Goal: Task Accomplishment & Management: Manage account settings

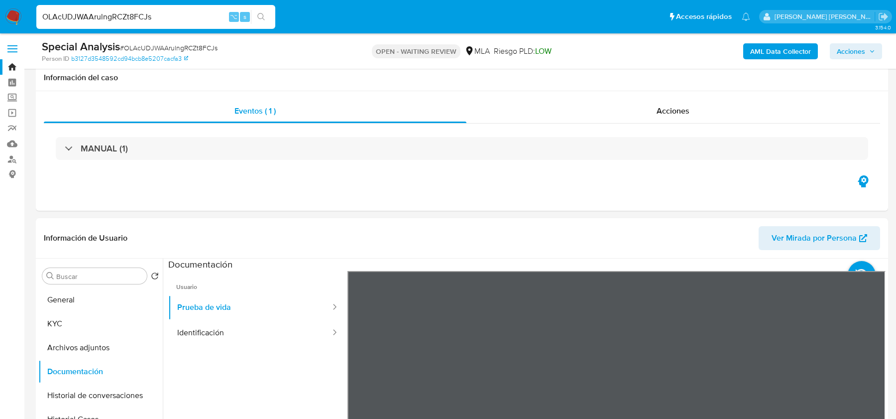
select select "10"
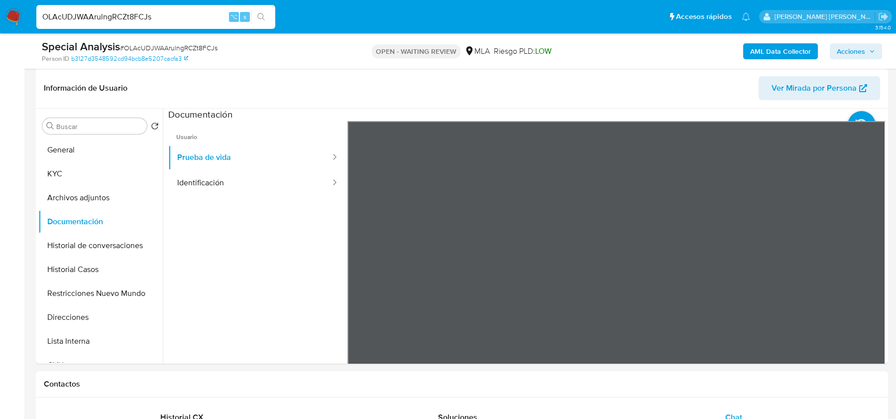
scroll to position [336, 0]
click at [150, 12] on input "OLAcUDJWAArulngRCZt8FCJs" at bounding box center [155, 16] width 239 height 13
paste input "D8Z6GId8ndsSFc0pOmhjLrfM"
type input "D8Z6GId8ndsSFc0pOmhjLrfM"
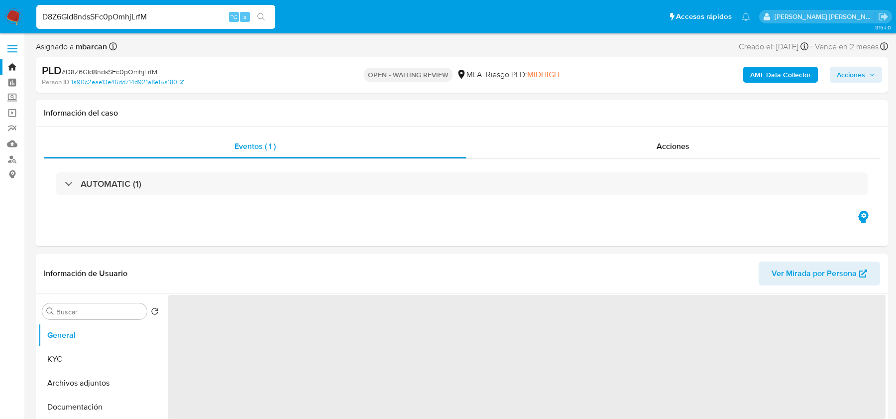
click at [10, 15] on img at bounding box center [13, 16] width 17 height 17
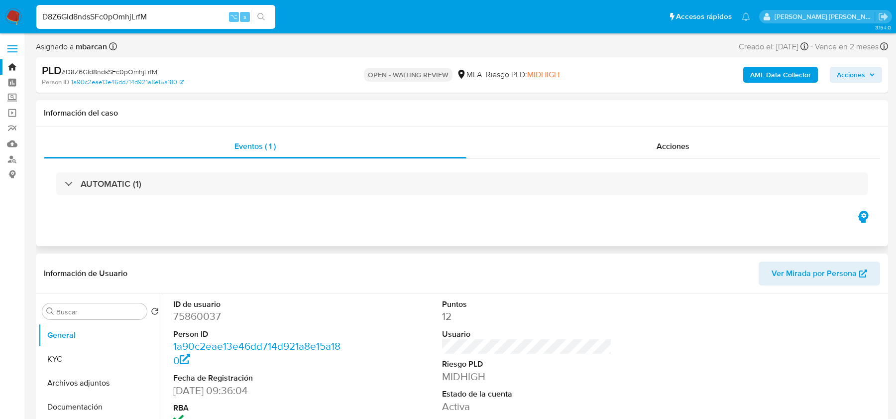
select select "10"
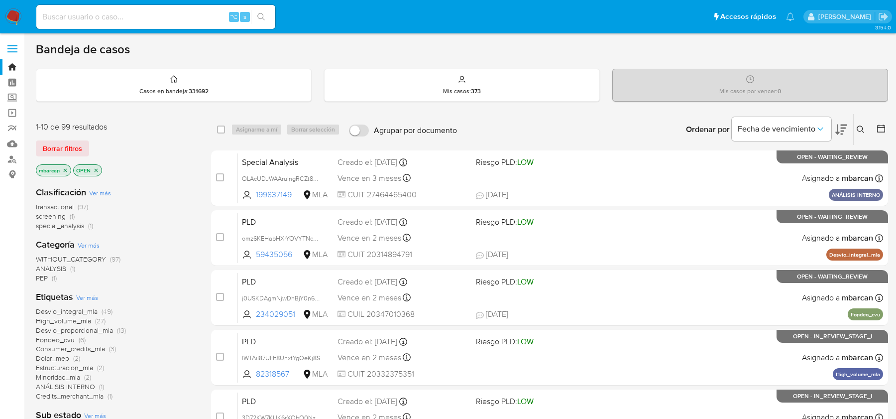
click at [864, 126] on icon at bounding box center [861, 130] width 8 height 8
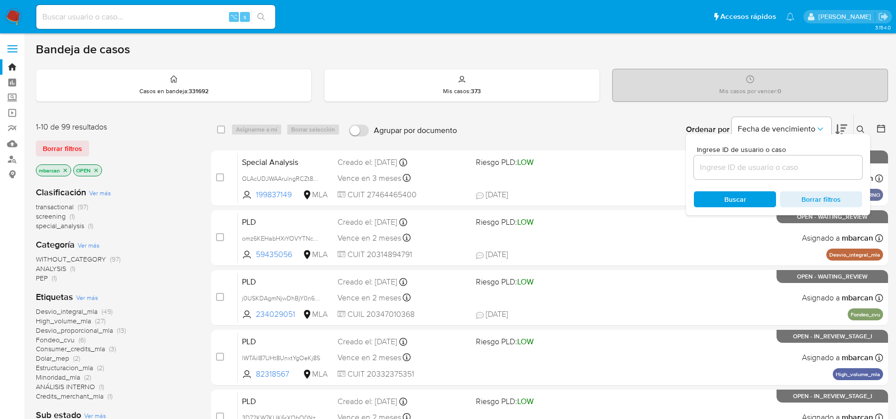
click at [779, 164] on input at bounding box center [778, 167] width 168 height 13
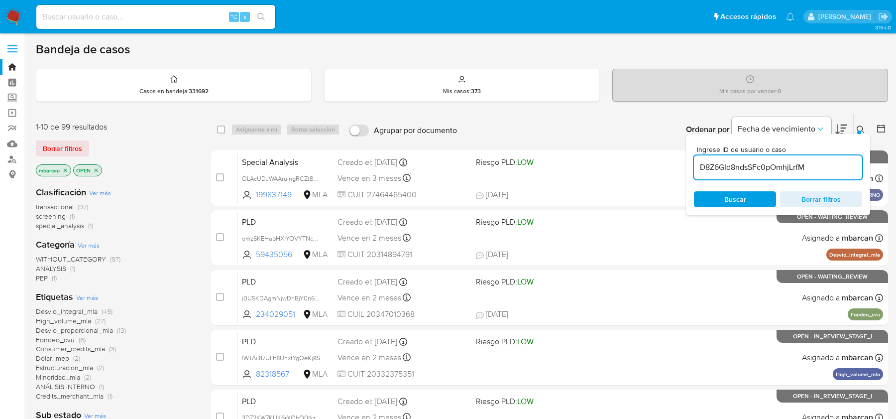
type input "D8Z6GId8ndsSFc0pOmhjLrfM"
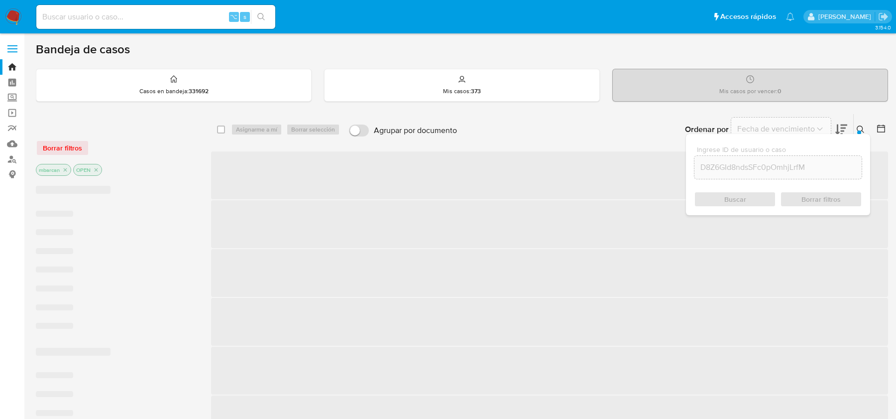
click at [866, 128] on button at bounding box center [862, 130] width 16 height 12
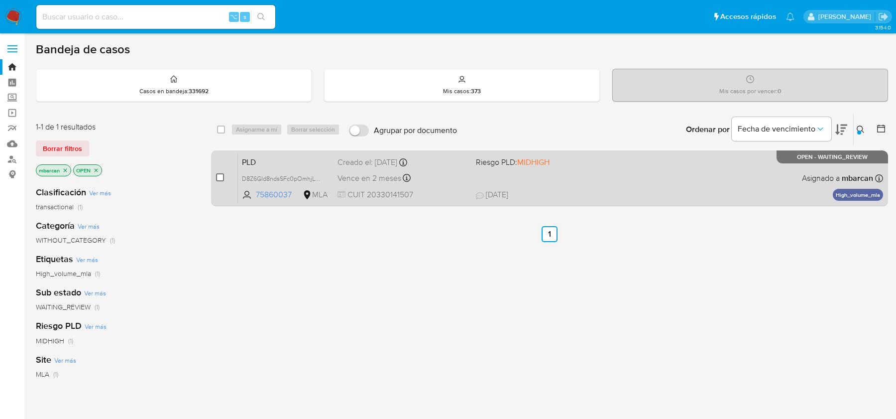
click at [219, 178] on input "checkbox" at bounding box center [220, 177] width 8 height 8
checkbox input "true"
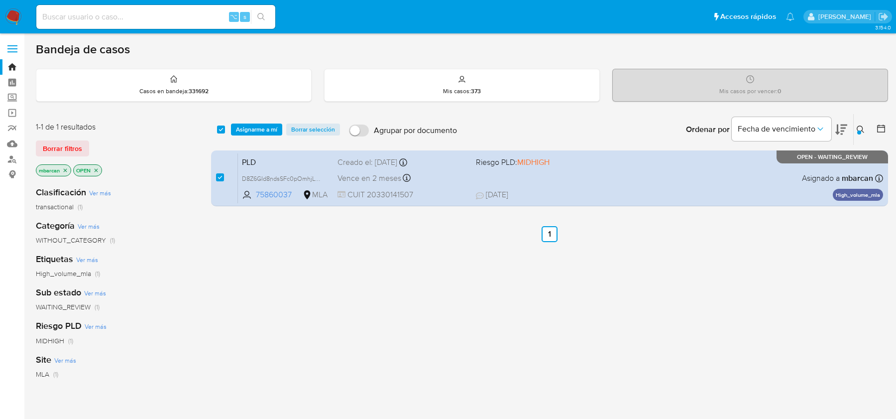
click at [266, 121] on div "select-all-cases-checkbox Asignarme a mí Borrar selección Agrupar por documento…" at bounding box center [549, 129] width 677 height 31
click at [266, 130] on span "Asignarme a mí" at bounding box center [256, 130] width 41 height 10
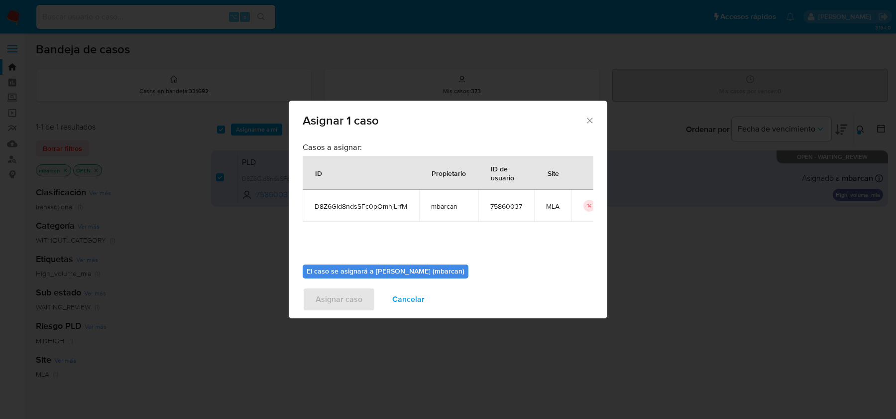
scroll to position [51, 0]
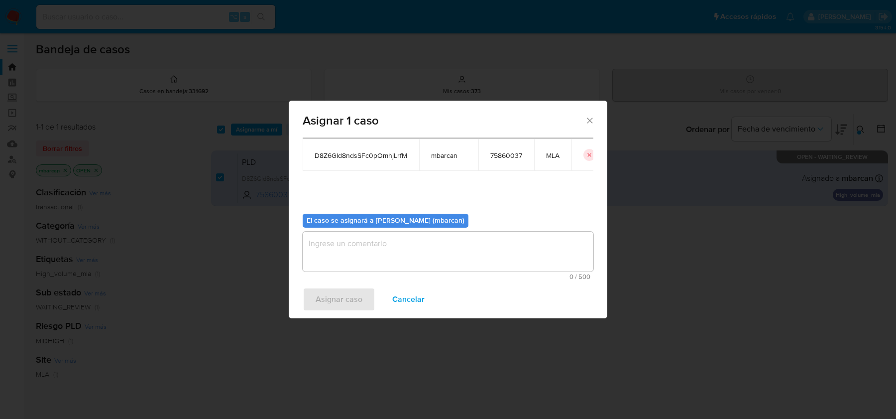
click at [360, 257] on textarea "assign-modal" at bounding box center [448, 252] width 291 height 40
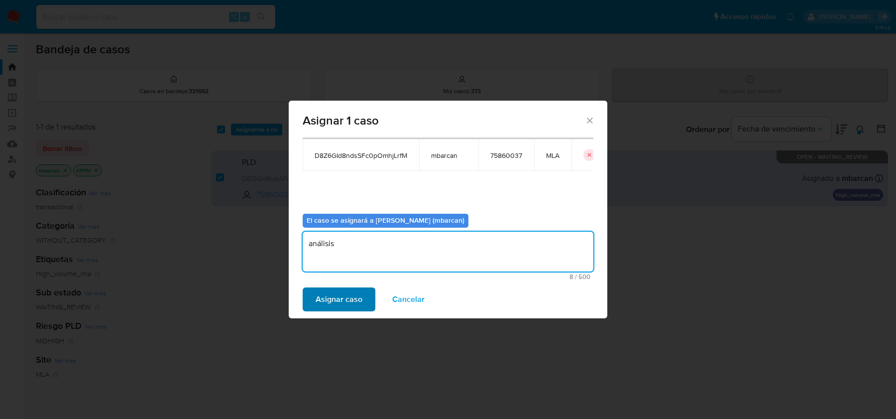
type textarea "análisis"
click at [330, 295] on span "Asignar caso" at bounding box center [339, 299] width 47 height 22
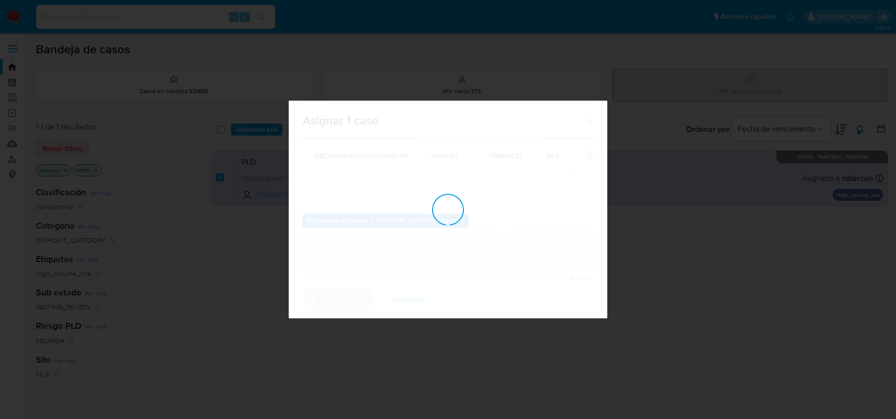
checkbox input "false"
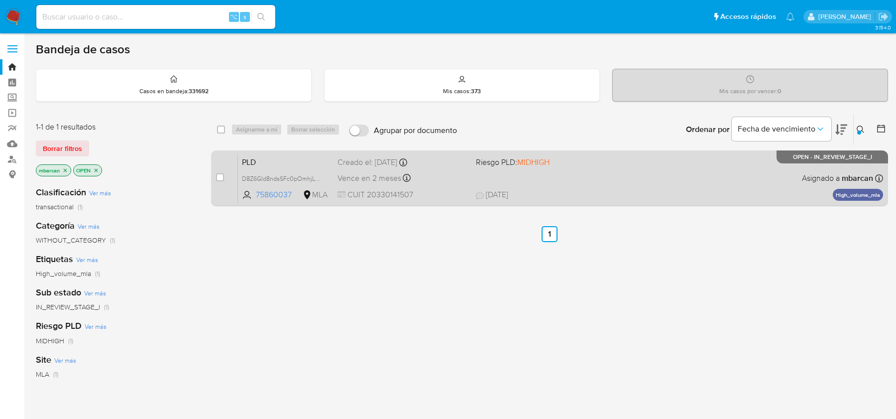
click at [294, 160] on span "PLD" at bounding box center [286, 161] width 88 height 13
click at [0, 0] on div "Pausado Ver notificaciones ⌥ s Accesos rápidos Presiona las siguientes teclas p…" at bounding box center [448, 285] width 896 height 571
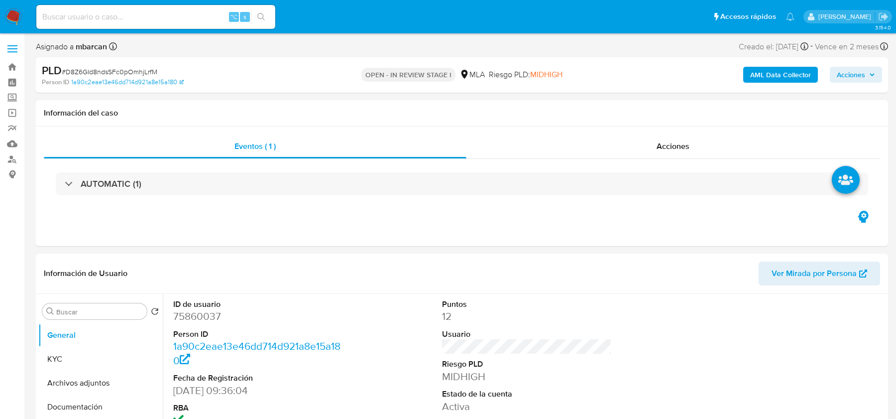
select select "10"
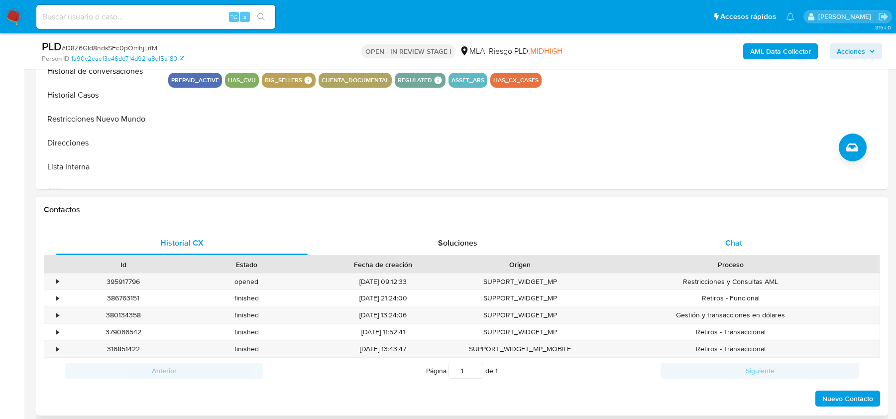
click at [704, 244] on div "Chat" at bounding box center [734, 243] width 252 height 24
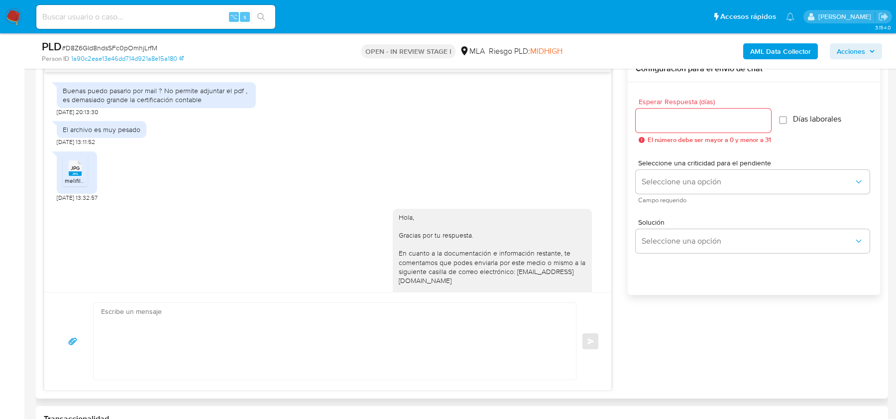
scroll to position [287, 0]
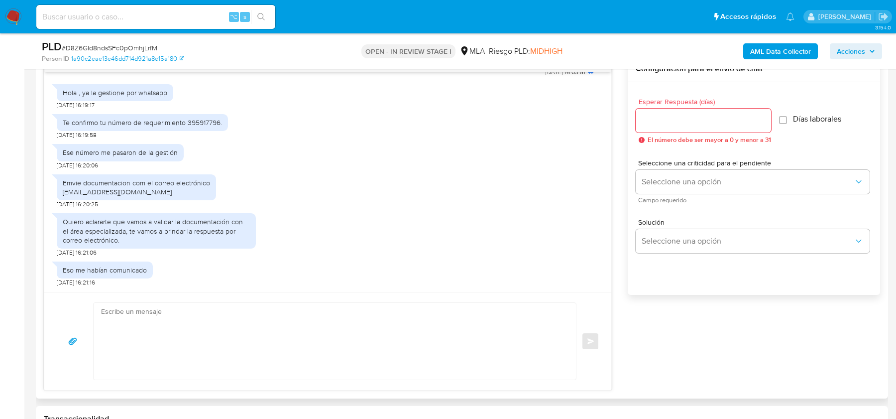
click at [176, 334] on textarea at bounding box center [332, 341] width 463 height 77
paste textarea "Hola, ¡Muchas gracias por tu respuesta! Confirmamos la recepción de la document…"
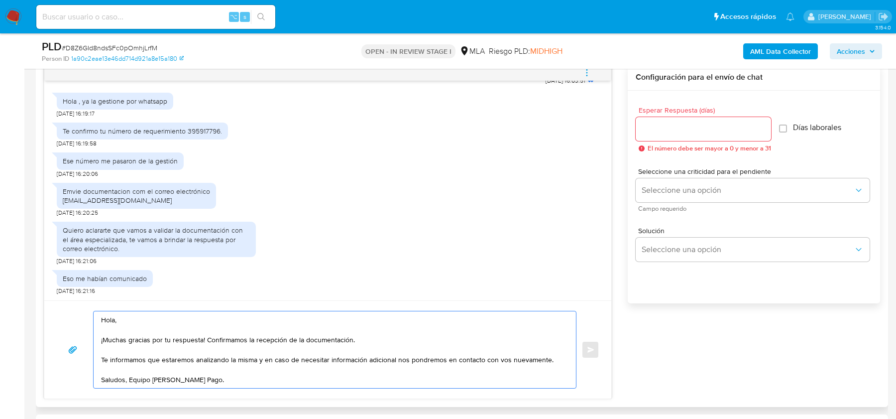
scroll to position [511, 0]
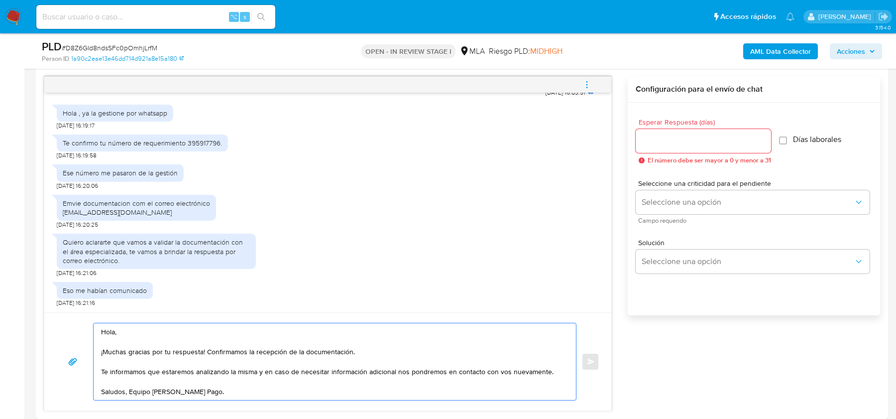
type textarea "Hola, ¡Muchas gracias por tu respuesta! Confirmamos la recepción de la document…"
click at [665, 139] on input "Esperar Respuesta (días)" at bounding box center [703, 140] width 135 height 13
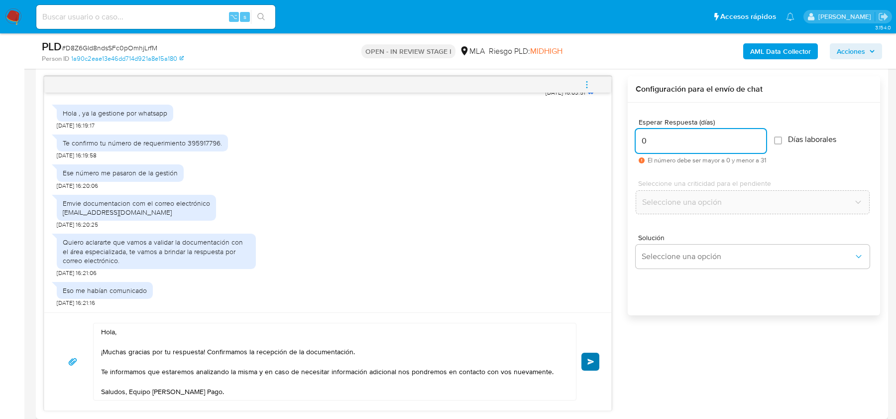
type input "0"
click at [594, 355] on button "Enviar" at bounding box center [591, 362] width 18 height 18
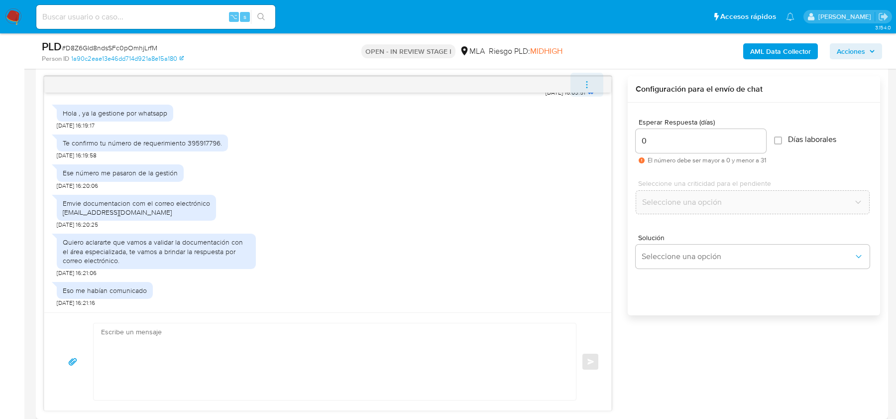
scroll to position [407, 0]
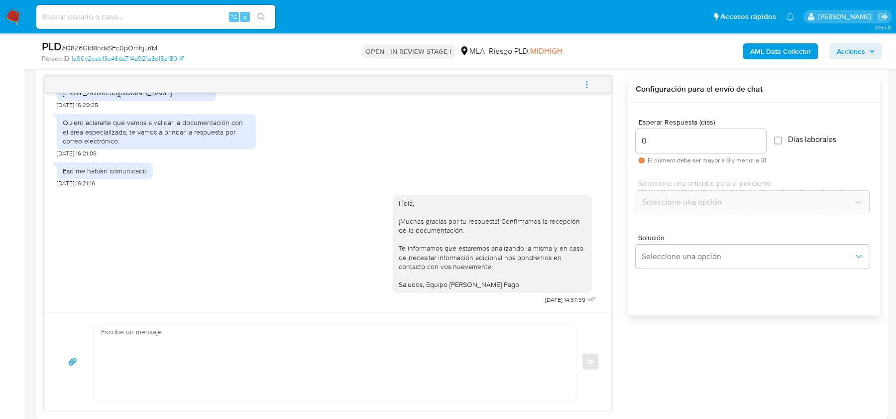
click at [587, 82] on icon "menu-action" at bounding box center [587, 84] width 9 height 9
click at [485, 65] on li "Cerrar conversación" at bounding box center [520, 64] width 102 height 18
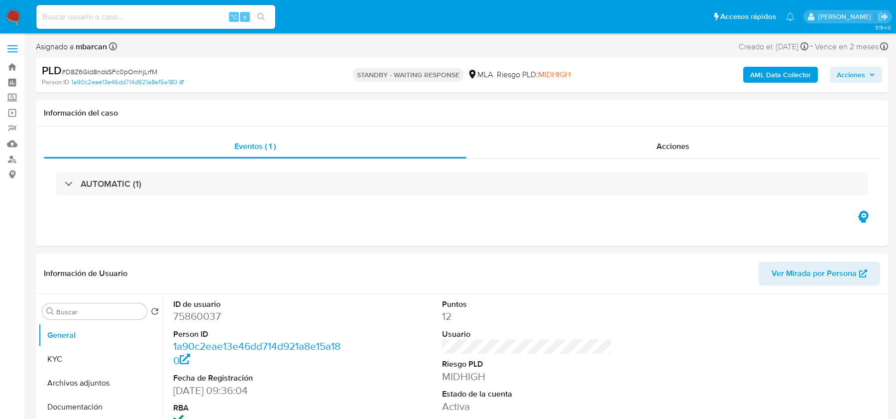
click at [91, 71] on span "# D8Z6GId8ndsSFc0pOmhjLrfM" at bounding box center [110, 72] width 96 height 10
select select "10"
click at [105, 363] on button "KYC" at bounding box center [96, 359] width 117 height 24
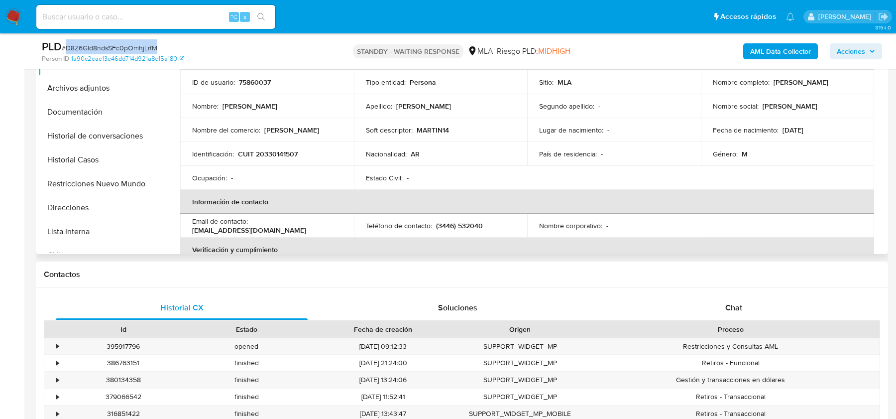
scroll to position [413, 0]
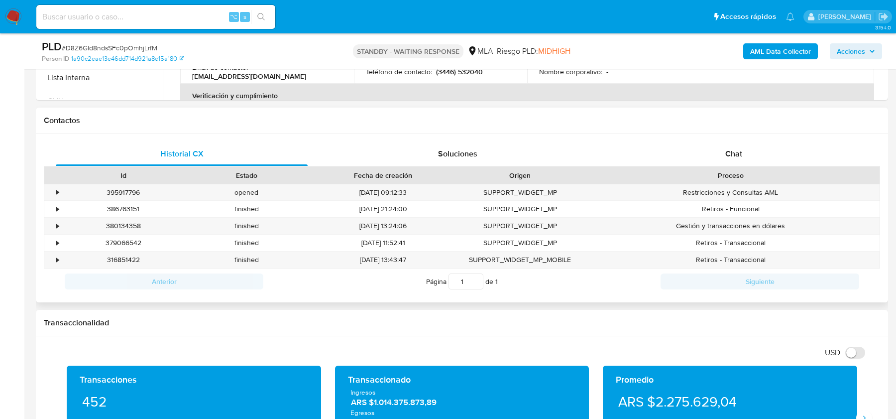
click at [729, 135] on div "Historial CX Soluciones Chat Id Estado Fecha de creación Origen Proceso • 39591…" at bounding box center [462, 218] width 853 height 168
click at [729, 146] on div "Chat" at bounding box center [734, 154] width 252 height 24
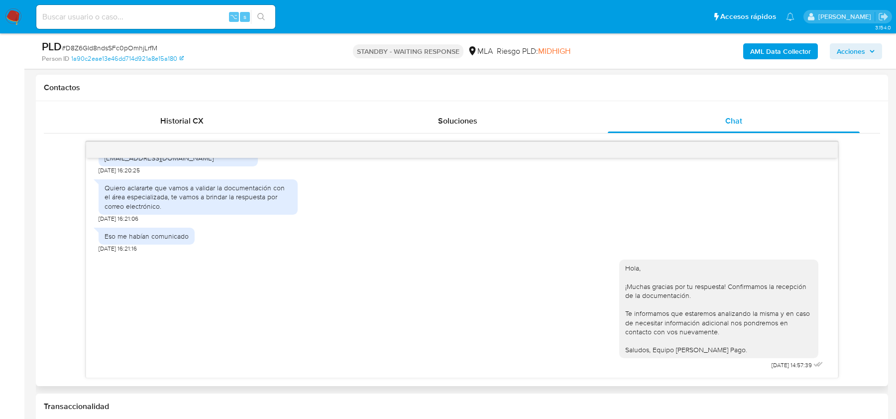
scroll to position [937, 0]
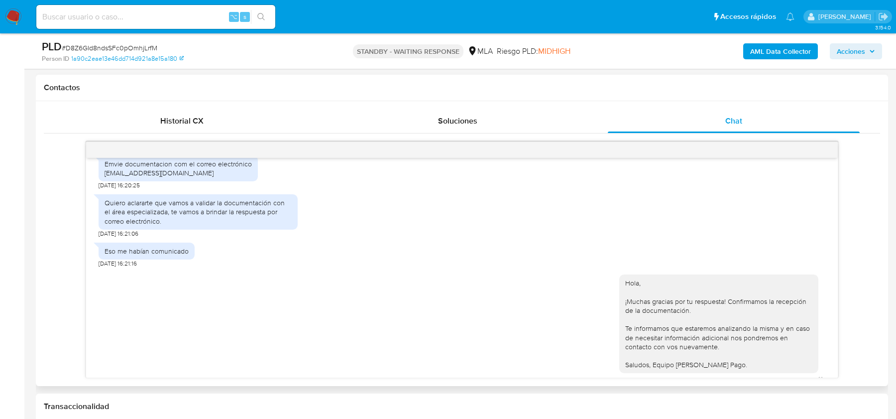
click at [160, 177] on div "Emvie documentacion com el correo electrónico Martinrecalde14@hotmail.com" at bounding box center [178, 168] width 147 height 18
copy div "Martinrecalde14@hotmail.com"
click at [73, 50] on span "# D8Z6GId8ndsSFc0pOmhjLrfM" at bounding box center [110, 48] width 96 height 10
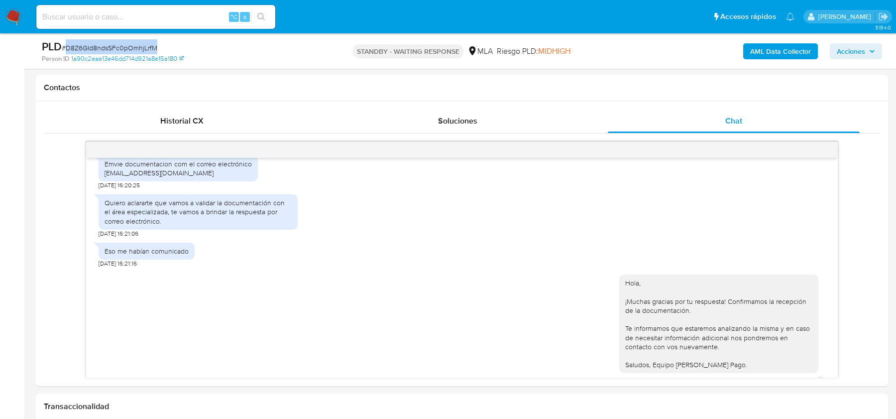
click at [73, 50] on span "# D8Z6GId8ndsSFc0pOmhjLrfM" at bounding box center [110, 48] width 96 height 10
copy span "D8Z6GId8ndsSFc0pOmhjLrfM"
click at [11, 22] on img at bounding box center [13, 16] width 17 height 17
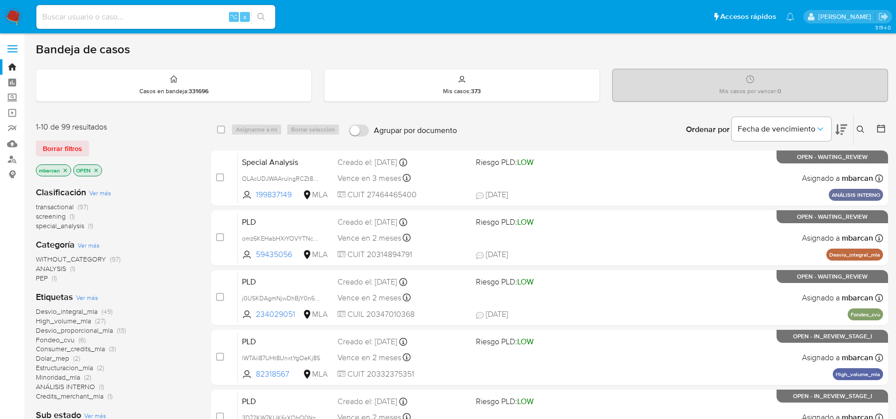
click at [864, 131] on icon at bounding box center [861, 130] width 8 height 8
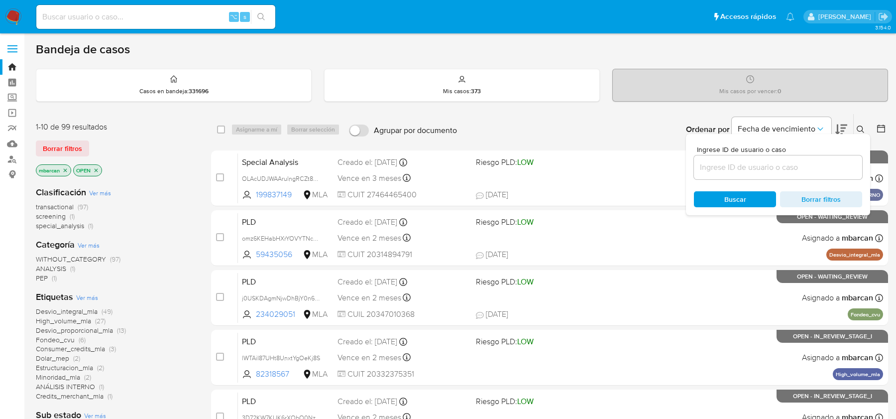
click at [800, 163] on input at bounding box center [778, 167] width 168 height 13
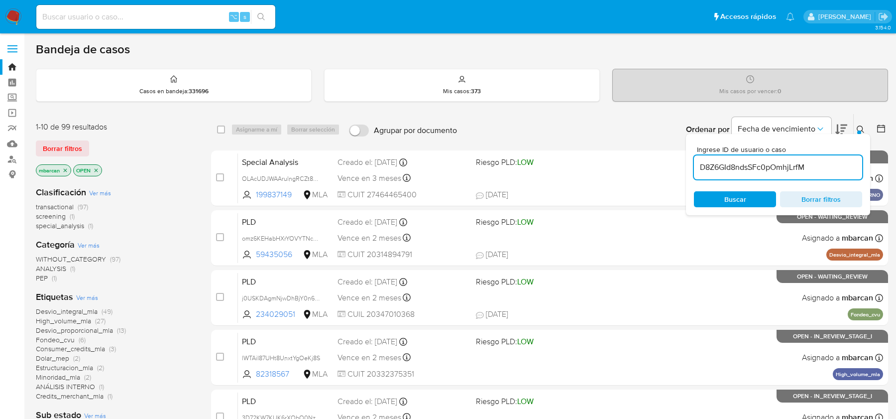
type input "D8Z6GId8ndsSFc0pOmhjLrfM"
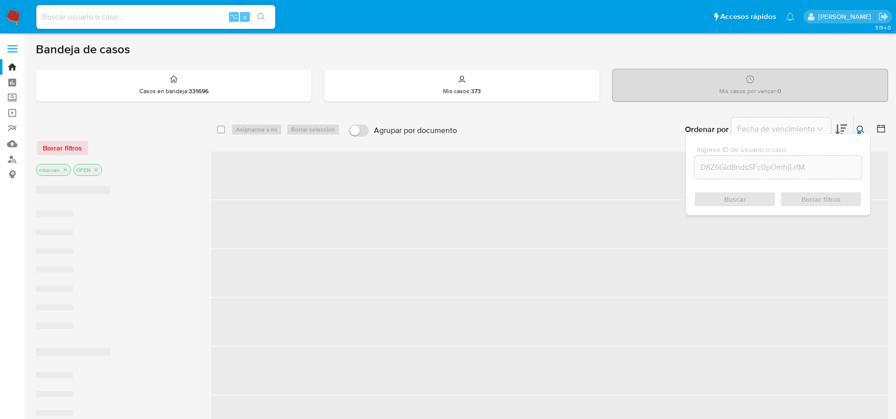
click at [863, 129] on icon at bounding box center [861, 130] width 8 height 8
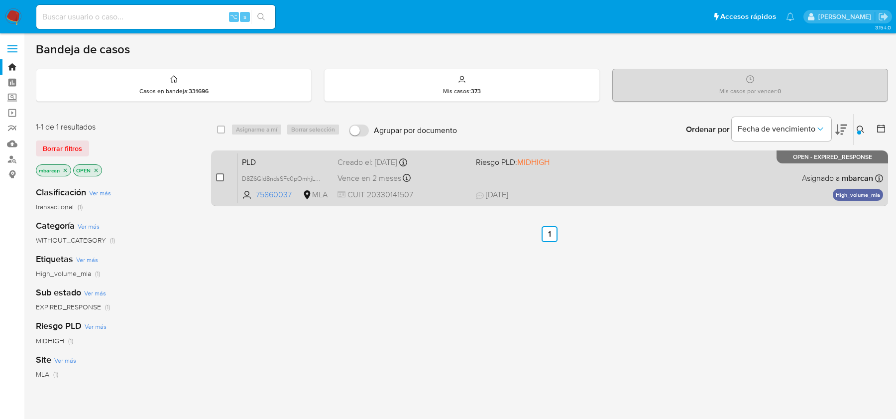
click at [220, 176] on input "checkbox" at bounding box center [220, 177] width 8 height 8
checkbox input "true"
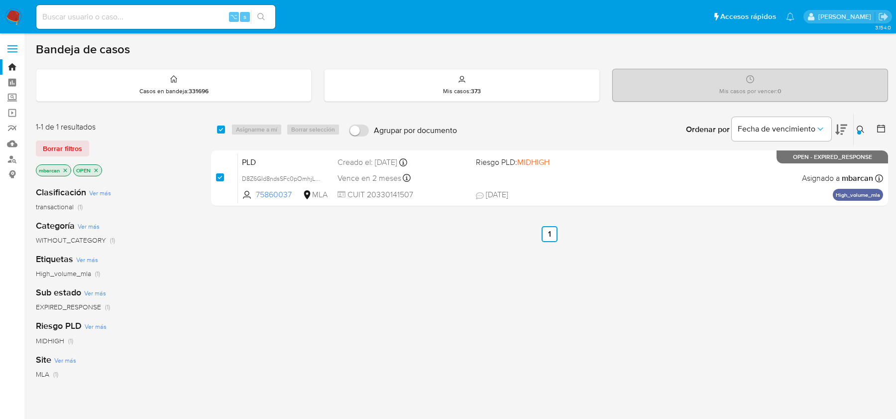
checkbox input "true"
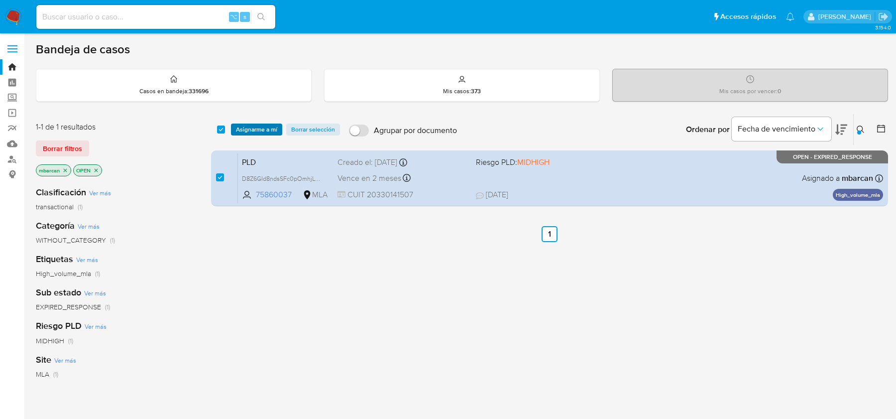
click at [254, 134] on span "Asignarme a mí" at bounding box center [256, 130] width 41 height 10
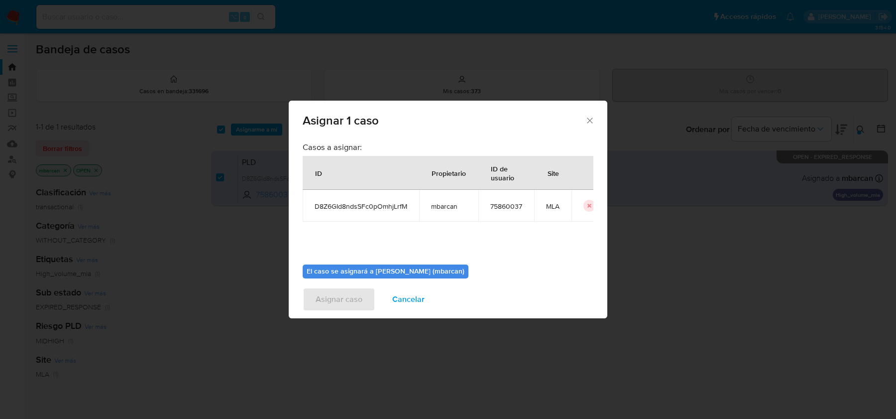
scroll to position [51, 0]
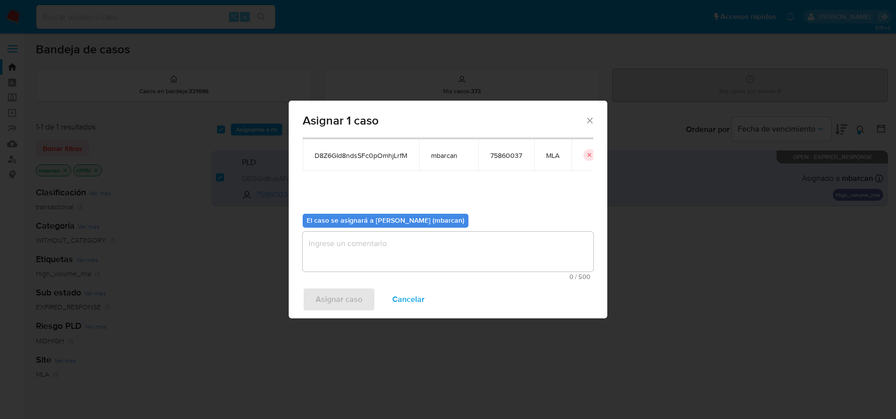
click at [363, 252] on textarea "assign-modal" at bounding box center [448, 252] width 291 height 40
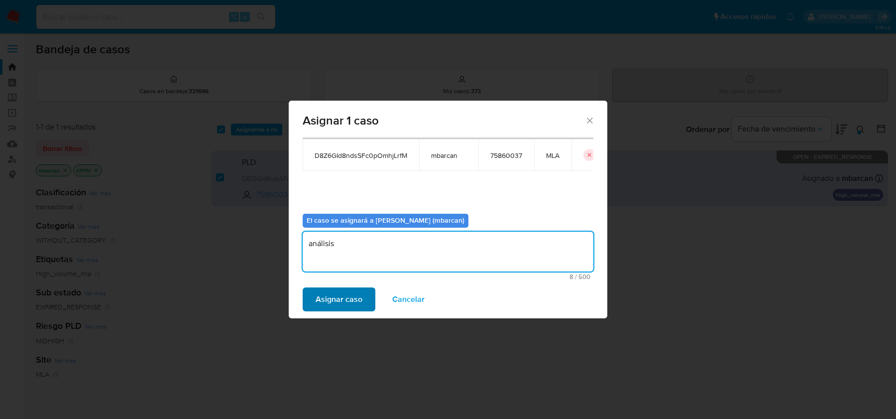
type textarea "análisis"
click at [313, 307] on button "Asignar caso" at bounding box center [339, 299] width 73 height 24
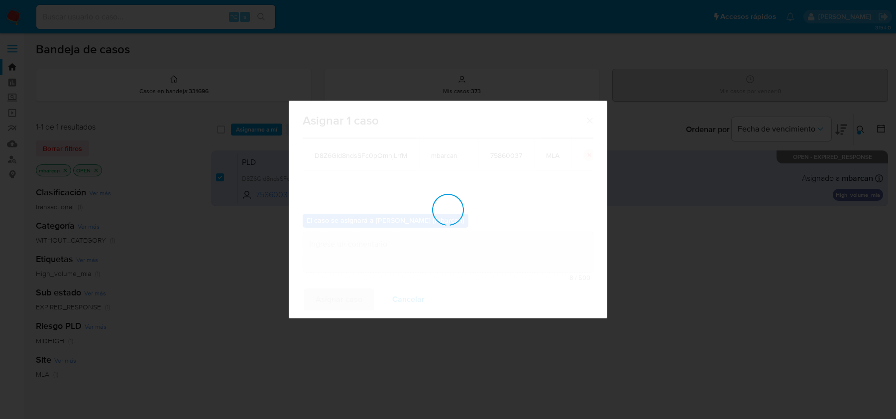
checkbox input "false"
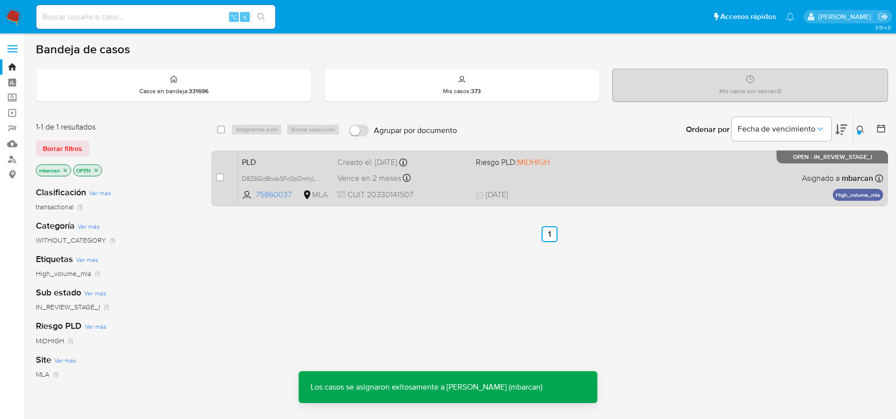
click at [273, 158] on span "PLD" at bounding box center [286, 161] width 88 height 13
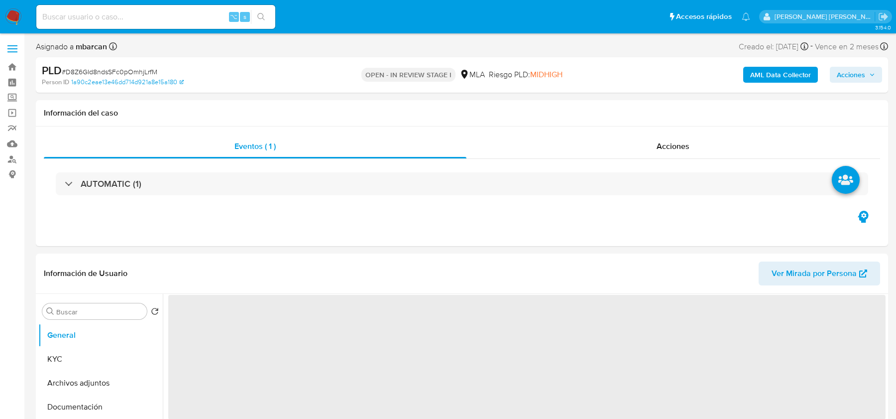
click at [109, 67] on span "# D8Z6GId8ndsSFc0pOmhjLrfM" at bounding box center [110, 72] width 96 height 10
copy span "D8Z6GId8ndsSFc0pOmhjLrfM"
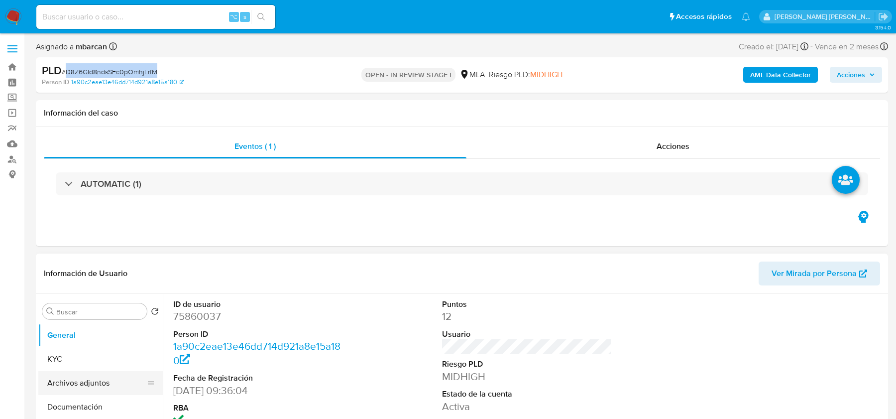
select select "10"
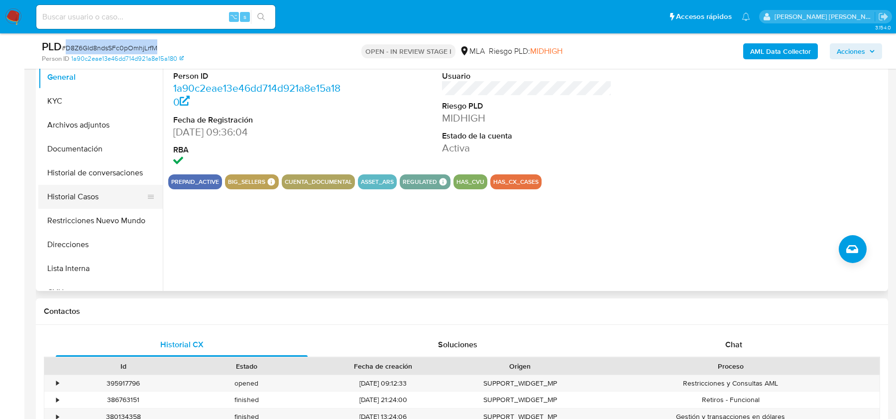
scroll to position [223, 0]
click at [102, 126] on button "Archivos adjuntos" at bounding box center [96, 125] width 117 height 24
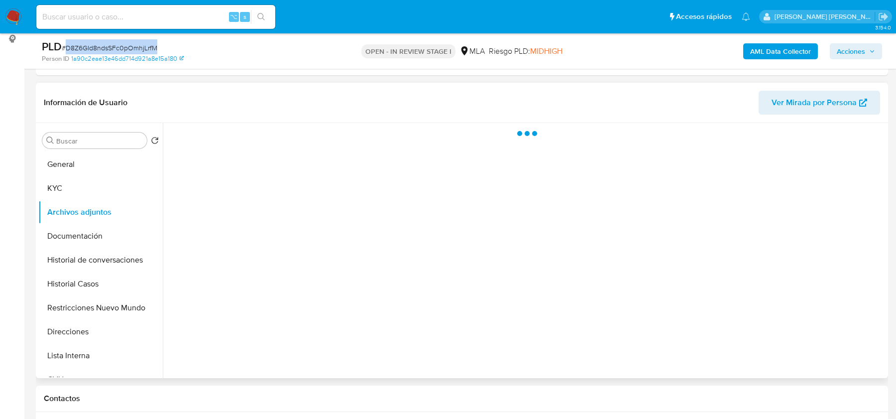
scroll to position [136, 0]
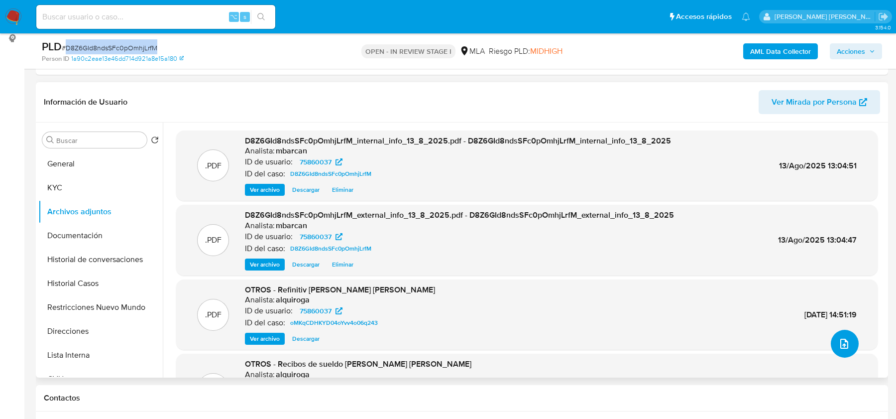
click at [844, 346] on icon "upload-file" at bounding box center [845, 344] width 12 height 12
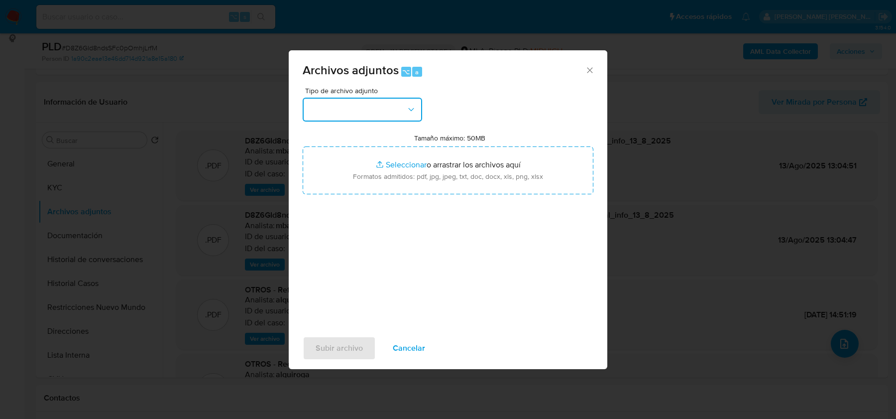
click at [383, 103] on button "button" at bounding box center [363, 110] width 120 height 24
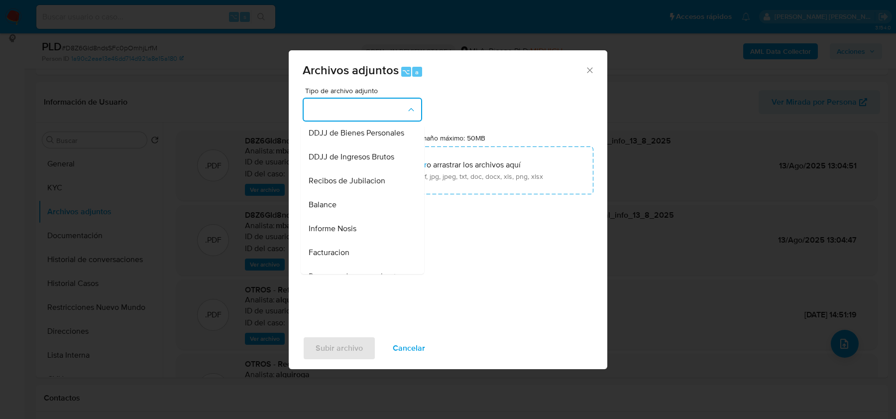
scroll to position [338, 0]
click at [365, 187] on div "Informe Nosis" at bounding box center [360, 181] width 102 height 24
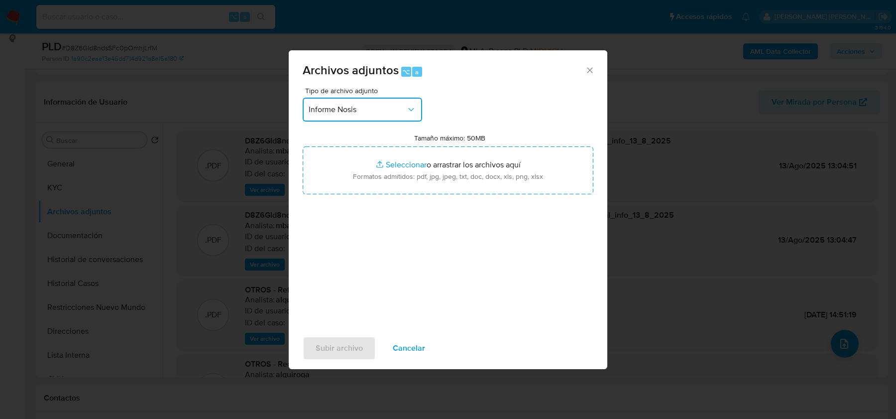
click at [377, 121] on button "Informe Nosis" at bounding box center [363, 110] width 120 height 24
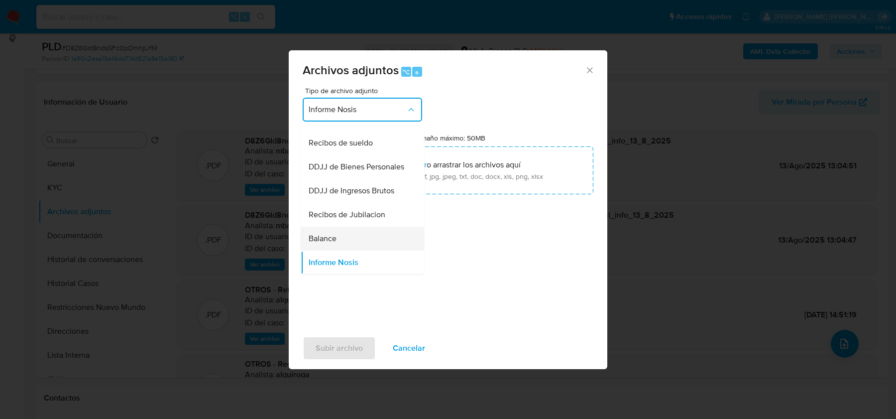
scroll to position [252, 0]
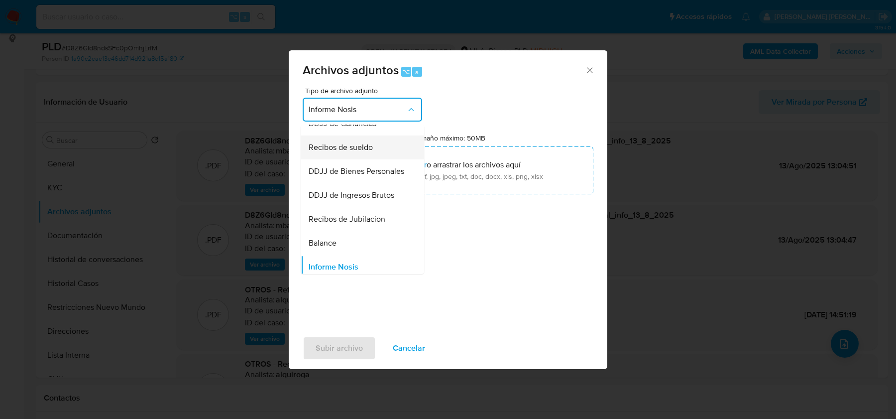
click at [351, 156] on div "Recibos de sueldo" at bounding box center [360, 147] width 102 height 24
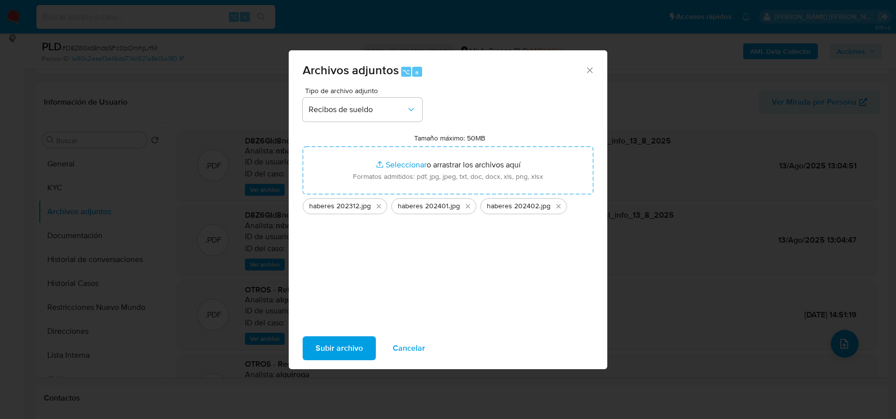
click at [347, 346] on span "Subir archivo" at bounding box center [339, 348] width 47 height 22
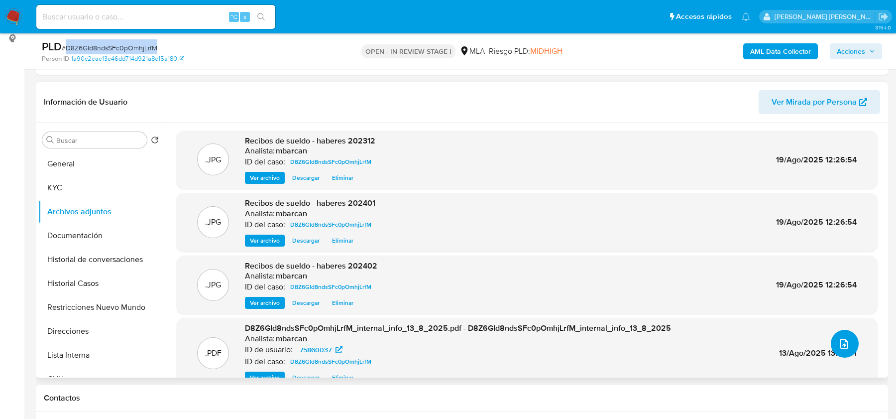
click at [841, 344] on icon "upload-file" at bounding box center [845, 344] width 12 height 12
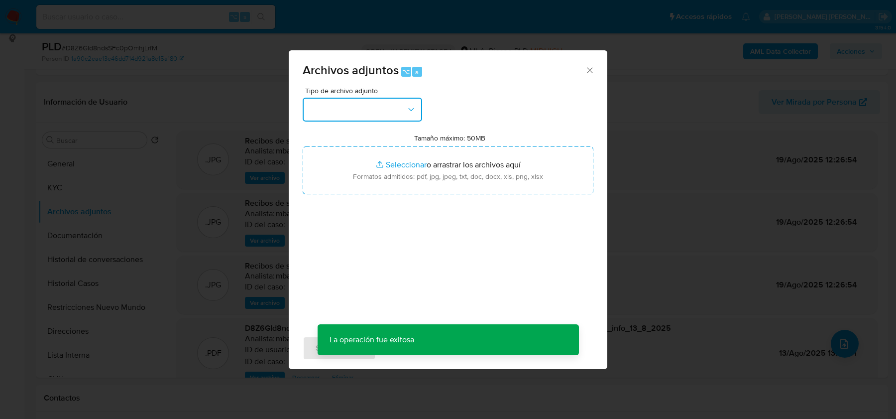
click at [367, 111] on button "button" at bounding box center [363, 110] width 120 height 24
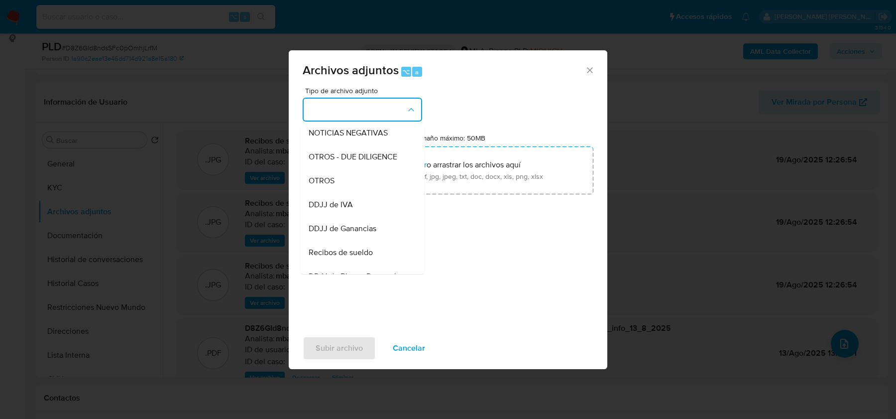
scroll to position [0, 0]
click at [352, 160] on div "INGRESOS" at bounding box center [360, 160] width 102 height 24
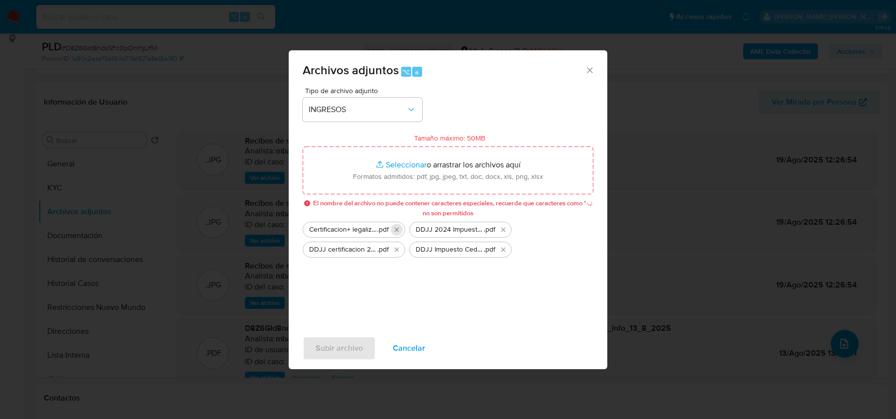
click at [395, 232] on icon "Eliminar Certificacion+ legalizacion 202108 a 202506.pdf" at bounding box center [397, 230] width 8 height 8
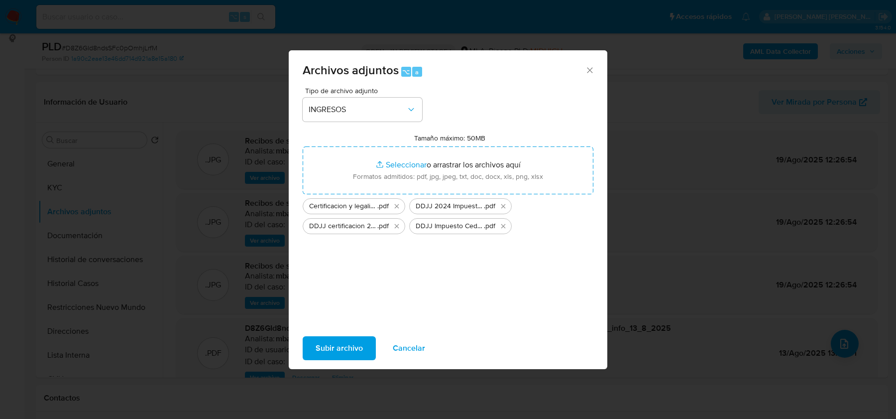
click at [347, 341] on span "Subir archivo" at bounding box center [339, 348] width 47 height 22
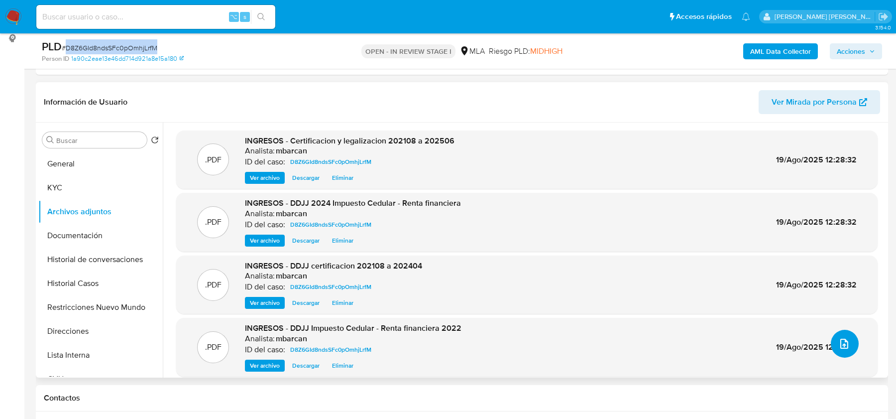
click at [839, 334] on button "upload-file" at bounding box center [845, 344] width 28 height 28
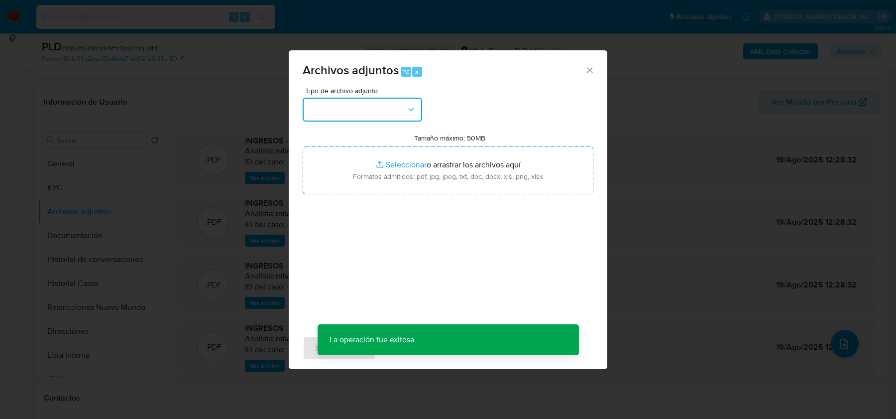
click at [334, 118] on button "button" at bounding box center [363, 110] width 120 height 24
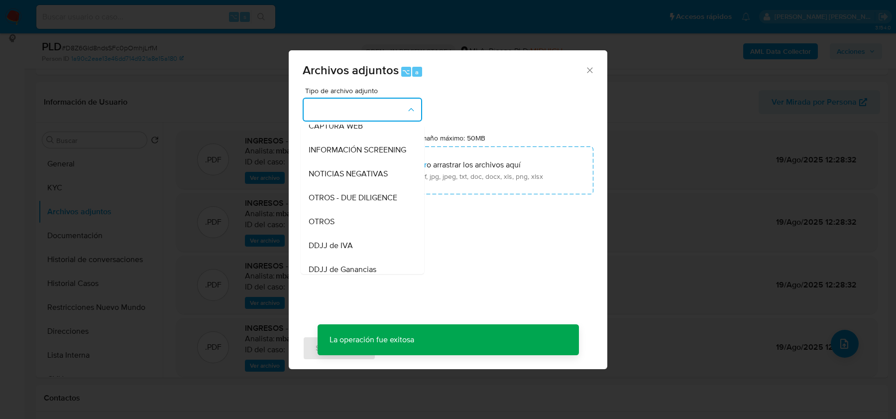
scroll to position [127, 0]
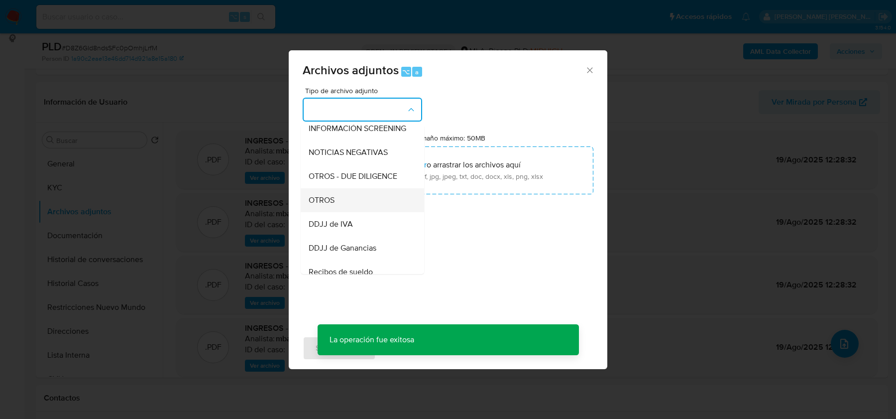
click at [355, 193] on div "OTROS" at bounding box center [360, 200] width 102 height 24
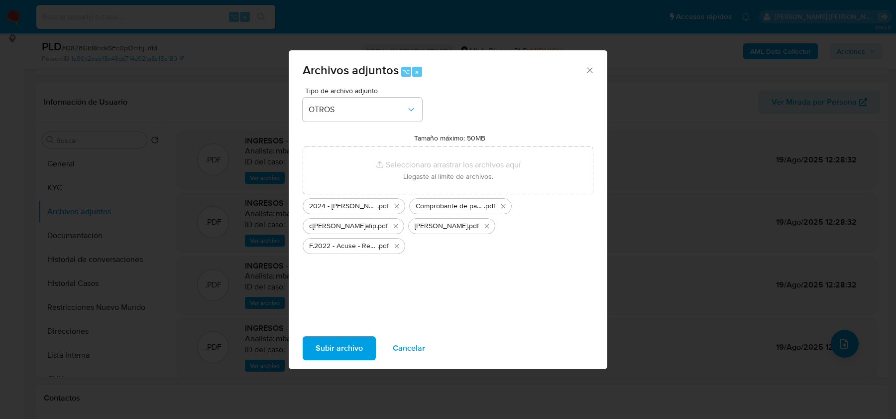
click at [353, 344] on span "Subir archivo" at bounding box center [339, 348] width 47 height 22
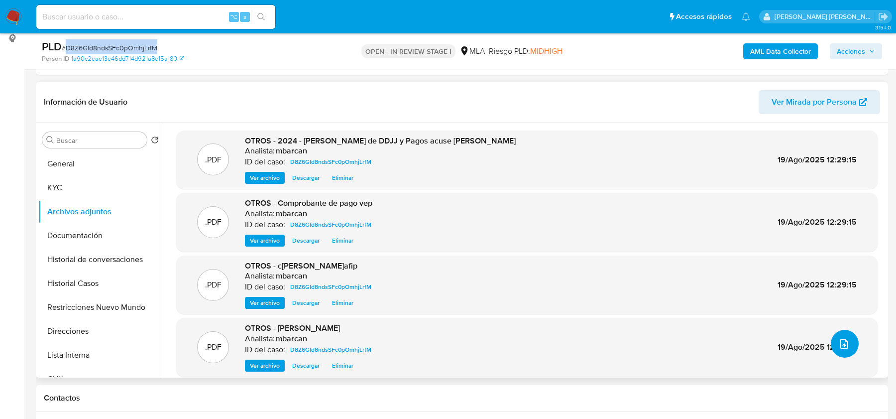
click at [841, 347] on icon "upload-file" at bounding box center [845, 344] width 12 height 12
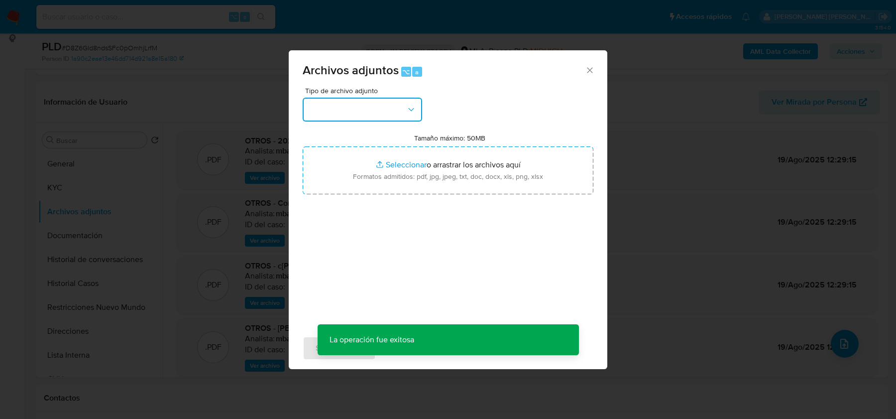
click at [338, 104] on button "button" at bounding box center [363, 110] width 120 height 24
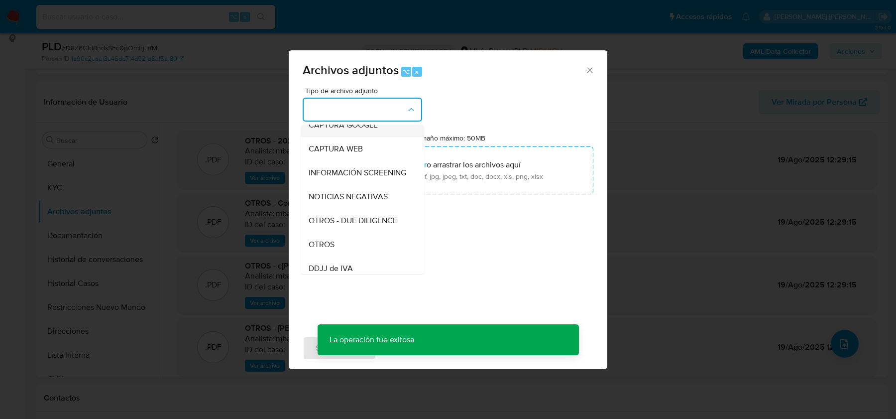
scroll to position [85, 0]
click at [329, 242] on span "OTROS" at bounding box center [322, 243] width 26 height 10
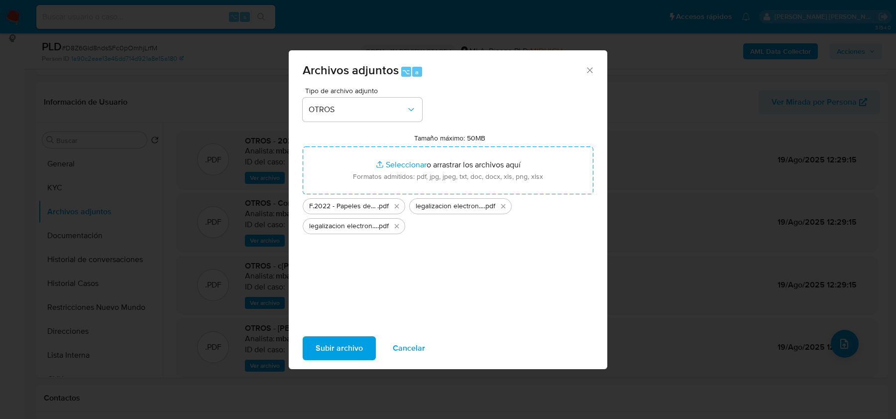
click at [319, 347] on span "Subir archivo" at bounding box center [339, 348] width 47 height 22
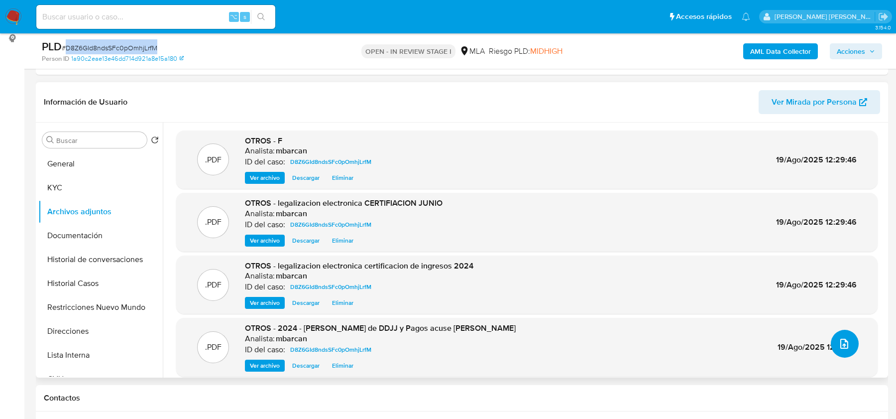
click at [839, 340] on icon "upload-file" at bounding box center [845, 344] width 12 height 12
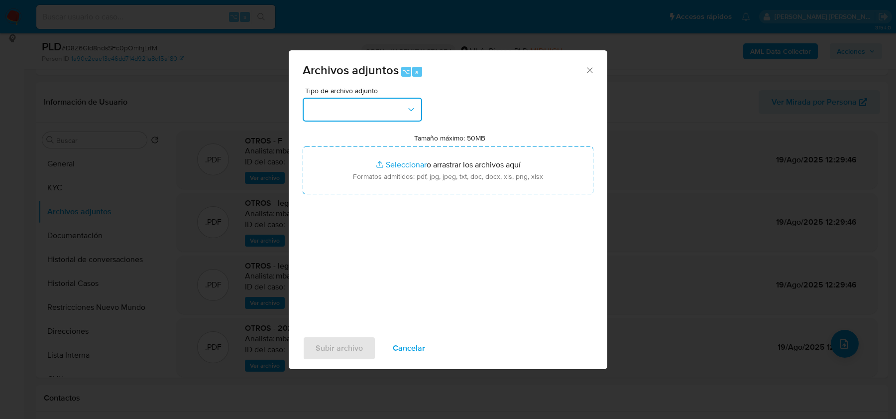
click at [391, 116] on button "button" at bounding box center [363, 110] width 120 height 24
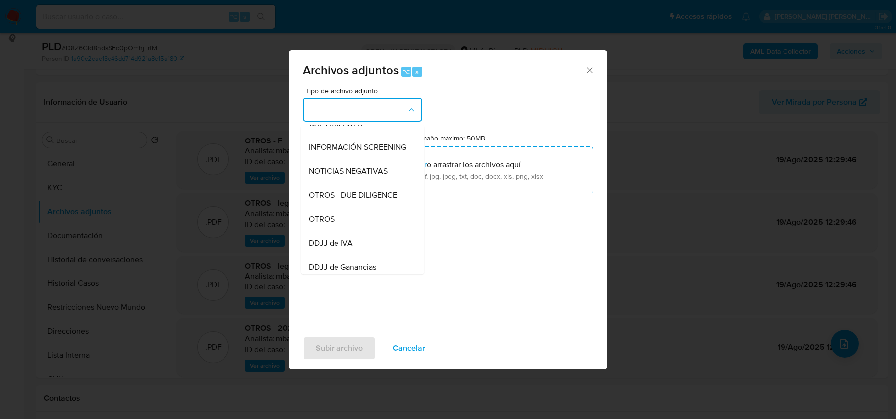
scroll to position [125, 0]
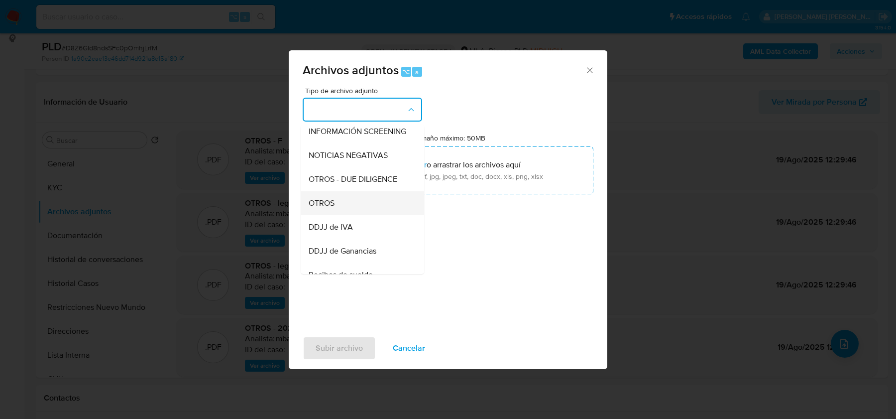
click at [342, 199] on div "OTROS" at bounding box center [360, 203] width 102 height 24
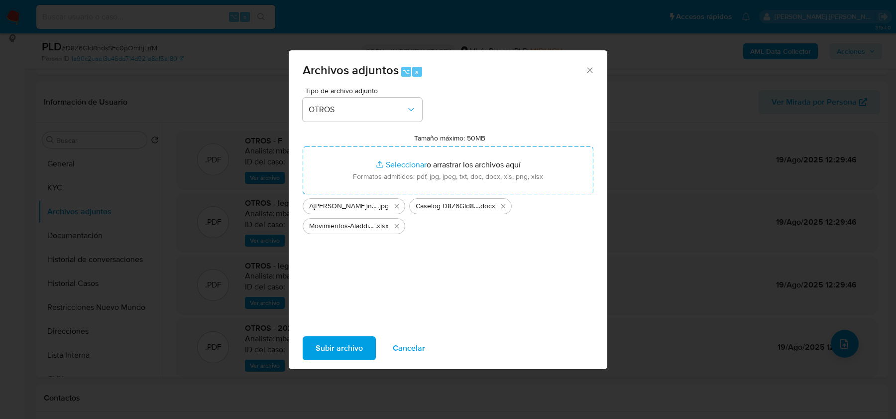
click at [349, 356] on span "Subir archivo" at bounding box center [339, 348] width 47 height 22
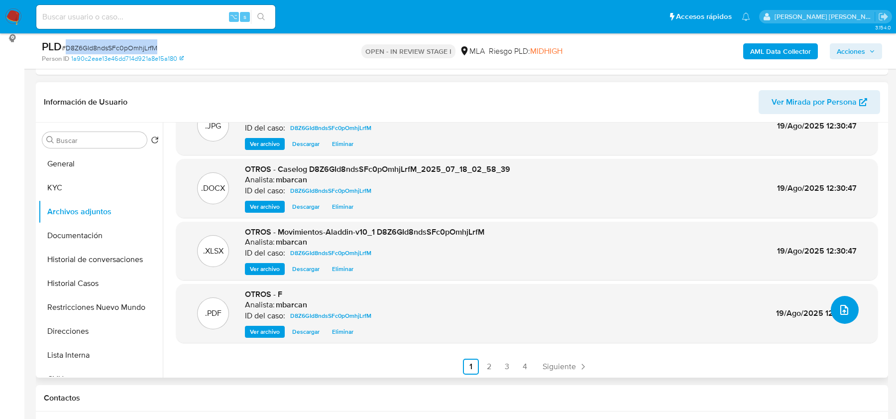
scroll to position [35, 0]
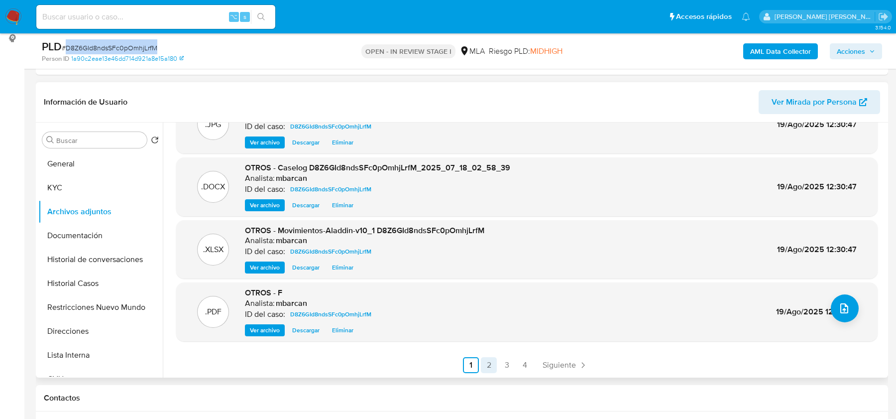
click at [487, 367] on link "2" at bounding box center [489, 365] width 16 height 16
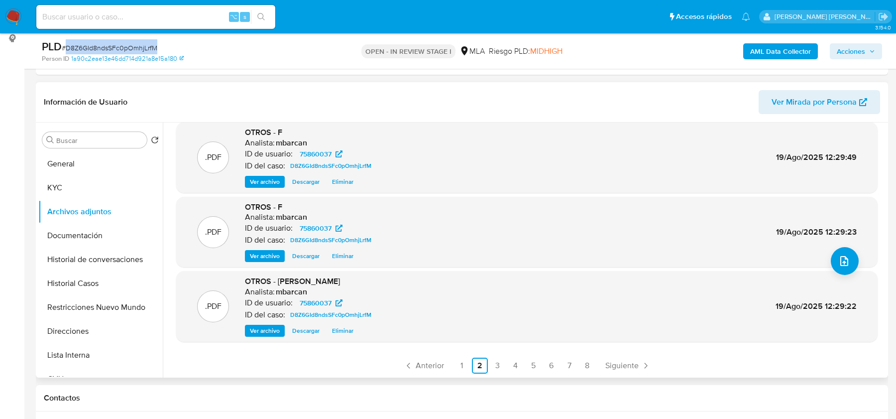
scroll to position [84, 0]
click at [493, 364] on link "3" at bounding box center [498, 365] width 16 height 16
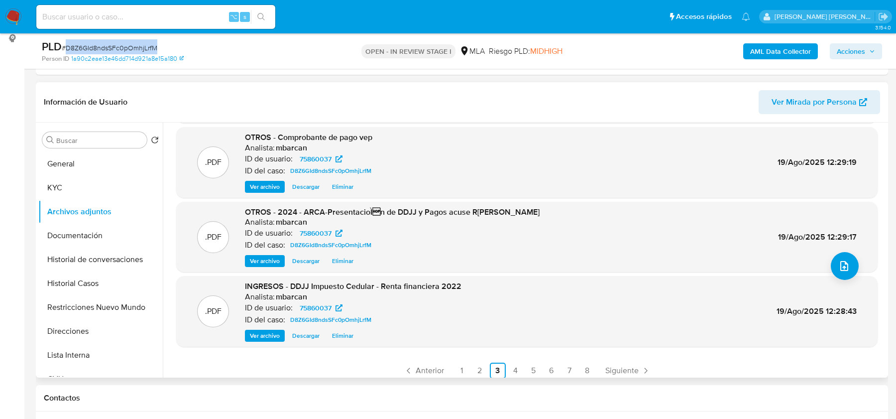
scroll to position [83, 0]
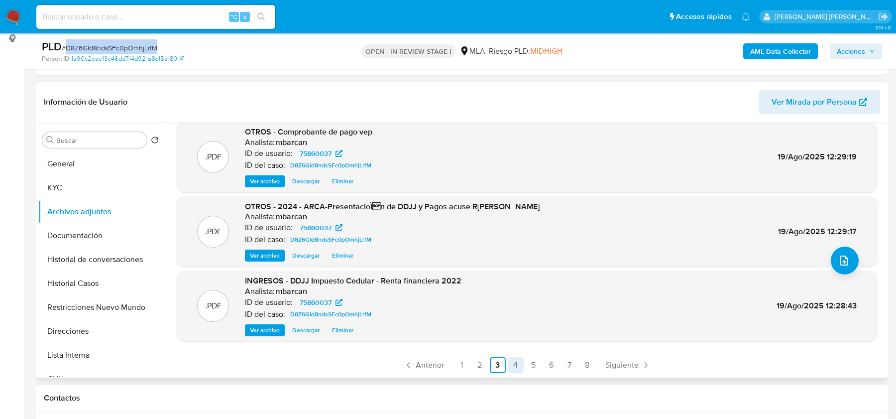
click at [508, 363] on link "4" at bounding box center [516, 365] width 16 height 16
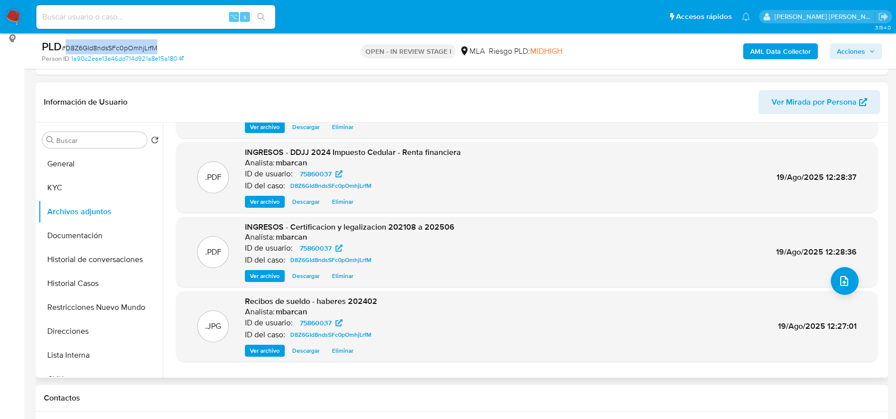
scroll to position [84, 0]
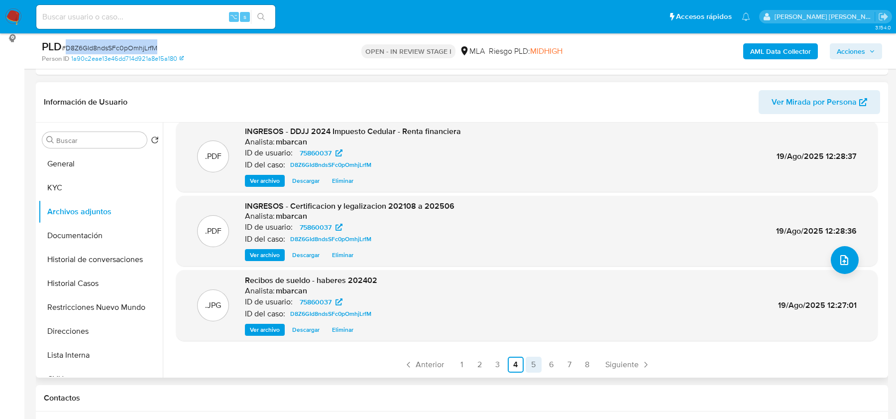
click at [532, 365] on link "5" at bounding box center [534, 365] width 16 height 16
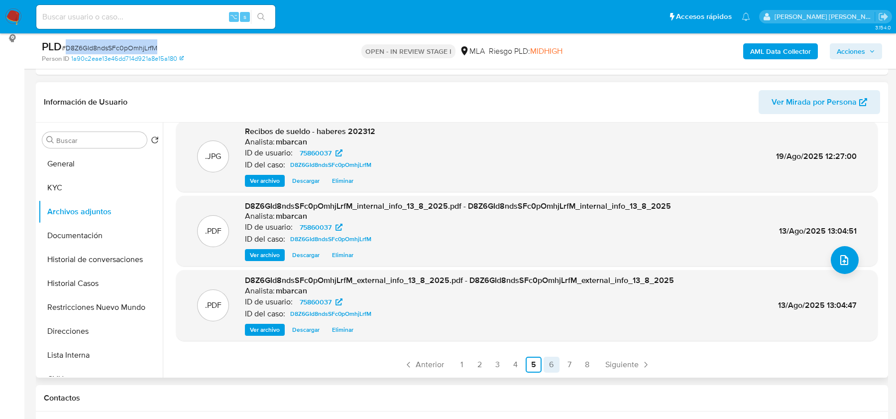
click at [547, 361] on link "6" at bounding box center [552, 365] width 16 height 16
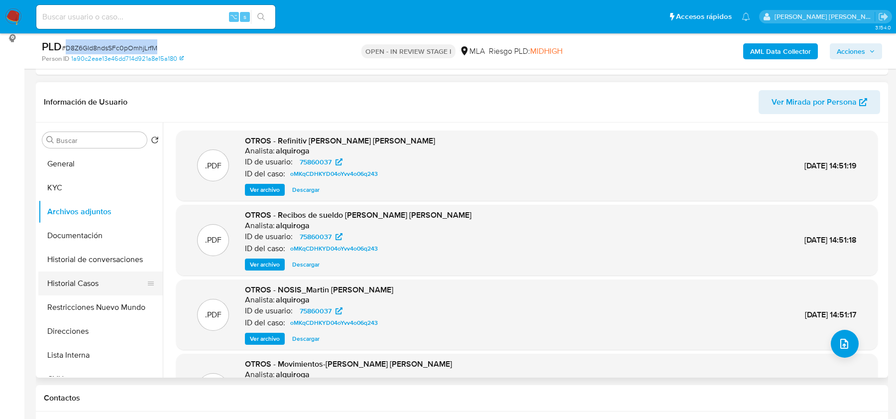
click at [88, 287] on button "Historial Casos" at bounding box center [96, 283] width 117 height 24
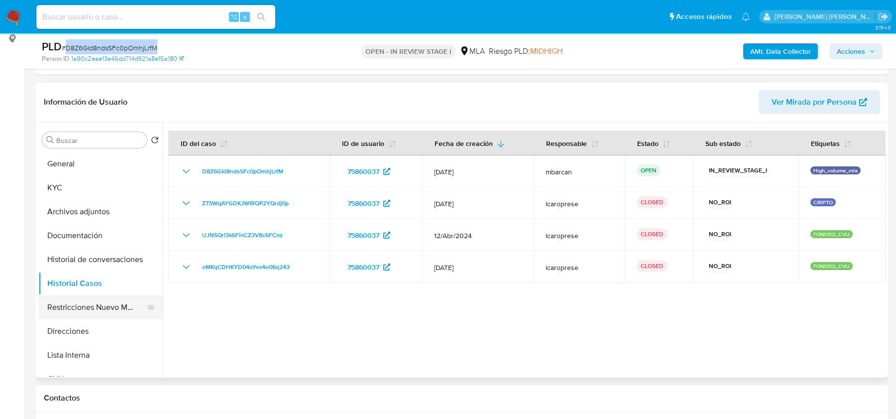
click at [81, 302] on button "Restricciones Nuevo Mundo" at bounding box center [96, 307] width 117 height 24
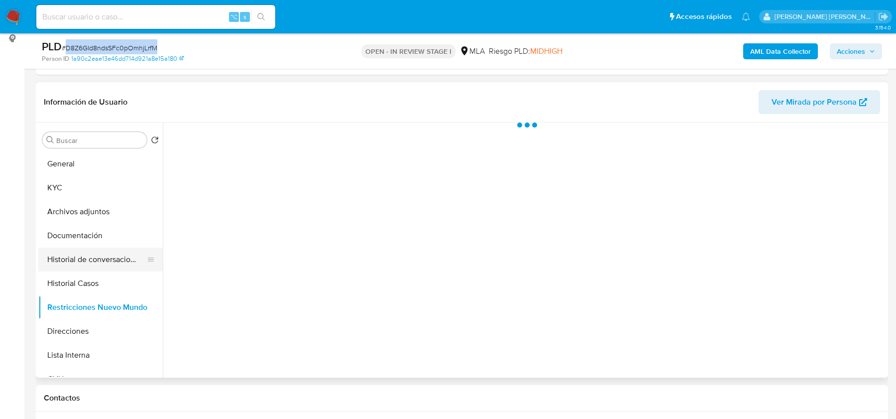
click at [89, 255] on button "Historial de conversaciones" at bounding box center [96, 260] width 117 height 24
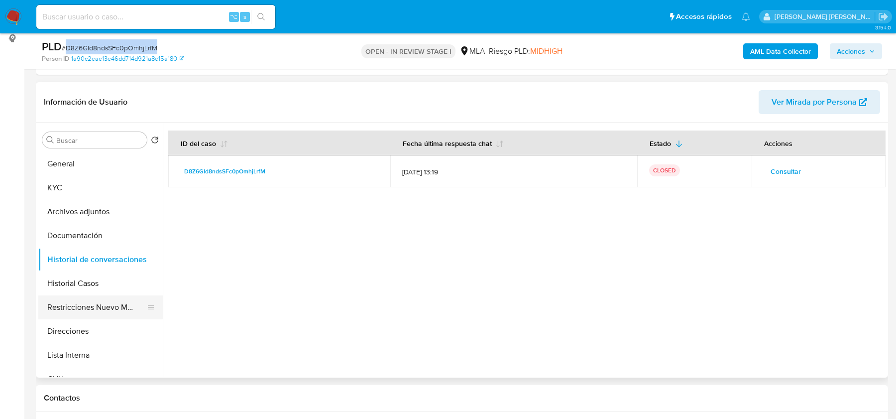
click at [93, 302] on button "Restricciones Nuevo Mundo" at bounding box center [96, 307] width 117 height 24
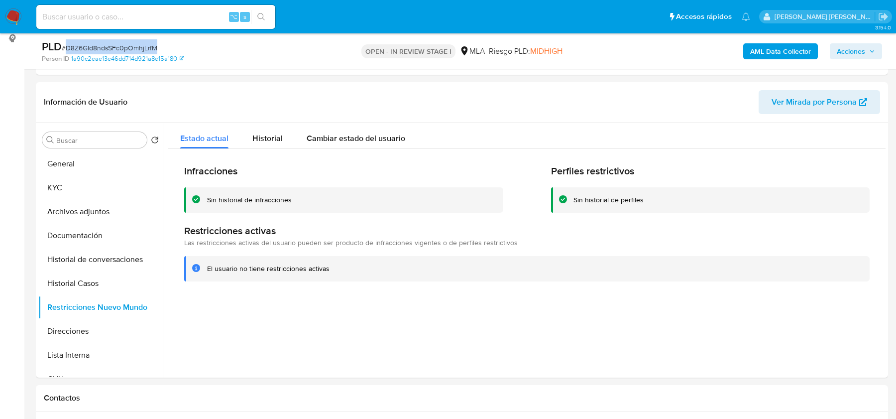
click at [858, 45] on span "Acciones" at bounding box center [851, 51] width 28 height 16
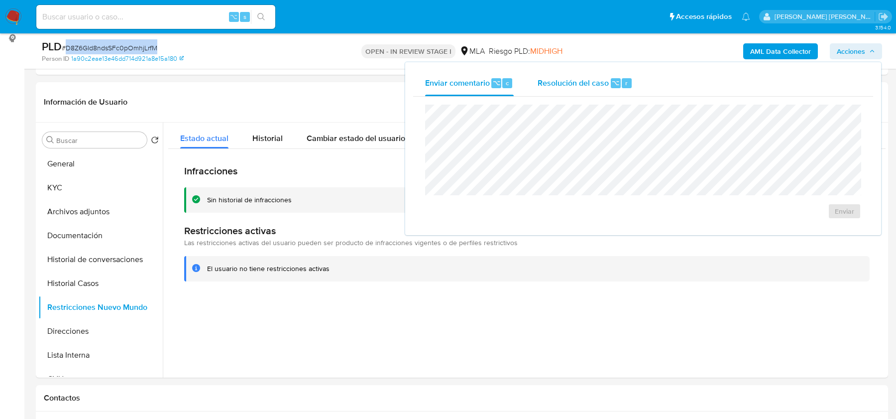
click at [593, 93] on div "Resolución del caso ⌥ r" at bounding box center [585, 83] width 95 height 26
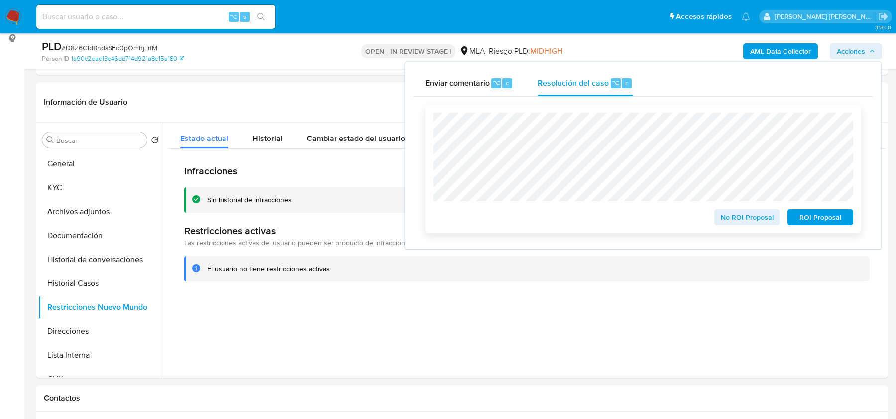
click at [724, 224] on span "No ROI Proposal" at bounding box center [748, 217] width 52 height 14
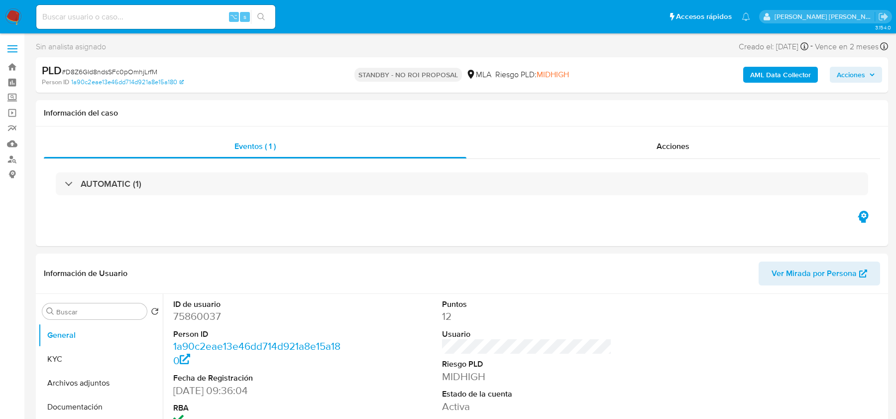
select select "10"
click at [46, 20] on input at bounding box center [155, 16] width 239 height 13
click at [20, 20] on img at bounding box center [13, 16] width 17 height 17
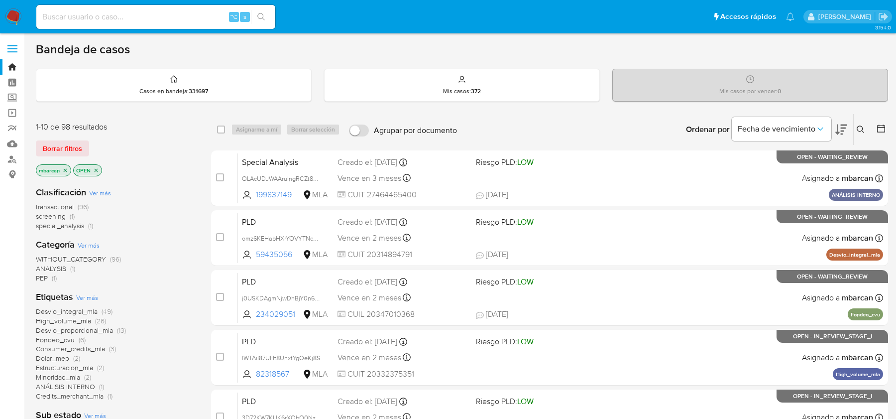
click at [858, 127] on icon at bounding box center [861, 130] width 8 height 8
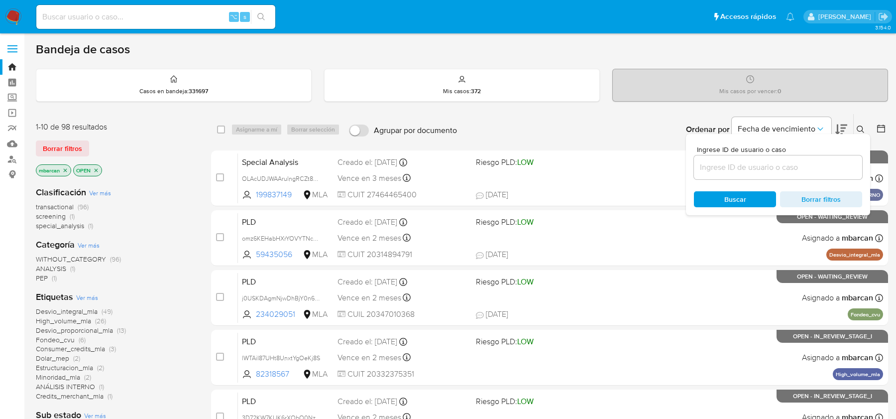
click at [798, 153] on div "Ingrese ID de usuario o caso" at bounding box center [778, 162] width 168 height 33
click at [796, 159] on div at bounding box center [778, 167] width 168 height 24
click at [796, 171] on input at bounding box center [778, 167] width 168 height 13
paste input "rt02Hvvvrhe24CiYdvNHQptA"
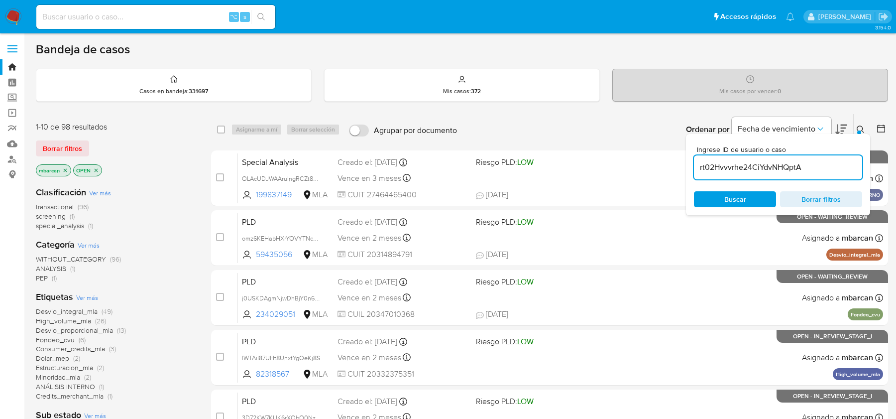
type input "rt02Hvvvrhe24CiYdvNHQptA"
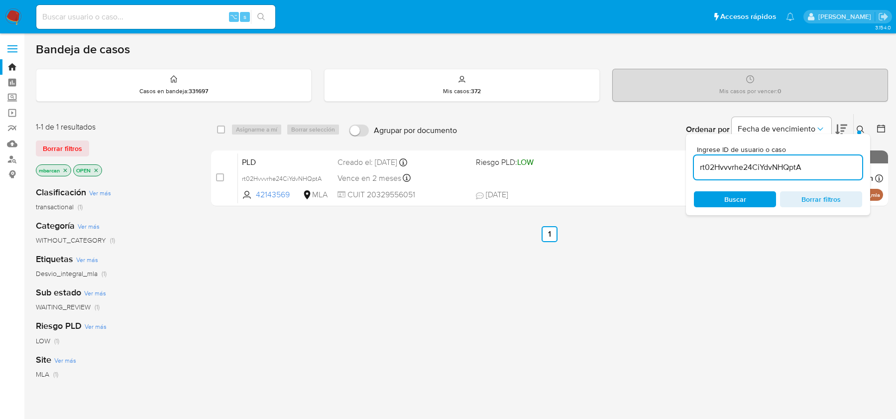
click at [859, 128] on icon at bounding box center [861, 130] width 8 height 8
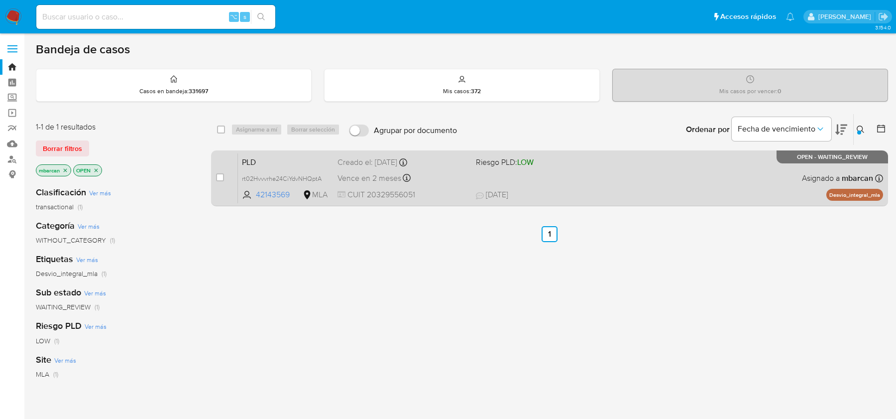
click at [225, 174] on div "case-item-checkbox No es posible asignar el caso" at bounding box center [227, 178] width 22 height 50
click at [221, 175] on input "checkbox" at bounding box center [220, 177] width 8 height 8
checkbox input "true"
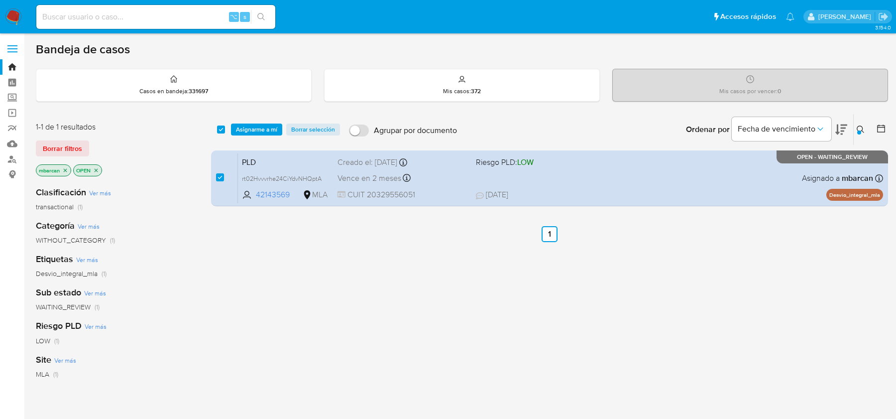
click at [270, 111] on div "Bandeja de casos Casos en bandeja : 331697 Mis casos : 372 Mis casos por vencer…" at bounding box center [462, 303] width 853 height 523
click at [262, 129] on span "Asignarme a mí" at bounding box center [256, 130] width 41 height 10
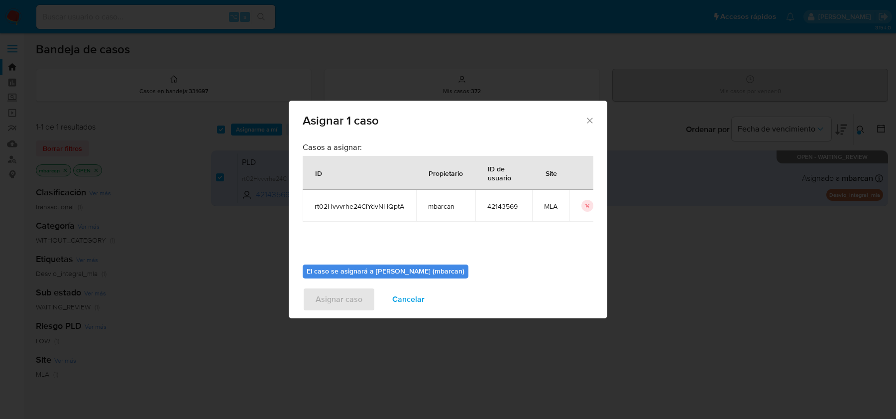
scroll to position [51, 0]
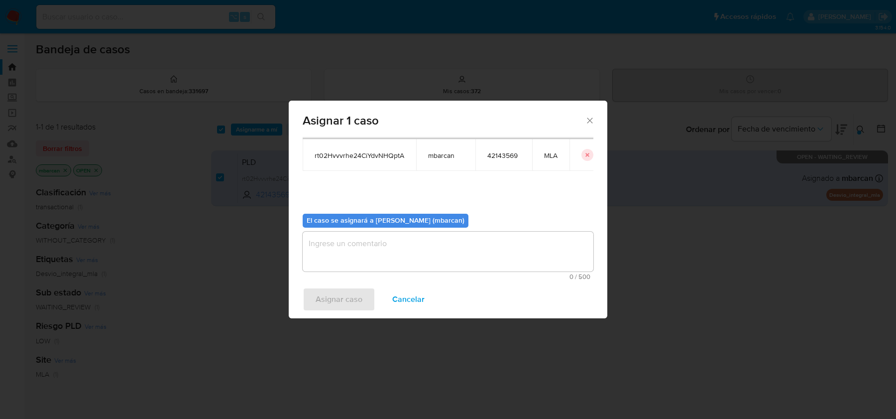
click at [350, 252] on textarea "assign-modal" at bounding box center [448, 252] width 291 height 40
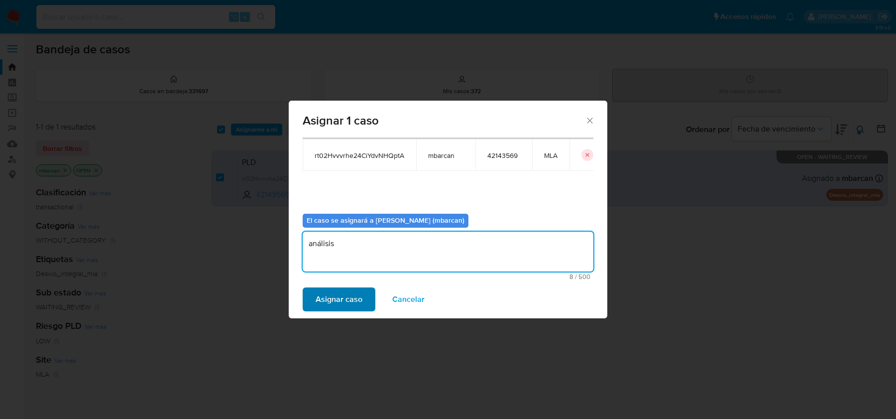
type textarea "análisis"
click at [325, 298] on span "Asignar caso" at bounding box center [339, 299] width 47 height 22
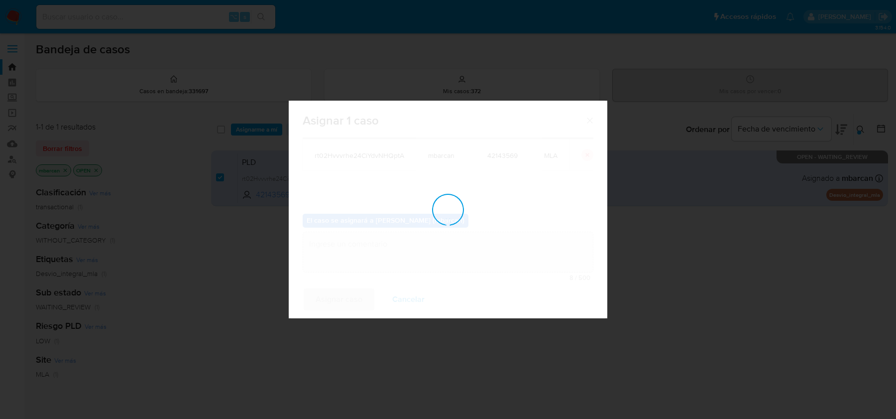
checkbox input "false"
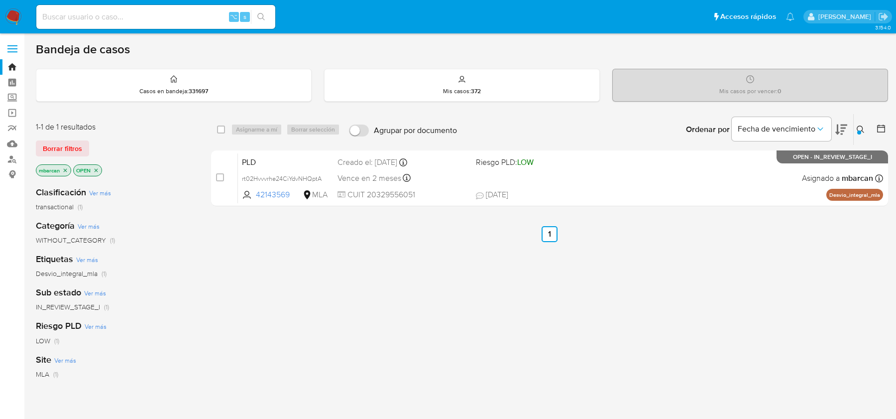
click at [301, 148] on div "select-all-cases-checkbox Asignarme a mí Borrar selección Agrupar por documento…" at bounding box center [549, 162] width 677 height 97
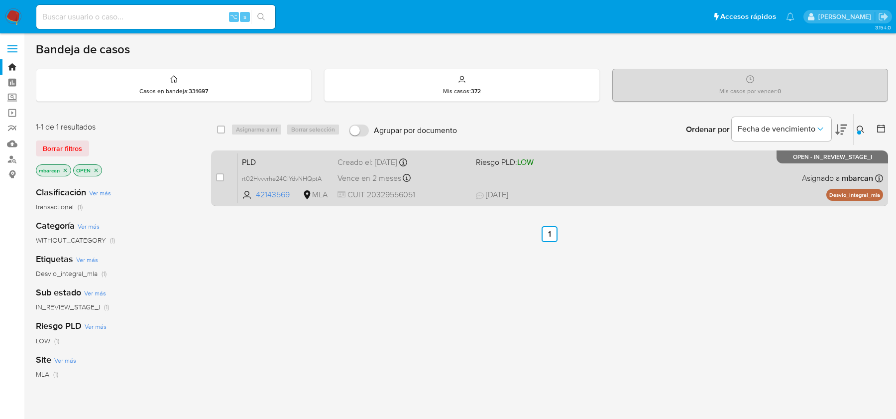
click at [300, 158] on span "PLD" at bounding box center [286, 161] width 88 height 13
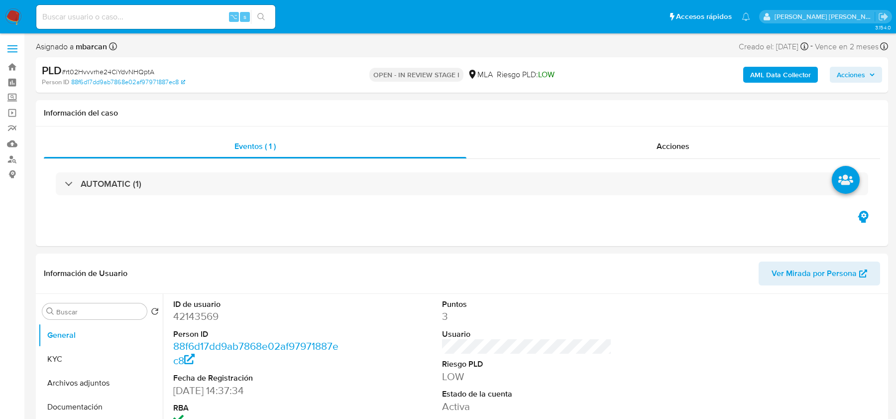
select select "10"
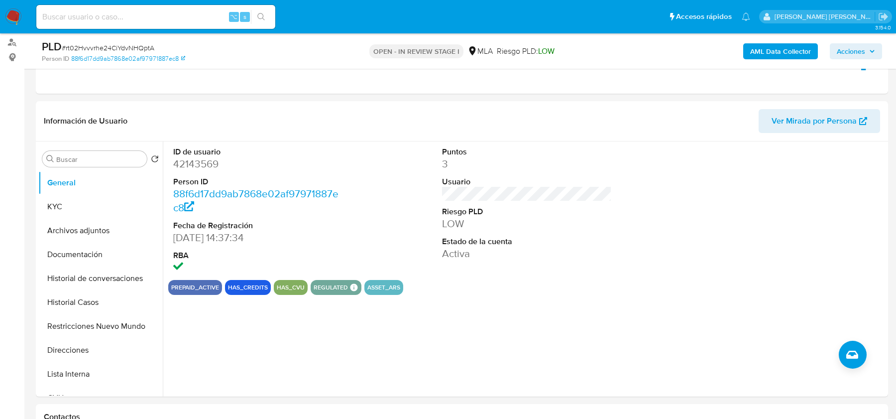
scroll to position [270, 0]
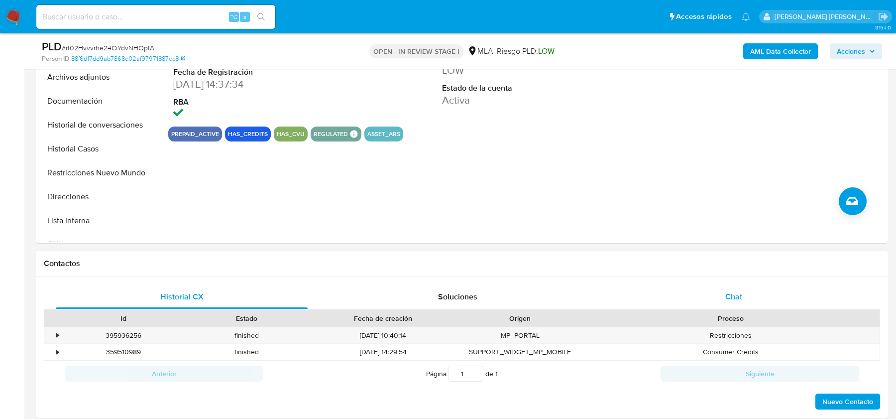
click at [723, 293] on div "Chat" at bounding box center [734, 297] width 252 height 24
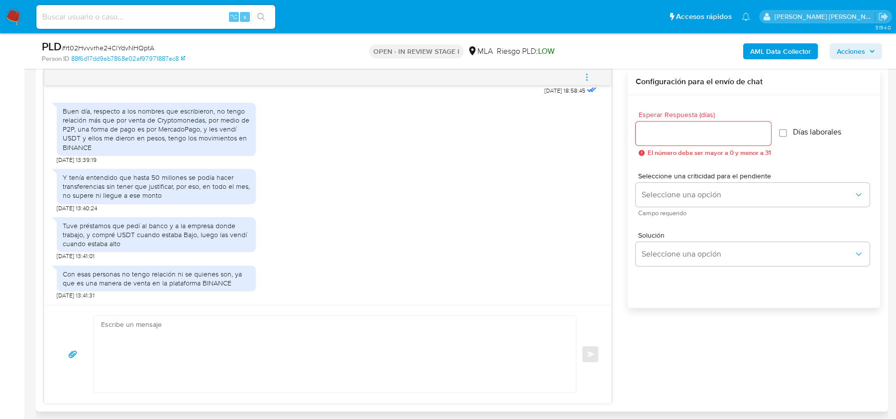
scroll to position [534, 0]
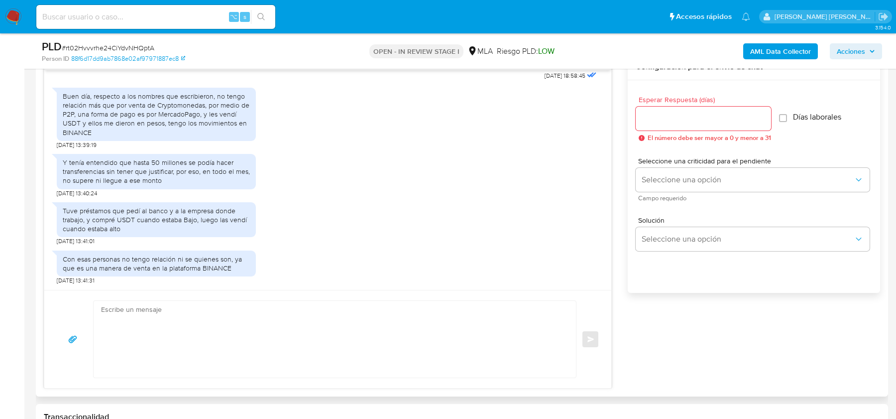
click at [220, 327] on textarea at bounding box center [332, 339] width 463 height 77
paste textarea "Hola, ¡Muchas gracias por tu respuesta! Confirmamos la recepción de la document…"
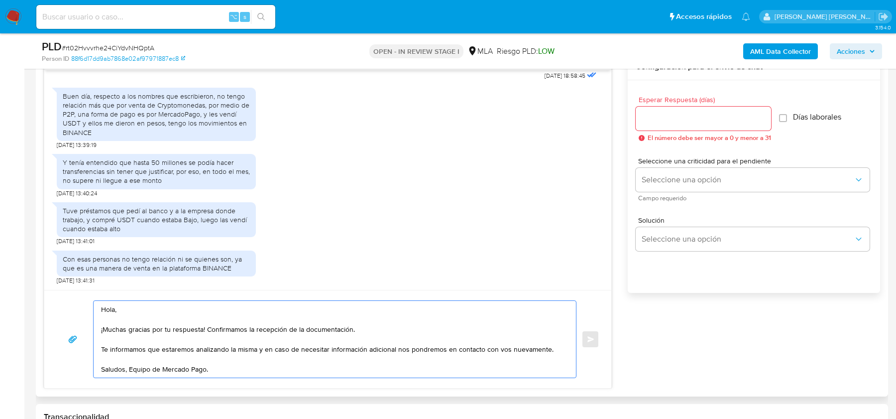
drag, startPoint x: 355, startPoint y: 329, endPoint x: 204, endPoint y: 327, distance: 150.4
click at [204, 327] on textarea "Hola, ¡Muchas gracias por tu respuesta! Confirmamos la recepción de la document…" at bounding box center [332, 339] width 463 height 77
type textarea "Hola, ¡Muchas gracias por tu respuesta! Te informamos que estaremos analizando …"
click at [700, 123] on input "Esperar Respuesta (días)" at bounding box center [703, 118] width 135 height 13
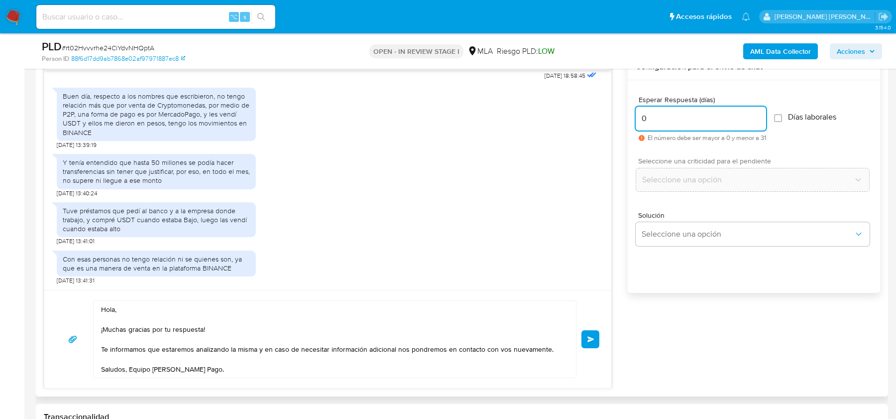
scroll to position [483, 0]
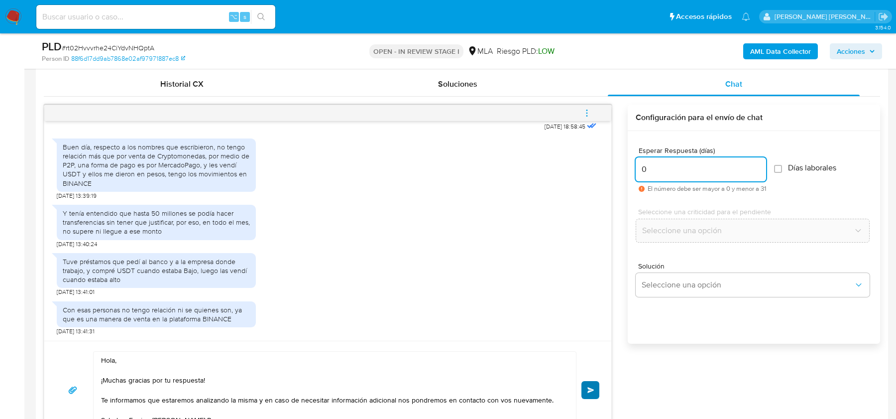
type input "0"
click at [598, 387] on button "Enviar" at bounding box center [591, 390] width 18 height 18
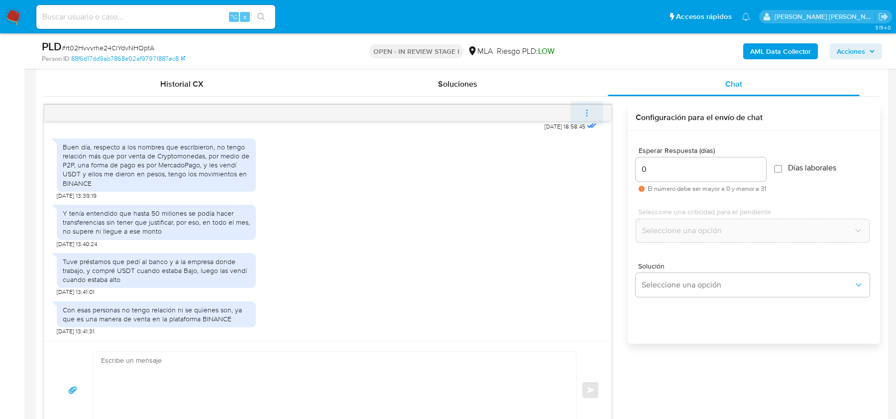
scroll to position [853, 0]
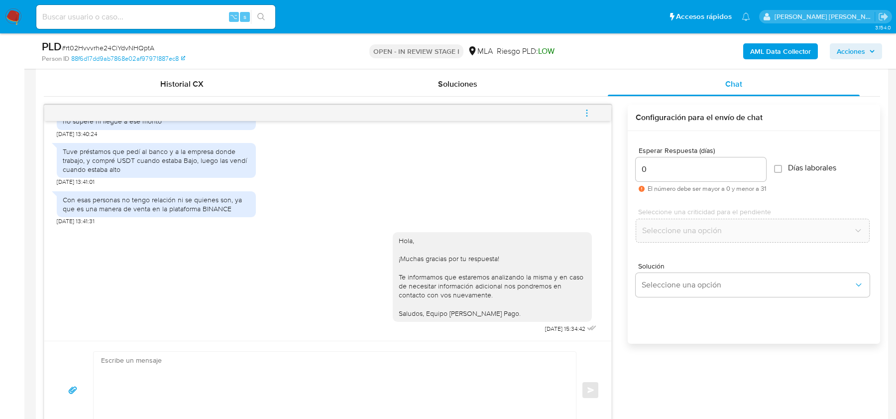
click at [589, 115] on icon "menu-action" at bounding box center [587, 113] width 9 height 9
click at [489, 96] on li "Cerrar conversación" at bounding box center [520, 93] width 102 height 18
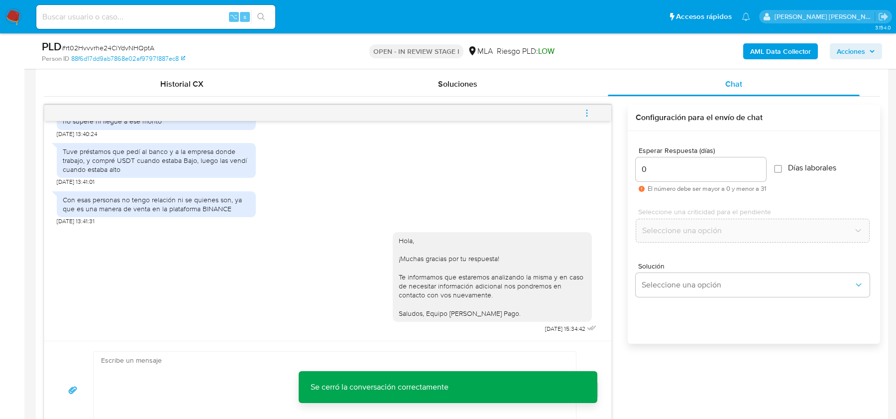
click at [112, 48] on span "# rt02Hvvvrhe24CiYdvNHQptA" at bounding box center [108, 48] width 93 height 10
copy span "rt02Hvvvrhe24CiYdvNHQptA"
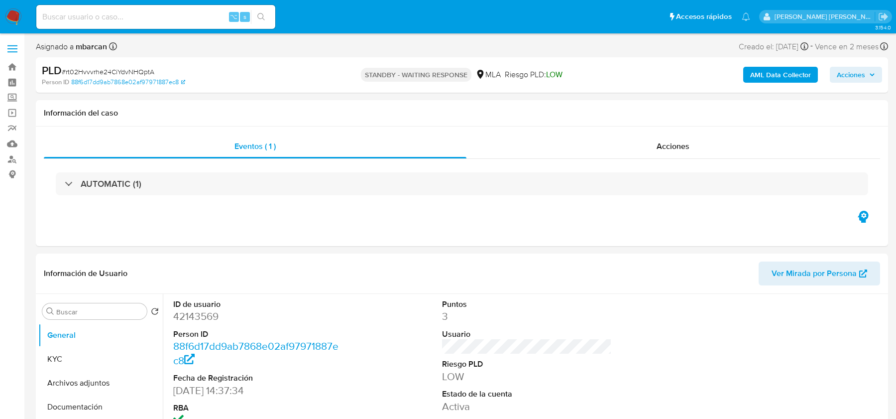
select select "10"
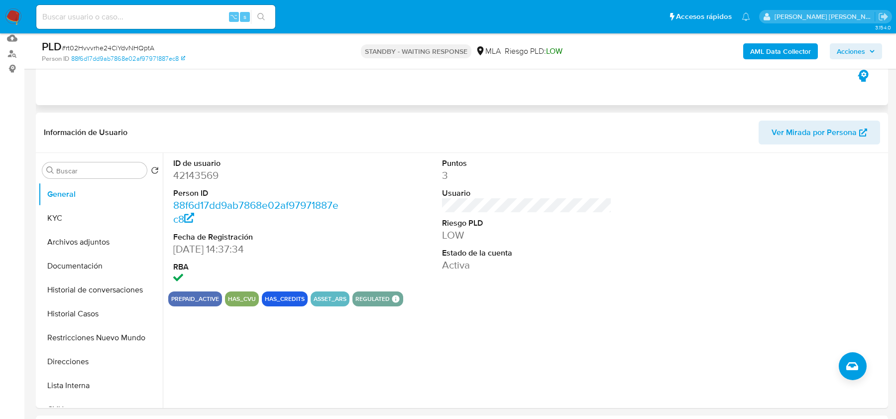
scroll to position [162, 0]
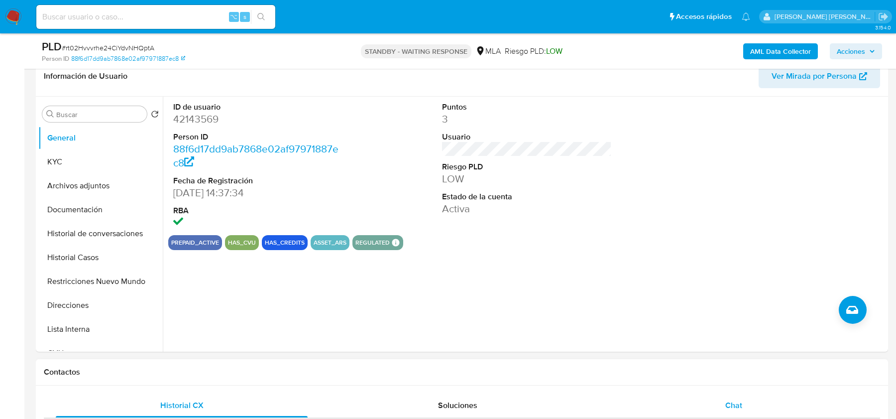
click at [723, 399] on div "Chat" at bounding box center [734, 405] width 252 height 24
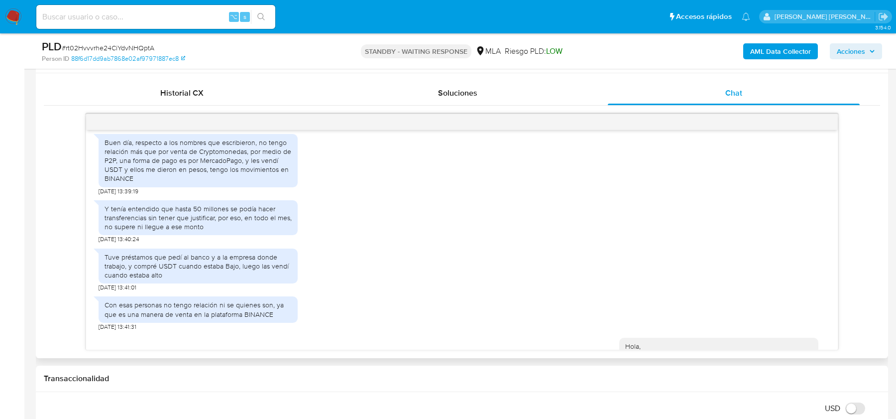
scroll to position [700, 0]
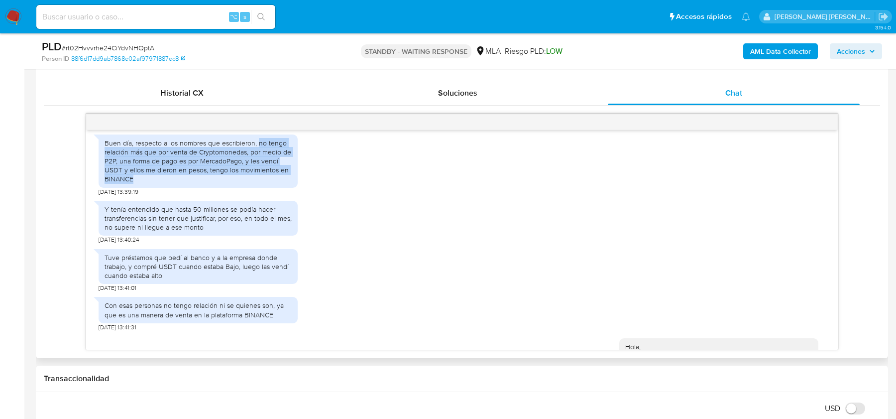
drag, startPoint x: 257, startPoint y: 142, endPoint x: 196, endPoint y: 176, distance: 69.6
click at [196, 176] on div "Buen día, respecto a los nombres que escribieron, no tengo relación más que por…" at bounding box center [198, 160] width 187 height 45
copy div "no tengo relación más que por venta de Cryptomonedas, por medio de P2P, una for…"
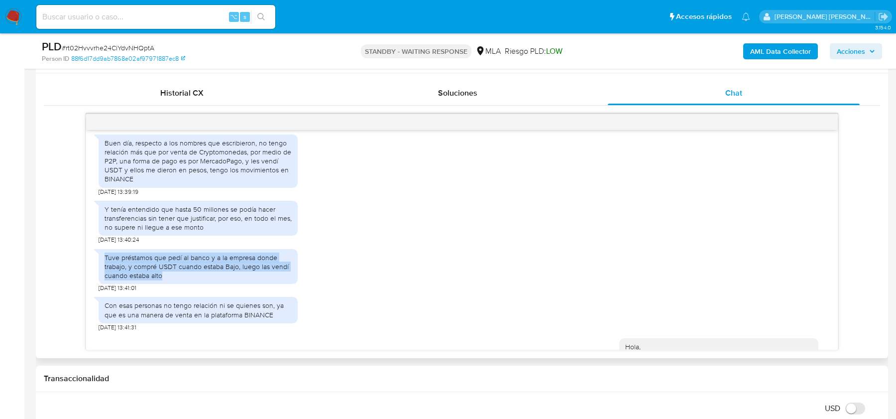
drag, startPoint x: 105, startPoint y: 258, endPoint x: 193, endPoint y: 273, distance: 89.4
click at [193, 273] on div "Tuve préstamos que pedí al banco y a la empresa donde trabajo, y compré USDT cu…" at bounding box center [198, 266] width 187 height 27
copy div "Tuve préstamos que pedí al banco y a la empresa donde trabajo, y compré USDT cu…"
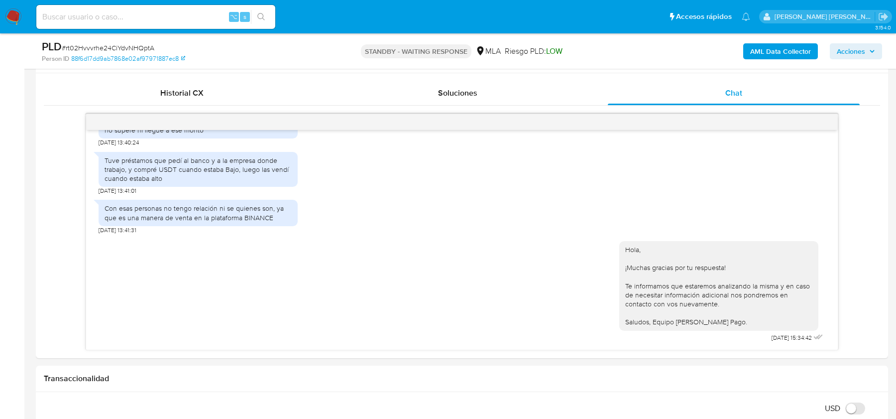
click at [88, 44] on span "# rt02Hvvvrhe24CiYdvNHQptA" at bounding box center [108, 48] width 93 height 10
copy span "rt02Hvvvrhe24CiYdvNHQptA"
click at [18, 18] on img at bounding box center [13, 16] width 17 height 17
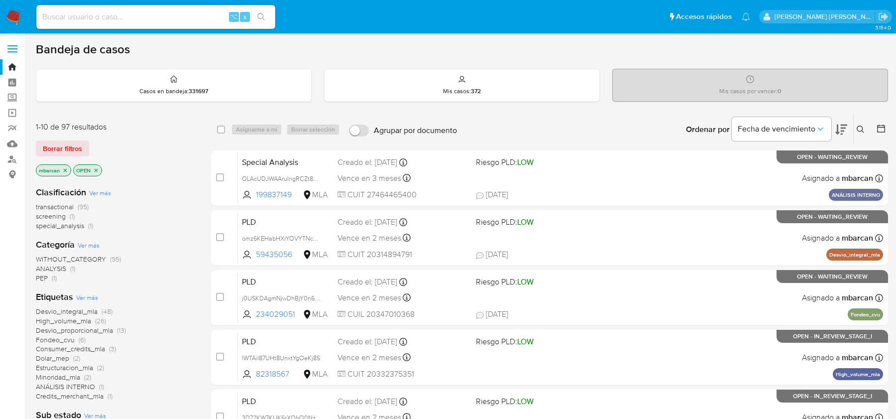
click at [863, 130] on icon at bounding box center [860, 129] width 7 height 7
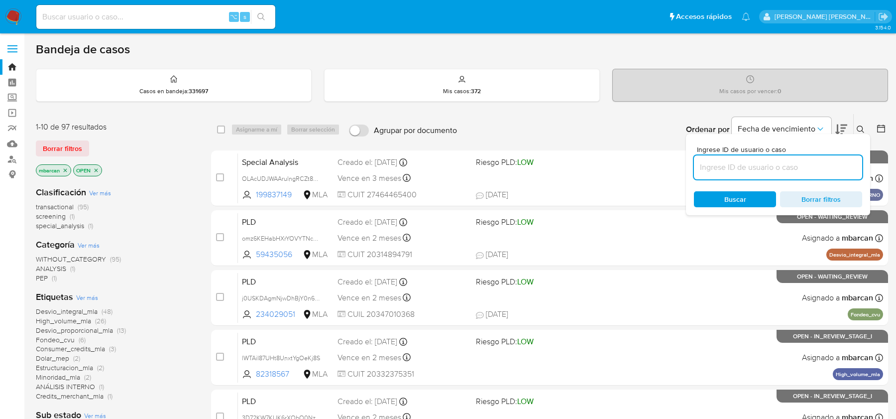
click at [771, 172] on input at bounding box center [778, 167] width 168 height 13
type input "rt02Hvvvrhe24CiYdvNHQptA"
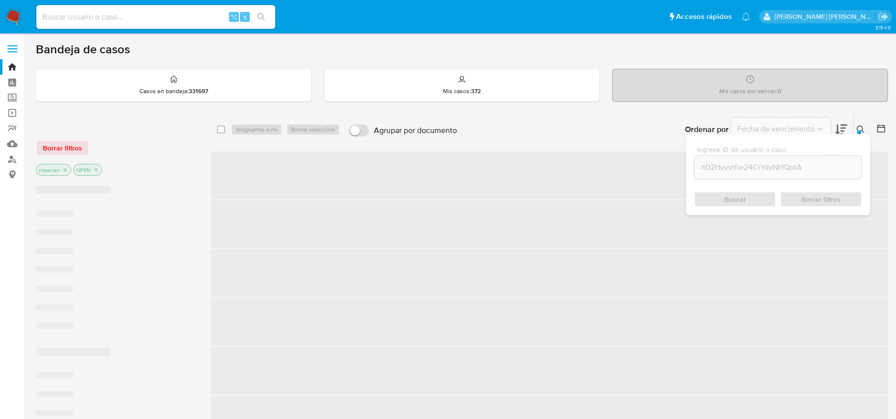
click at [863, 128] on icon at bounding box center [861, 130] width 8 height 8
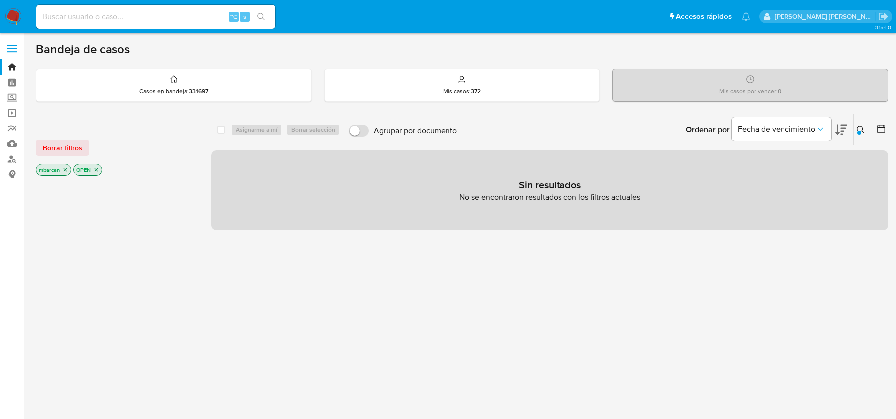
click at [64, 16] on input at bounding box center [155, 16] width 239 height 13
paste input "rt02Hvvvrhe24CiYdvNHQptA"
type input "rt02Hvvvrhe24CiYdvNHQptA"
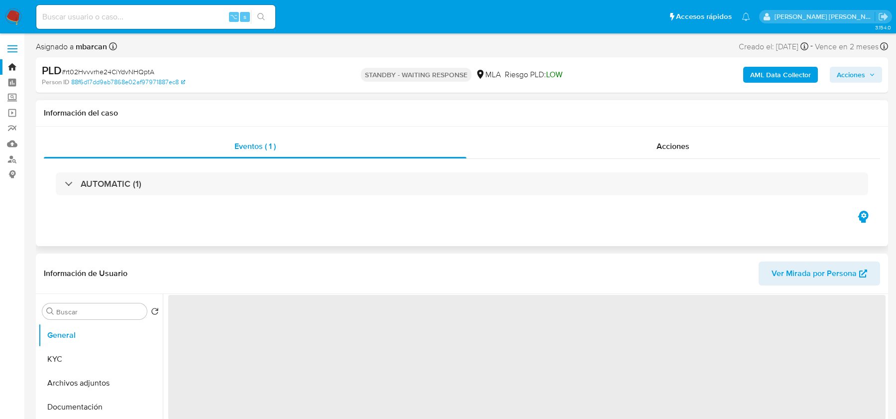
click at [695, 126] on div "Información del caso" at bounding box center [462, 113] width 853 height 26
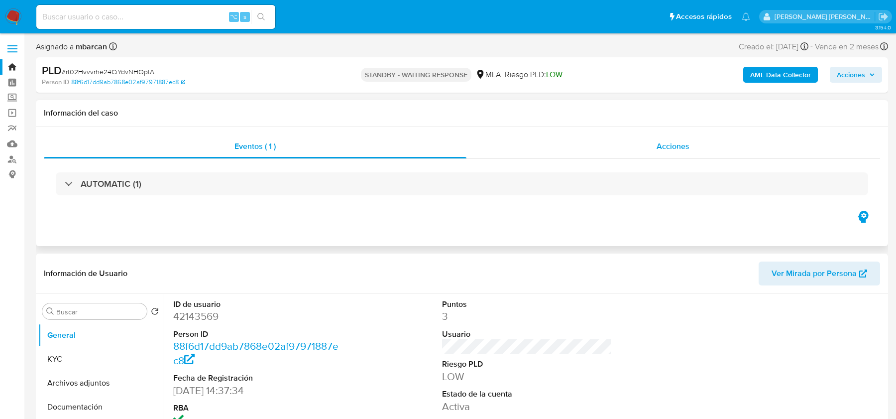
click at [665, 155] on div "Acciones" at bounding box center [674, 146] width 414 height 24
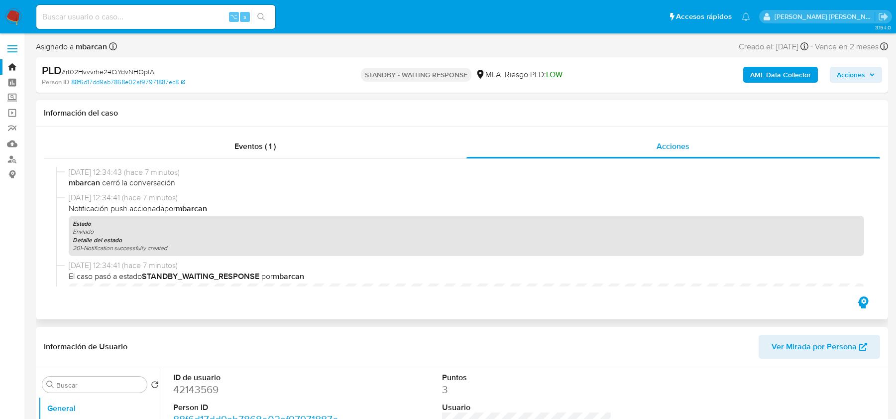
select select "10"
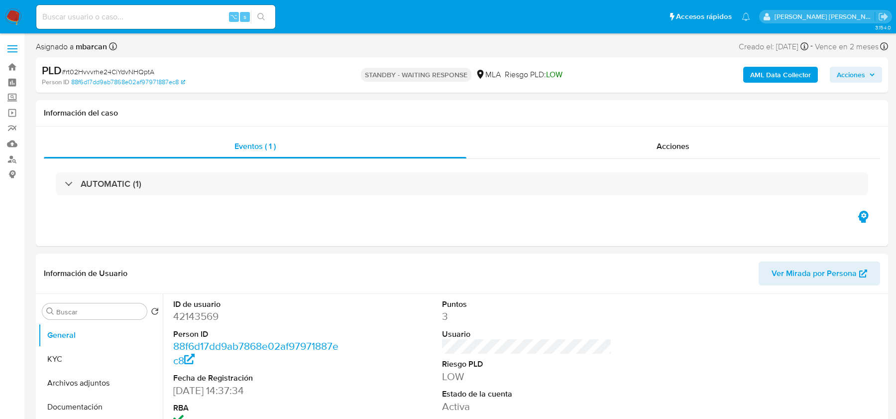
select select "10"
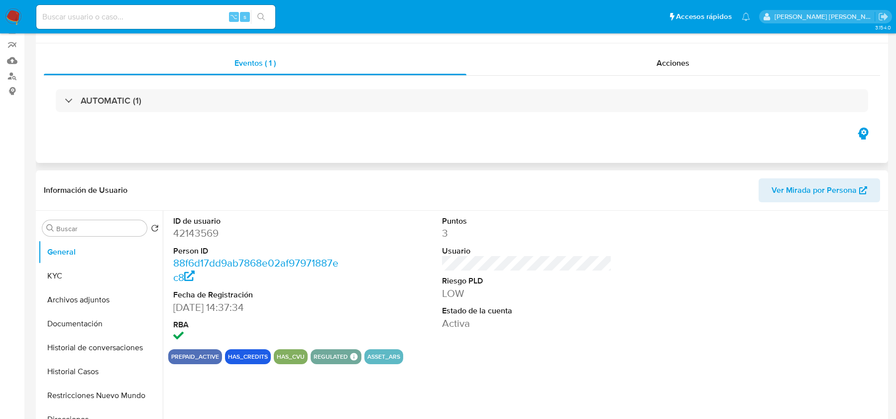
select select "10"
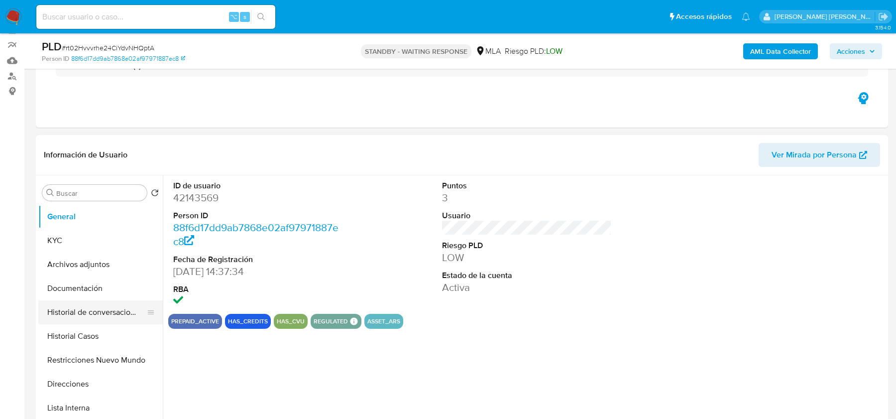
scroll to position [103, 0]
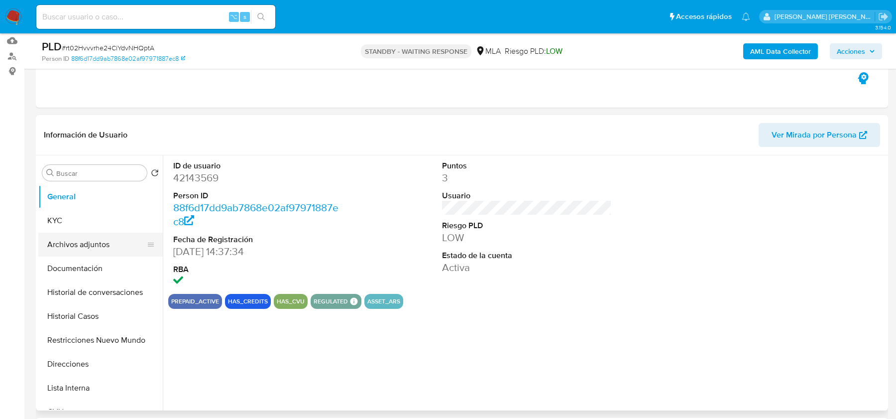
click at [76, 245] on button "Archivos adjuntos" at bounding box center [96, 245] width 117 height 24
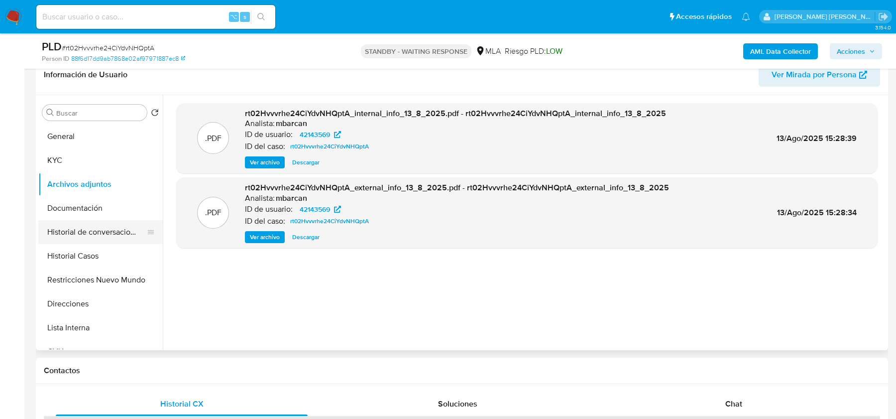
scroll to position [172, 0]
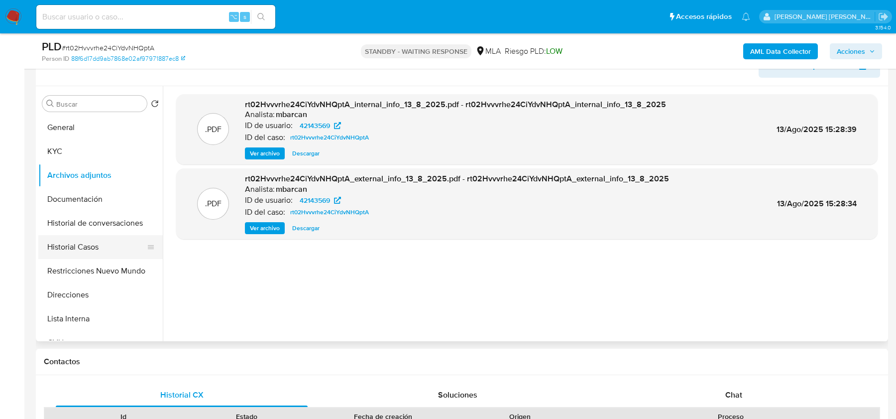
click at [88, 250] on button "Historial Casos" at bounding box center [96, 247] width 117 height 24
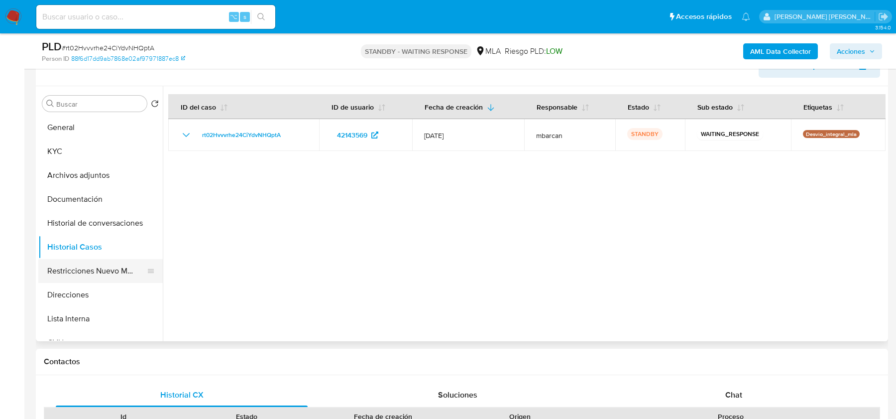
click at [84, 267] on button "Restricciones Nuevo Mundo" at bounding box center [96, 271] width 117 height 24
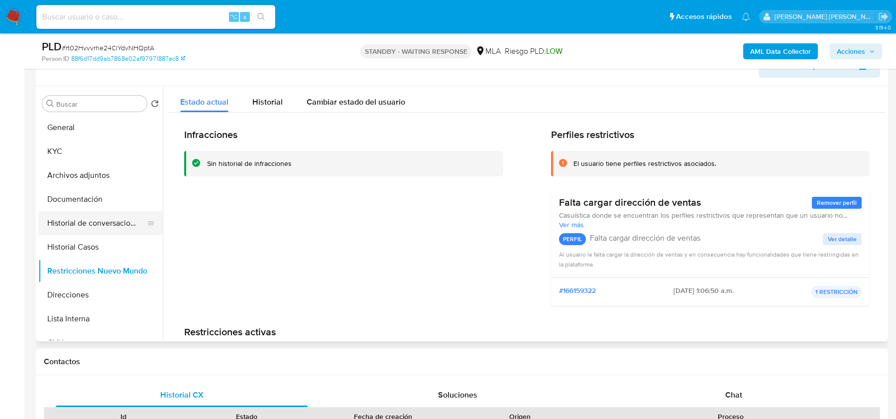
click at [87, 218] on button "Historial de conversaciones" at bounding box center [96, 223] width 117 height 24
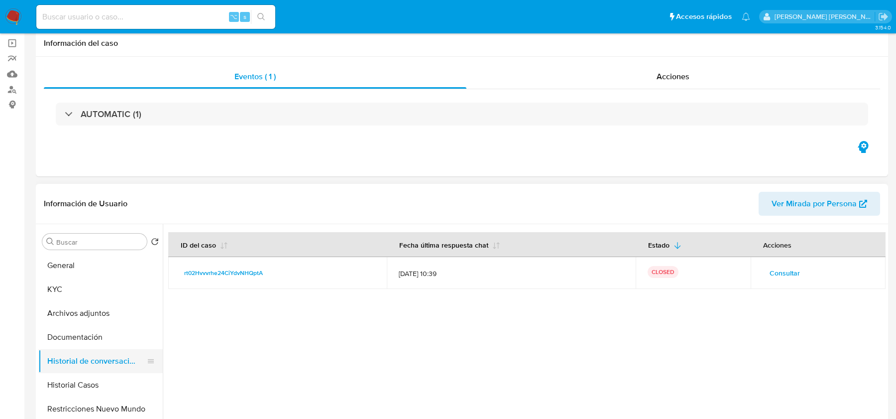
scroll to position [0, 0]
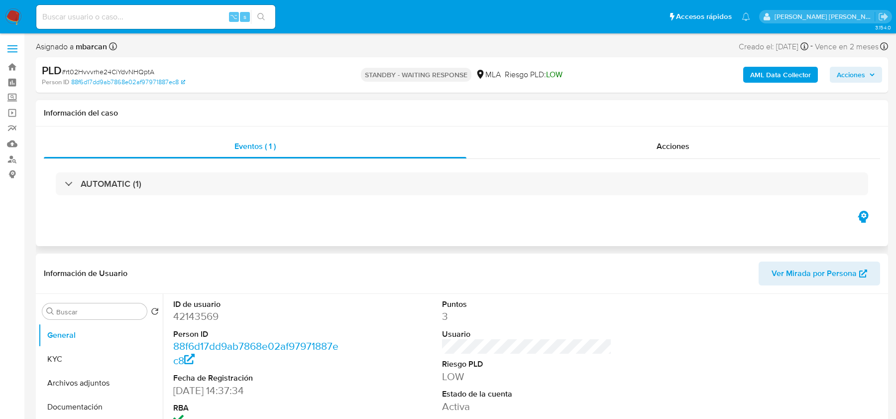
select select "10"
click at [106, 70] on span "# rt02Hvvvrhe24CiYdvNHQptA" at bounding box center [108, 72] width 93 height 10
click at [8, 15] on img at bounding box center [13, 16] width 17 height 17
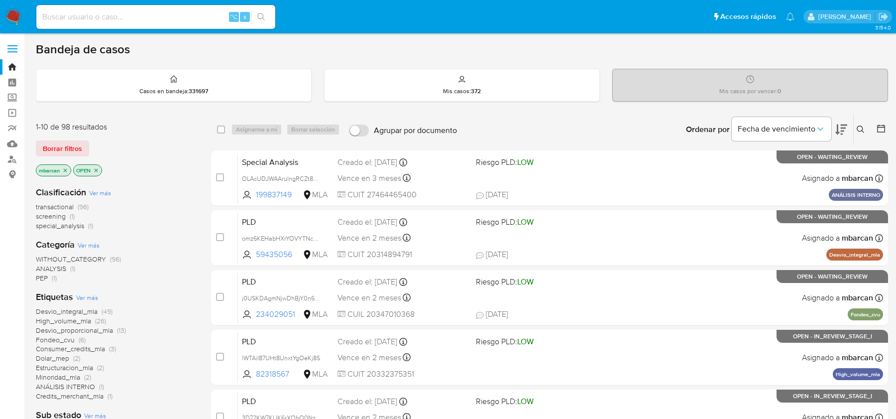
click at [855, 126] on button at bounding box center [862, 130] width 16 height 12
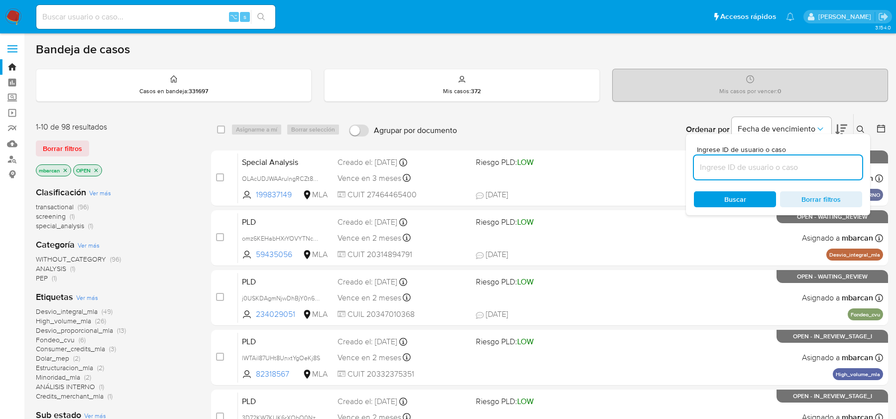
click at [804, 170] on input at bounding box center [778, 167] width 168 height 13
type input "rt02Hvvvrhe24CiYdvNHQptA"
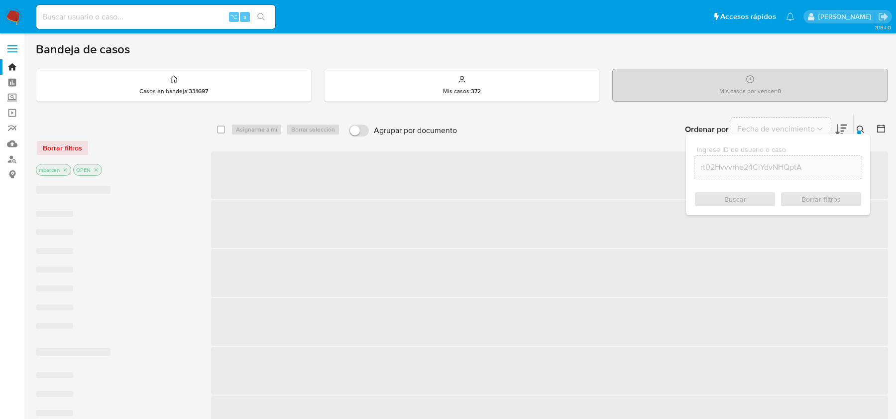
click at [860, 130] on div at bounding box center [860, 132] width 4 height 4
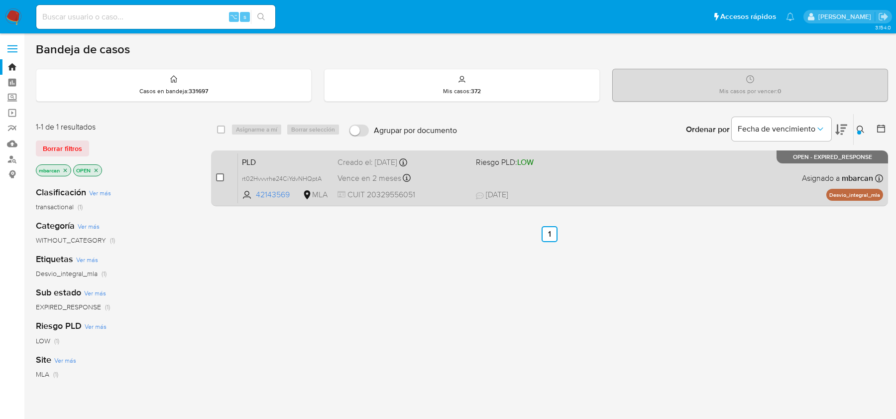
click at [218, 174] on input "checkbox" at bounding box center [220, 177] width 8 height 8
checkbox input "true"
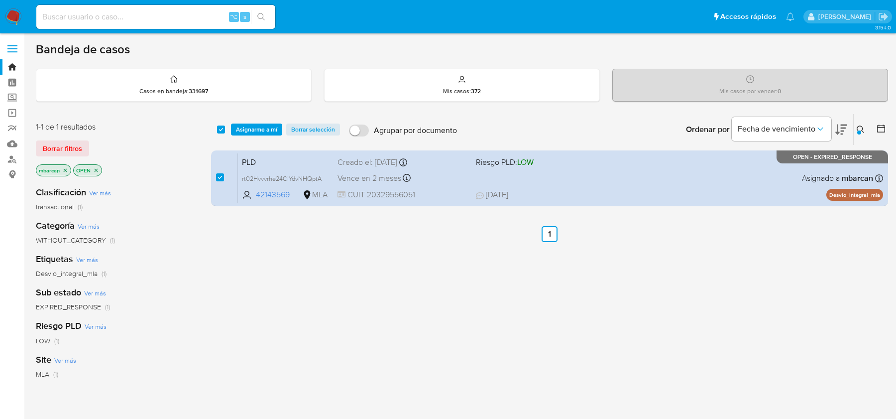
click at [273, 107] on div "Bandeja de casos Casos en bandeja : 331697 Mis casos : 372 Mis casos por vencer…" at bounding box center [462, 303] width 853 height 523
click at [269, 125] on span "Asignarme a mí" at bounding box center [256, 130] width 41 height 10
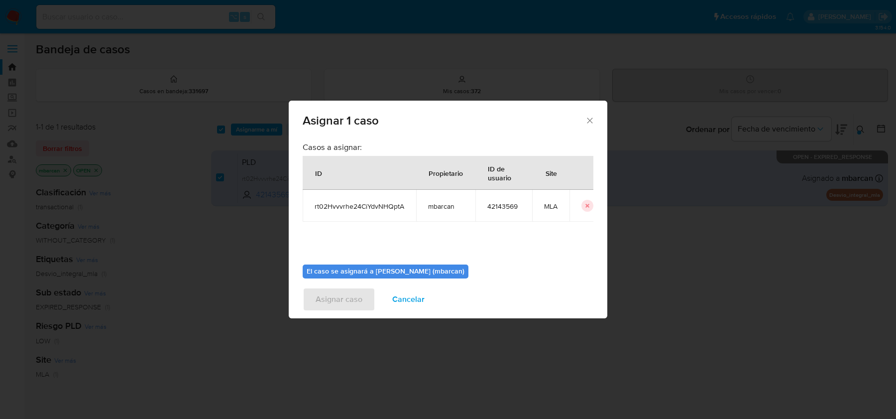
scroll to position [51, 0]
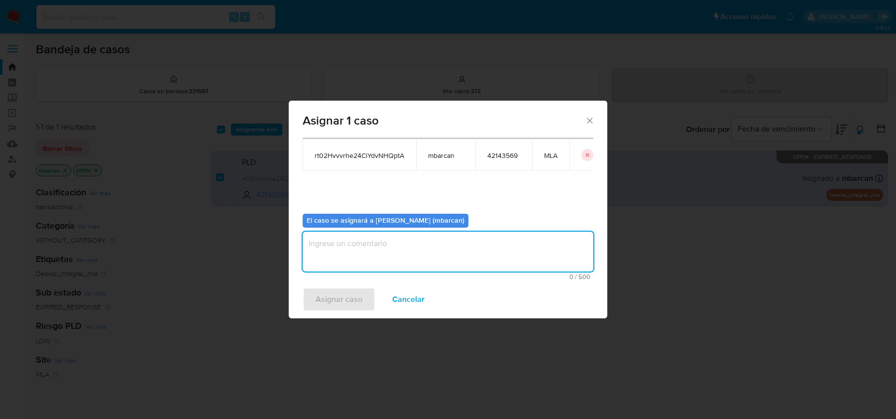
click at [470, 258] on textarea "assign-modal" at bounding box center [448, 252] width 291 height 40
type textarea "análisis"
click at [317, 290] on span "Asignar caso" at bounding box center [339, 299] width 47 height 22
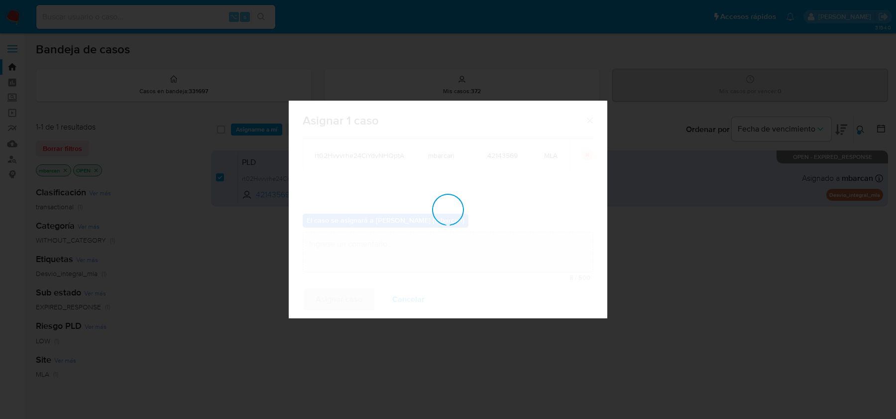
checkbox input "false"
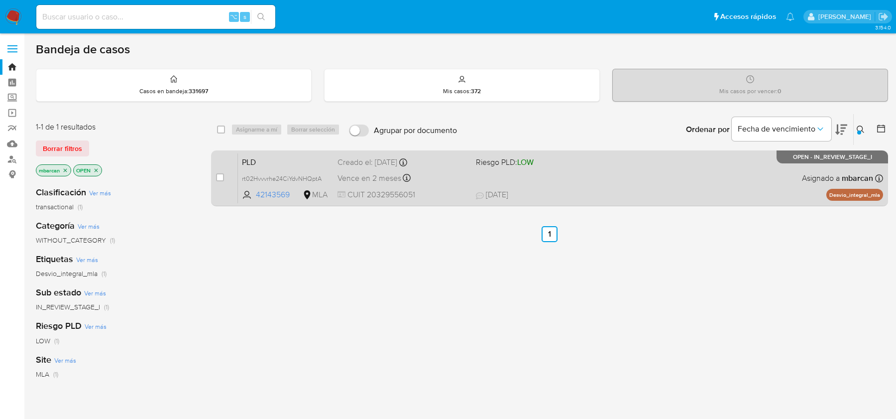
click at [280, 160] on span "PLD" at bounding box center [286, 161] width 88 height 13
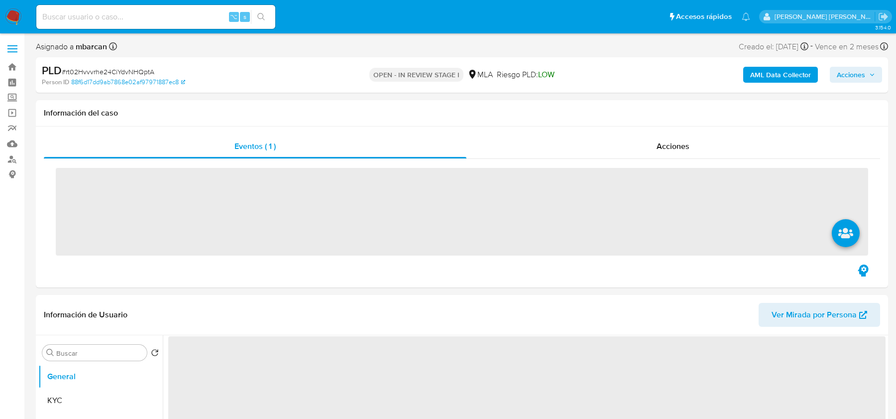
click at [116, 70] on span "# rt02Hvvvrhe24CiYdvNHQptA" at bounding box center [108, 72] width 93 height 10
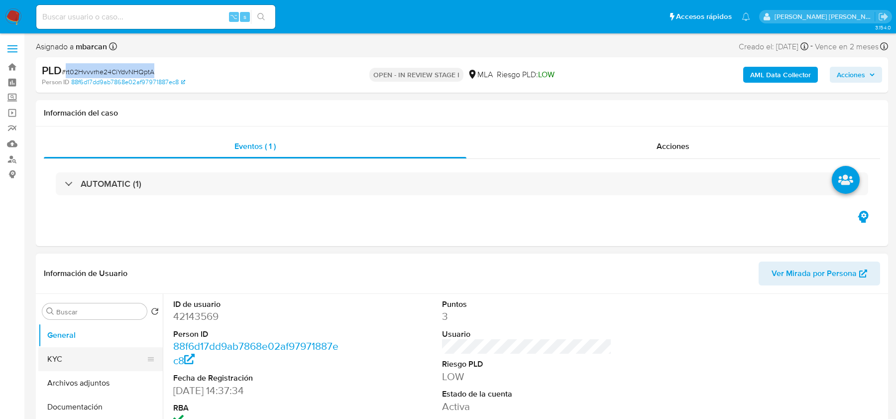
select select "10"
click at [65, 388] on button "Archivos adjuntos" at bounding box center [96, 383] width 117 height 24
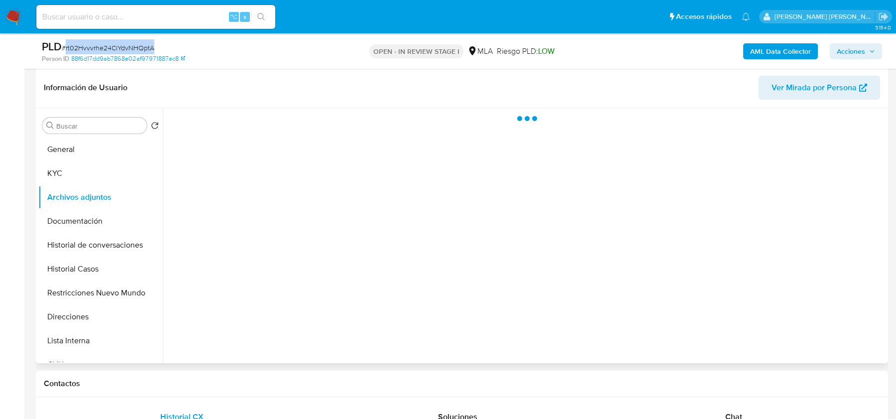
scroll to position [118, 0]
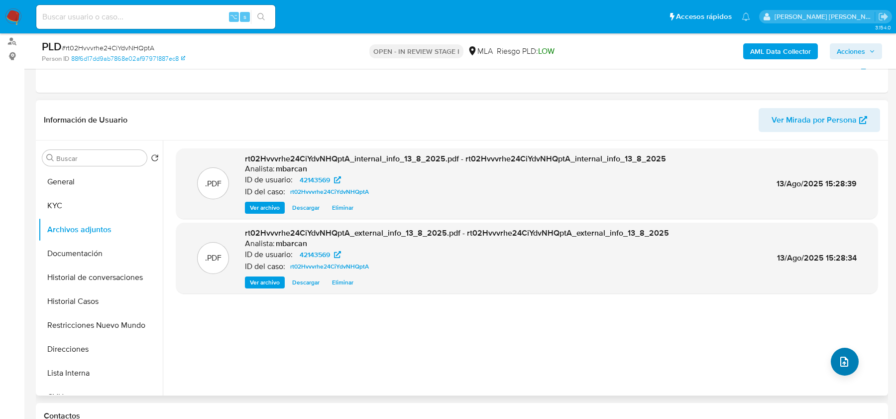
click at [827, 362] on div ".PDF rt02Hvvvrhe24CiYdvNHQptA_internal_info_13_8_2025.pdf - rt02Hvvvrhe24CiYdvN…" at bounding box center [527, 267] width 702 height 239
click at [826, 361] on div ".PDF rt02Hvvvrhe24CiYdvNHQptA_internal_info_13_8_2025.pdf - rt02Hvvvrhe24CiYdvN…" at bounding box center [527, 267] width 702 height 239
click at [831, 361] on button "upload-file" at bounding box center [845, 362] width 28 height 28
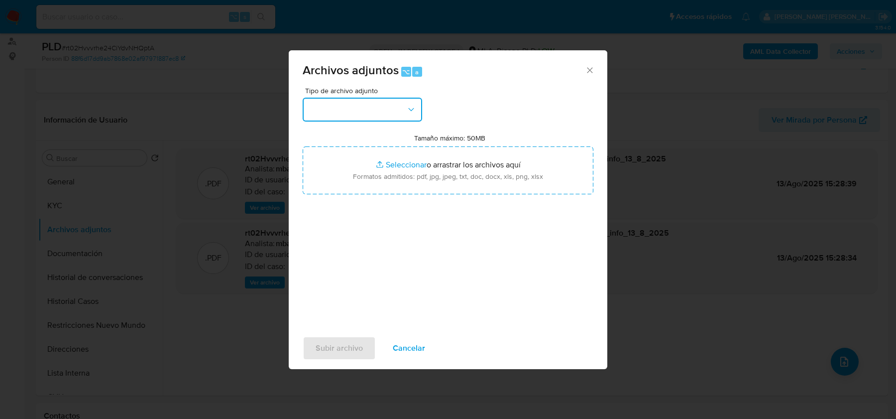
click at [386, 116] on button "button" at bounding box center [363, 110] width 120 height 24
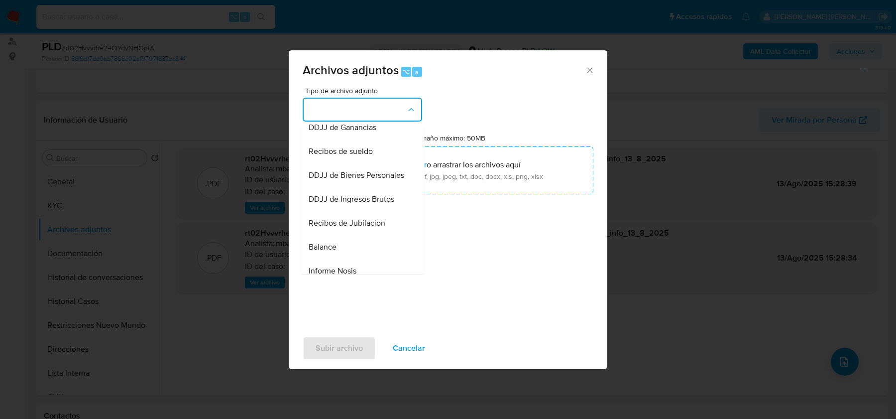
scroll to position [222, 0]
click at [353, 179] on span "Recibos de sueldo" at bounding box center [341, 178] width 64 height 10
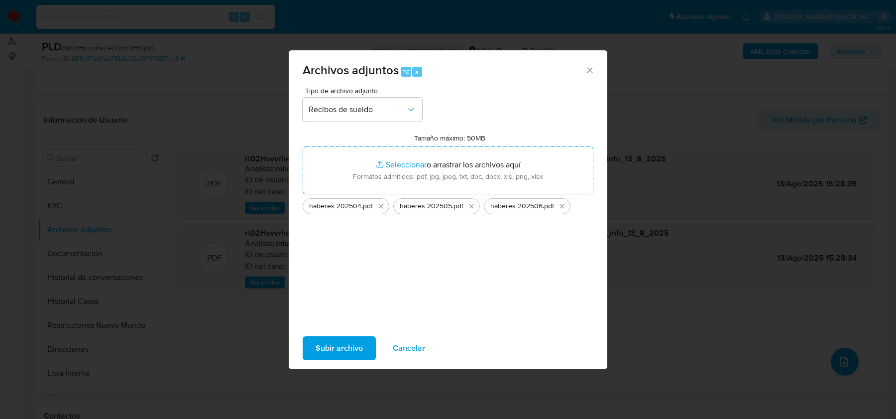
click at [354, 340] on span "Subir archivo" at bounding box center [339, 348] width 47 height 22
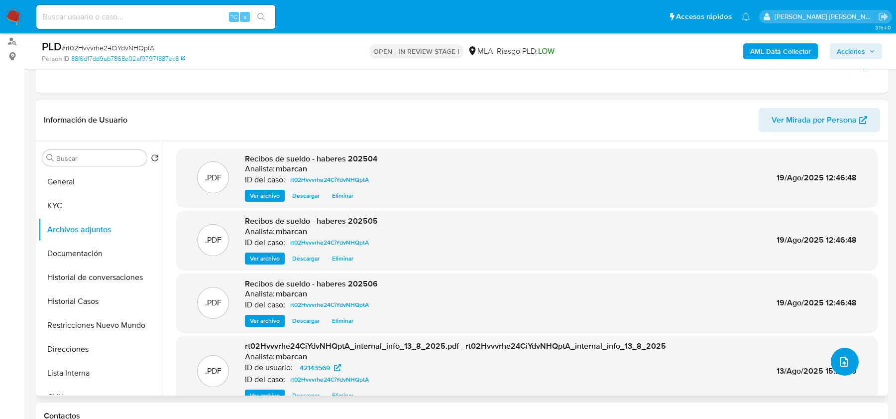
click at [854, 361] on button "upload-file" at bounding box center [845, 362] width 28 height 28
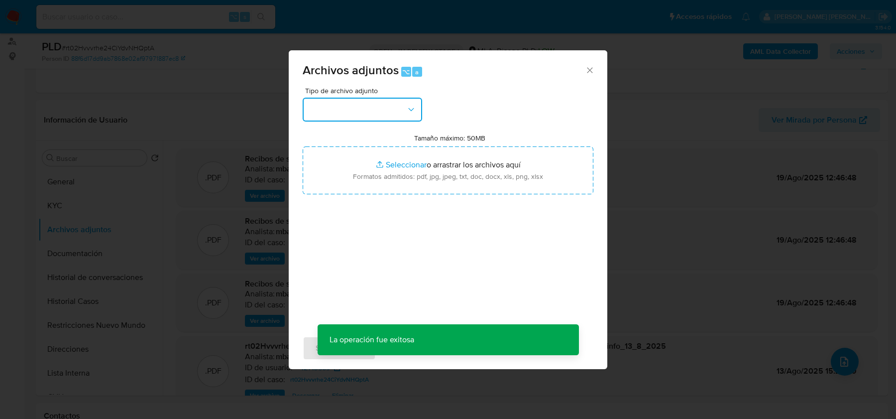
click at [396, 112] on button "button" at bounding box center [363, 110] width 120 height 24
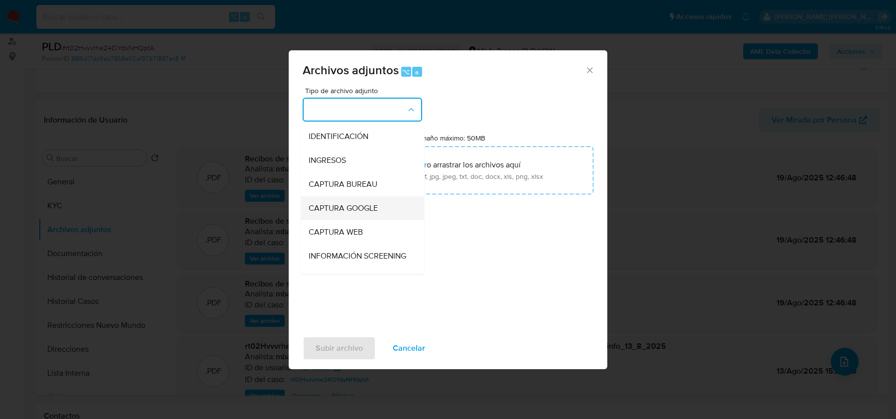
scroll to position [3, 0]
click at [355, 143] on div "IDENTIFICACIÓN" at bounding box center [360, 133] width 102 height 24
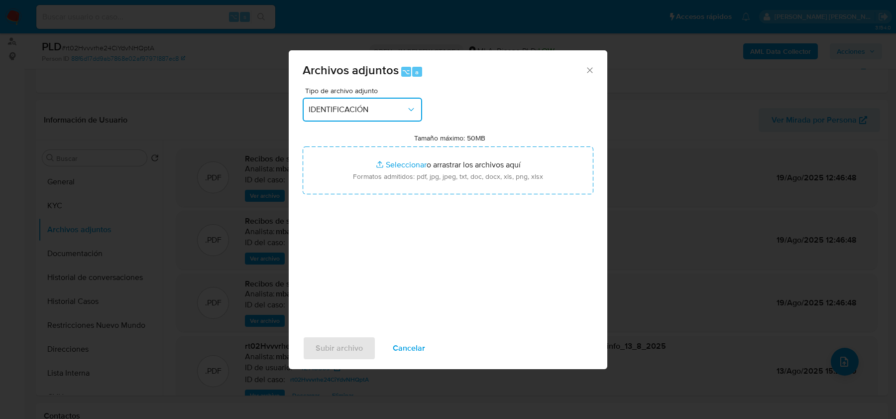
click at [349, 114] on span "IDENTIFICACIÓN" at bounding box center [358, 110] width 98 height 10
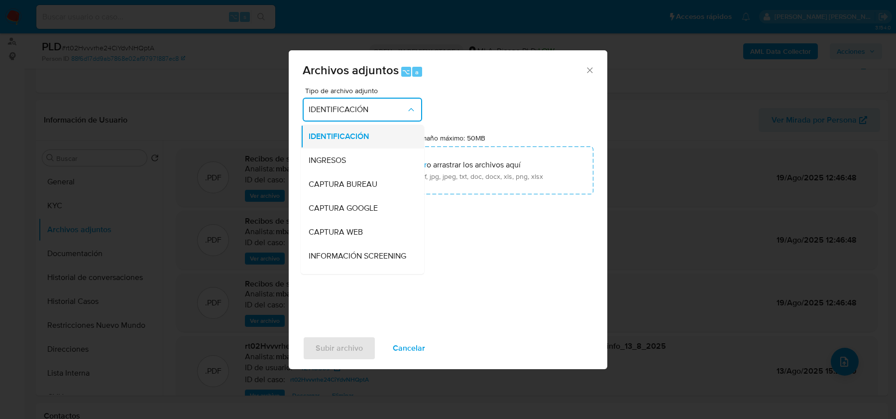
click at [343, 140] on span "IDENTIFICACIÓN" at bounding box center [339, 136] width 61 height 10
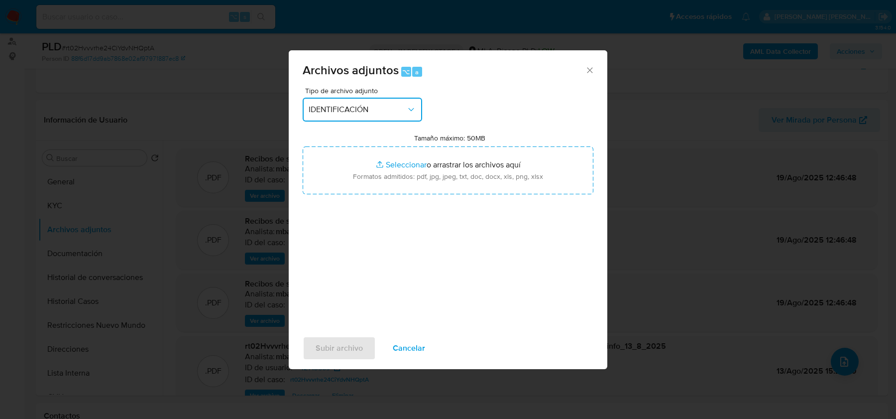
click at [340, 121] on button "IDENTIFICACIÓN" at bounding box center [363, 110] width 120 height 24
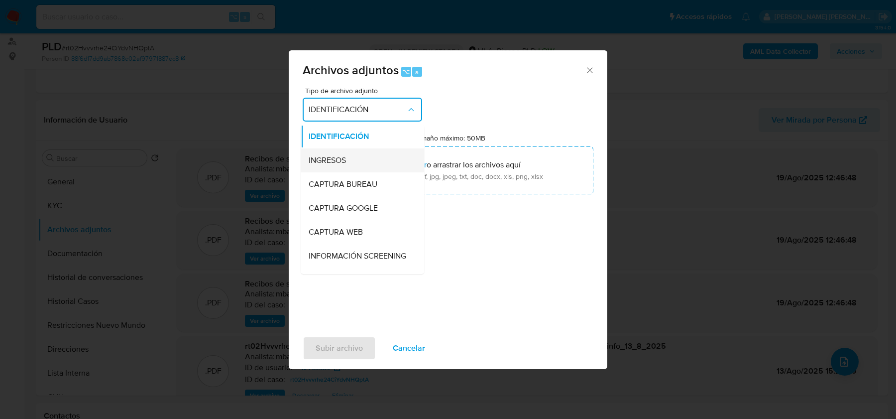
click at [328, 155] on span "INGRESOS" at bounding box center [327, 160] width 37 height 10
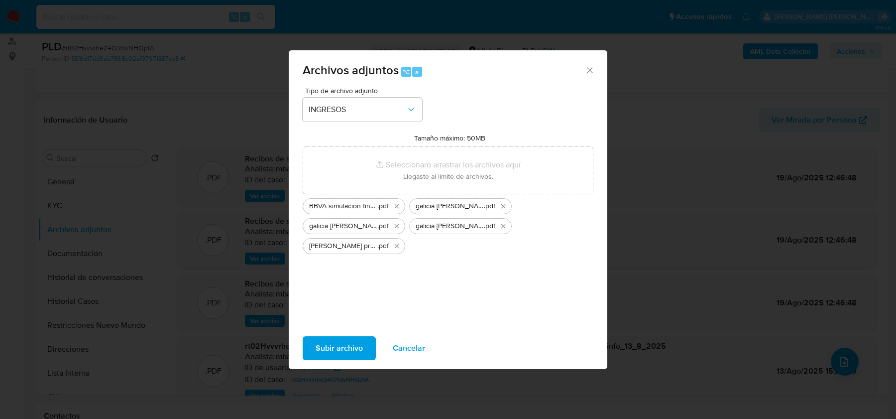
click at [354, 348] on span "Subir archivo" at bounding box center [339, 348] width 47 height 22
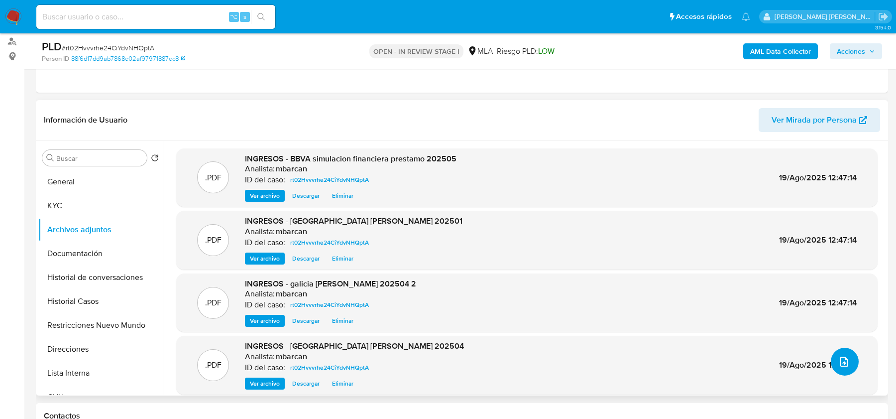
click at [844, 362] on icon "upload-file" at bounding box center [845, 362] width 12 height 12
click at [843, 364] on icon "upload-file" at bounding box center [845, 362] width 8 height 10
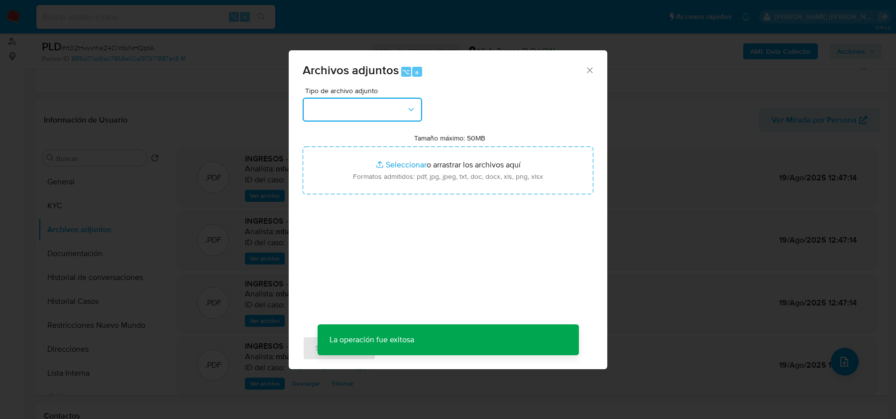
click at [391, 116] on button "button" at bounding box center [363, 110] width 120 height 24
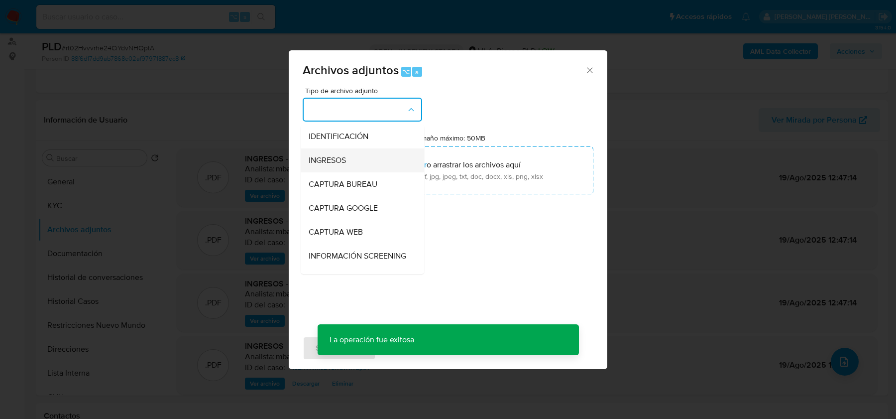
click at [366, 162] on div "INGRESOS" at bounding box center [360, 160] width 102 height 24
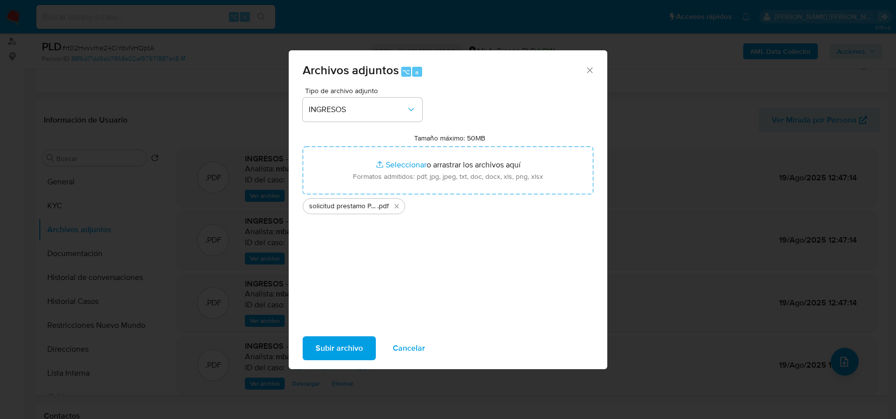
click at [326, 347] on span "Subir archivo" at bounding box center [339, 348] width 47 height 22
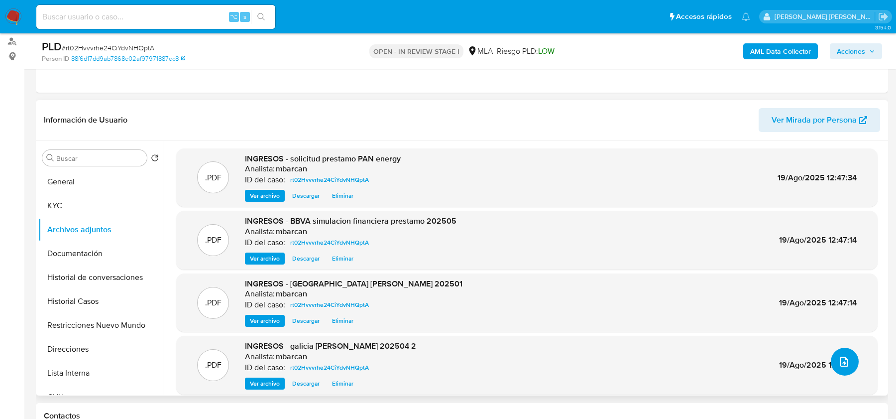
click at [841, 366] on icon "upload-file" at bounding box center [845, 362] width 8 height 10
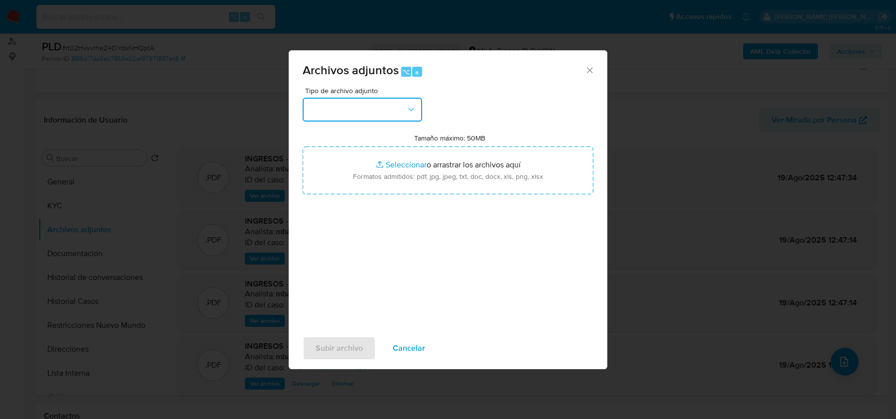
click at [375, 103] on button "button" at bounding box center [363, 110] width 120 height 24
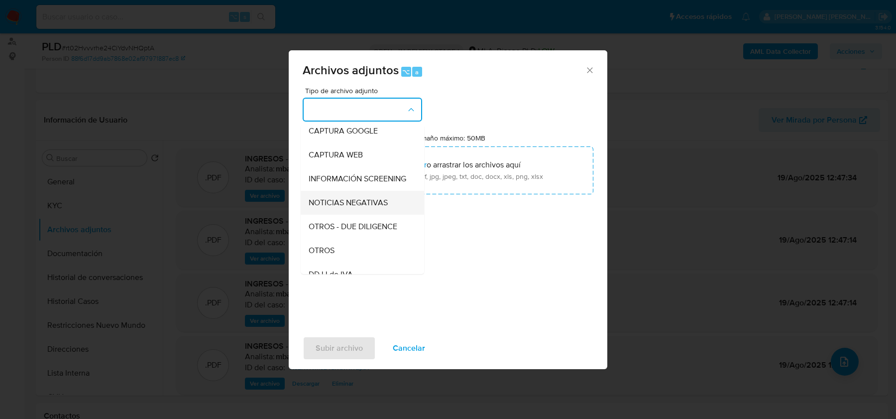
scroll to position [86, 0]
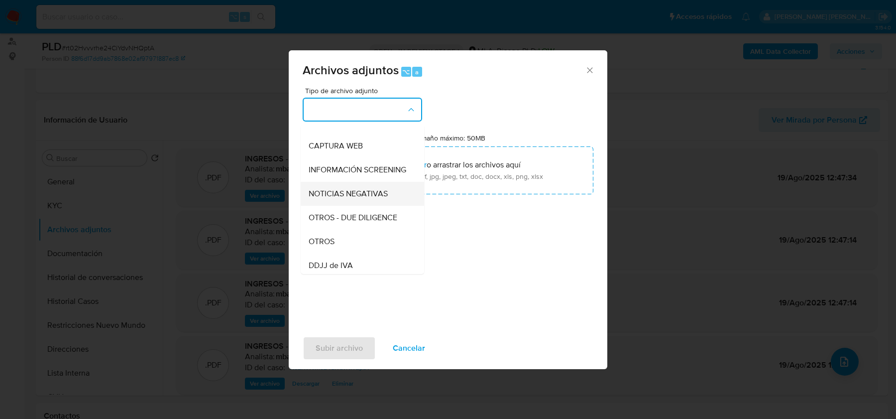
click at [334, 242] on span "OTROS" at bounding box center [322, 242] width 26 height 10
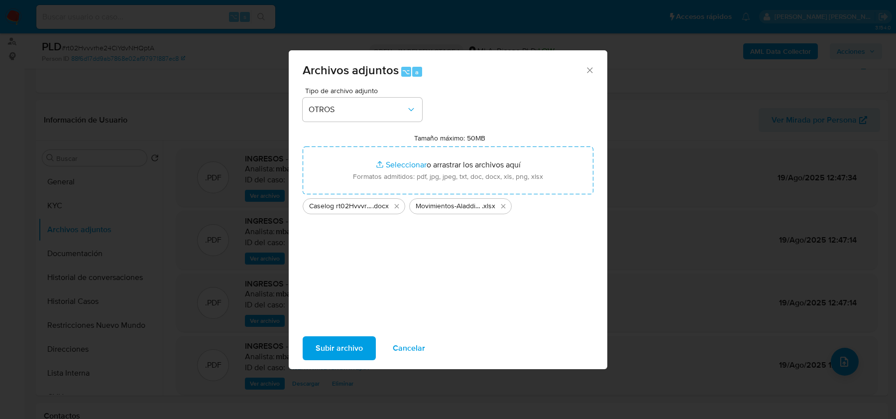
click at [349, 350] on span "Subir archivo" at bounding box center [339, 348] width 47 height 22
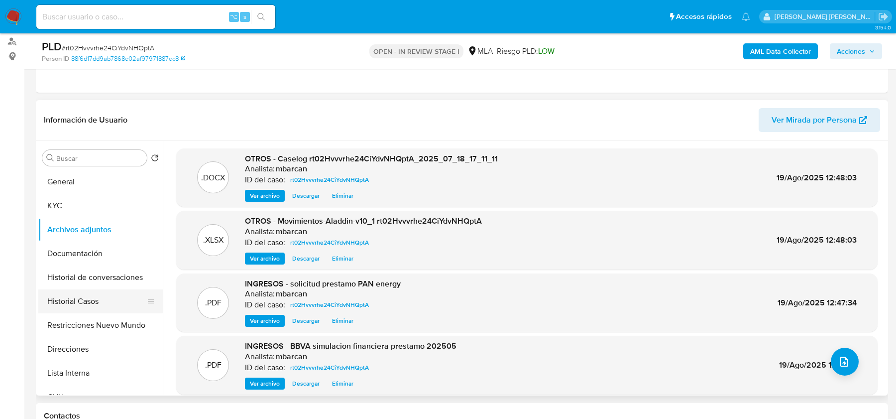
click at [81, 308] on button "Historial Casos" at bounding box center [96, 301] width 117 height 24
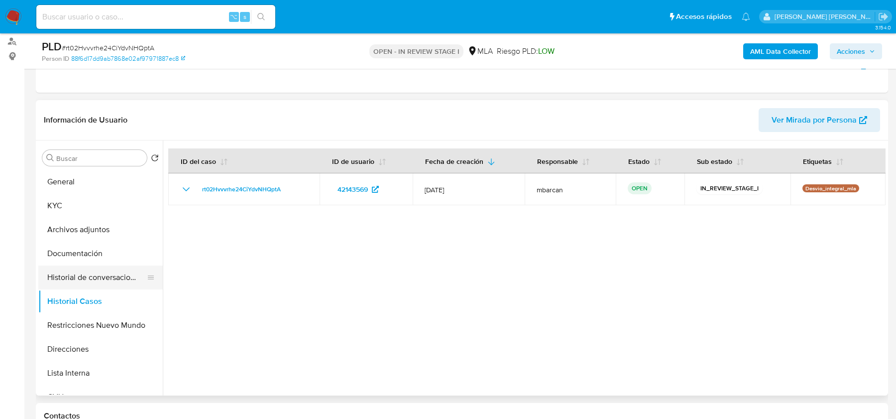
click at [90, 277] on button "Historial de conversaciones" at bounding box center [96, 277] width 117 height 24
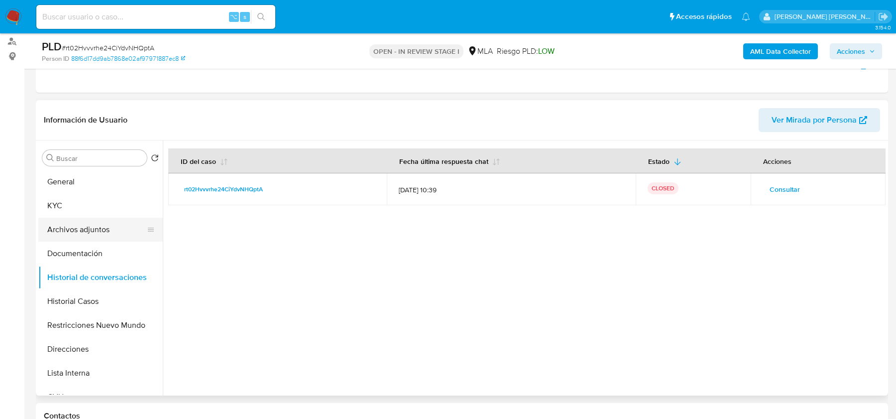
click at [78, 225] on button "Archivos adjuntos" at bounding box center [96, 230] width 117 height 24
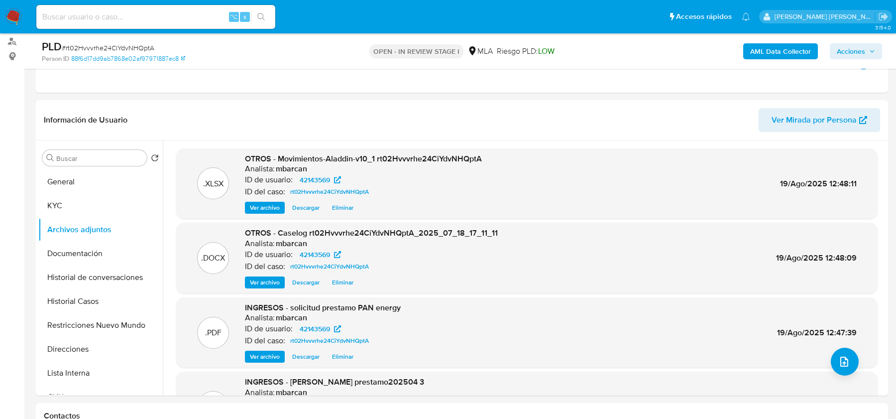
click at [856, 44] on span "Acciones" at bounding box center [851, 51] width 28 height 16
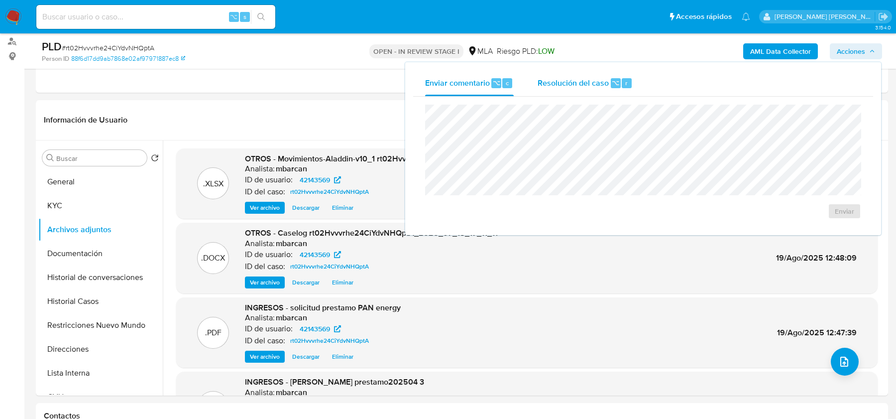
click at [605, 89] on div "Resolución del caso ⌥ r" at bounding box center [585, 83] width 95 height 26
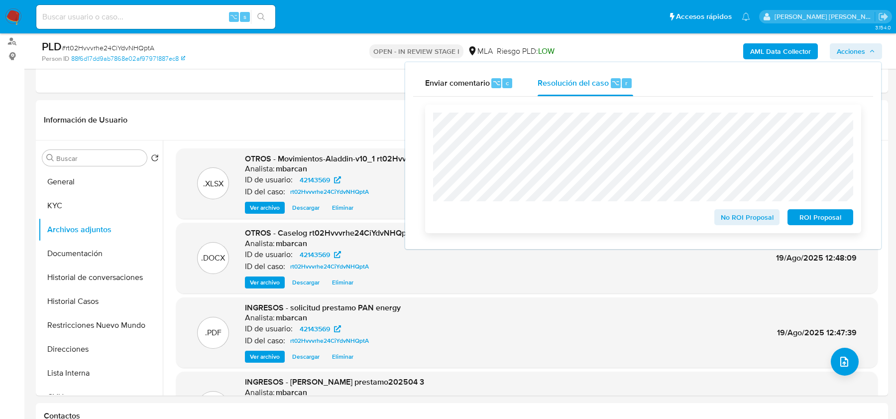
click at [744, 217] on span "No ROI Proposal" at bounding box center [748, 217] width 52 height 14
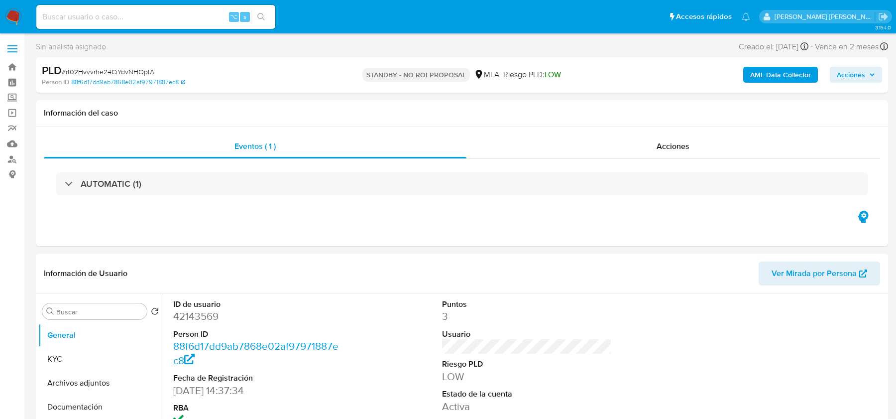
select select "10"
click at [147, 12] on input at bounding box center [155, 16] width 239 height 13
click at [17, 13] on img at bounding box center [13, 16] width 17 height 17
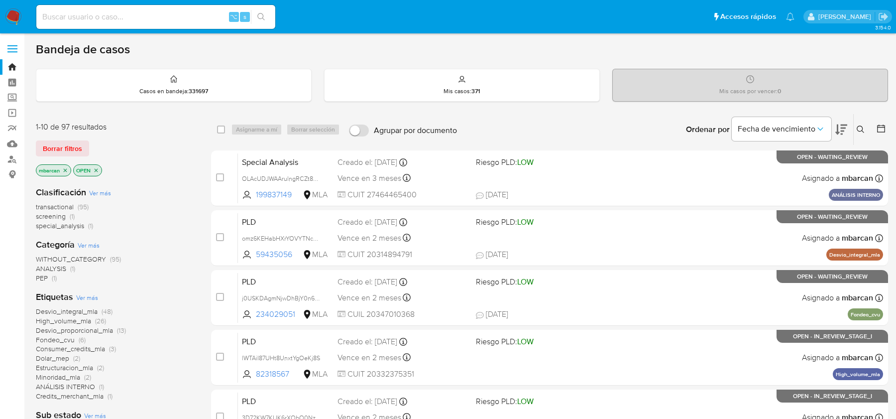
click at [860, 127] on icon at bounding box center [861, 130] width 8 height 8
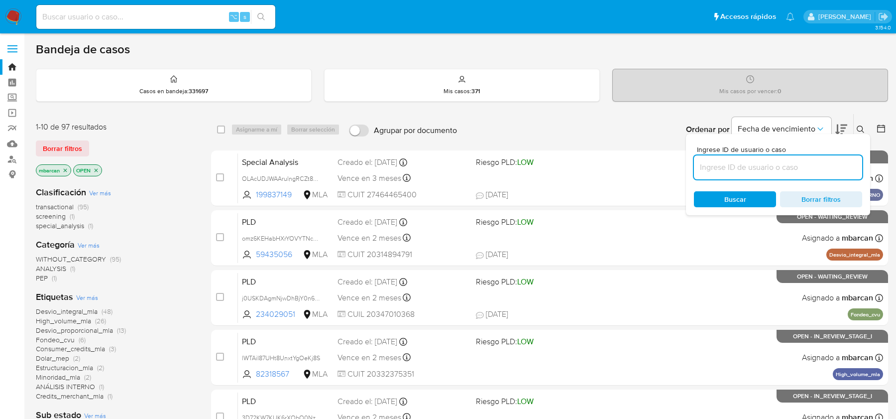
click at [781, 165] on input at bounding box center [778, 167] width 168 height 13
type input "UXjzZe1qpi0nYNe7XK3DAK8b"
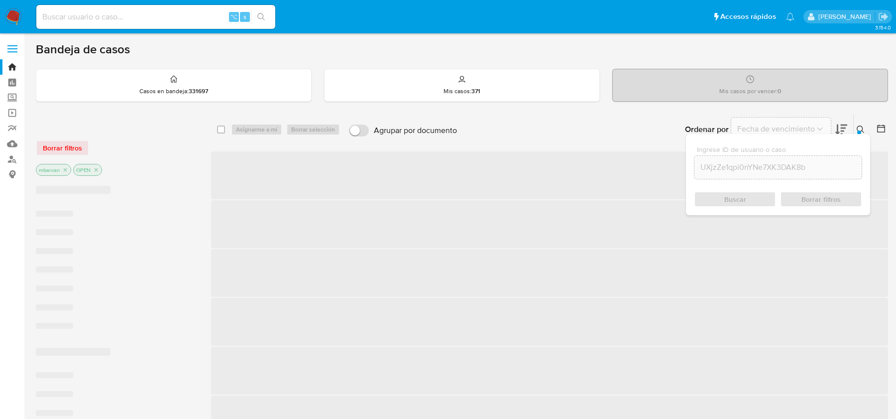
click at [864, 130] on icon at bounding box center [861, 130] width 8 height 8
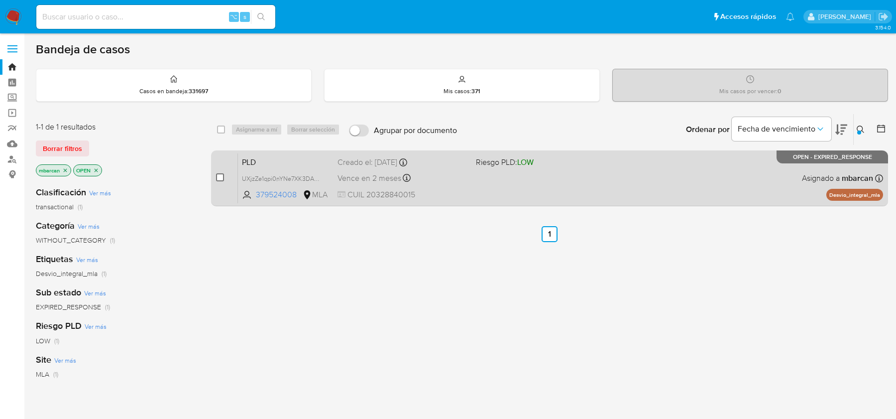
click at [221, 175] on input "checkbox" at bounding box center [220, 177] width 8 height 8
checkbox input "true"
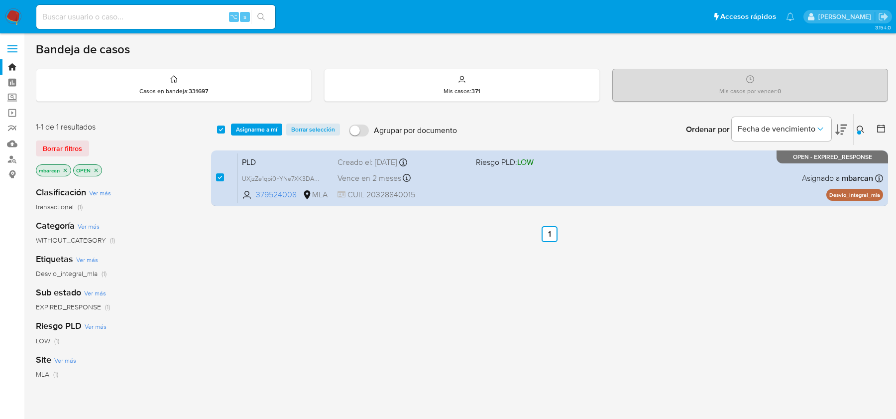
click at [265, 114] on div "select-all-cases-checkbox Asignarme a mí Borrar selección Agrupar por documento…" at bounding box center [549, 129] width 677 height 31
click at [265, 126] on span "Asignarme a mí" at bounding box center [256, 130] width 41 height 10
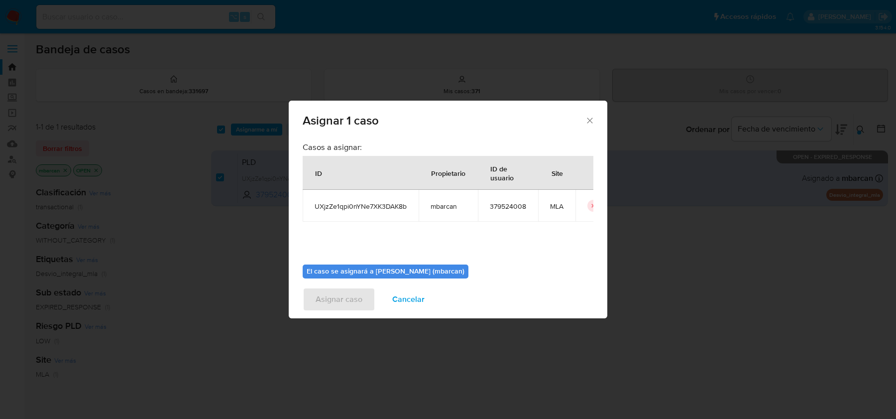
scroll to position [51, 0]
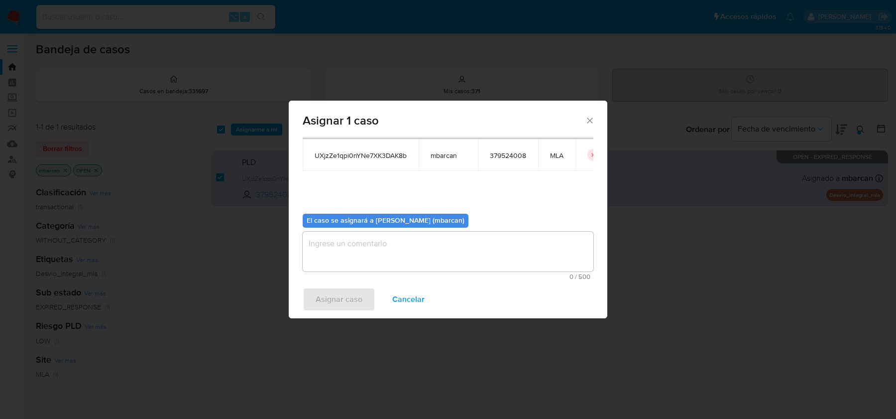
click at [416, 252] on textarea "assign-modal" at bounding box center [448, 252] width 291 height 40
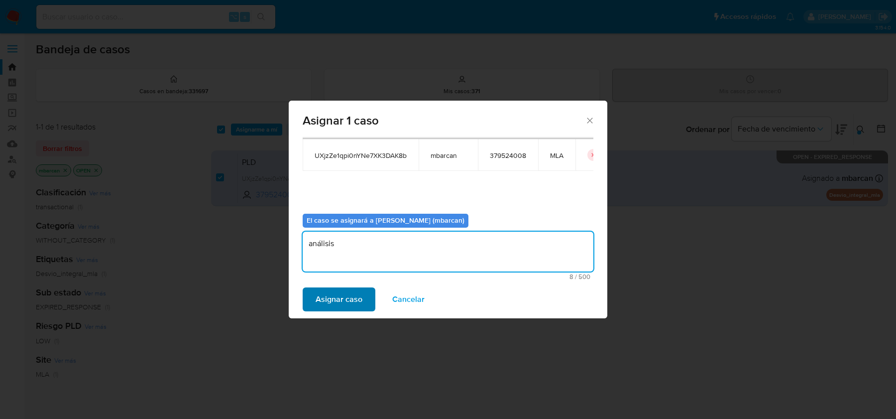
type textarea "análisis"
click at [327, 295] on span "Asignar caso" at bounding box center [339, 299] width 47 height 22
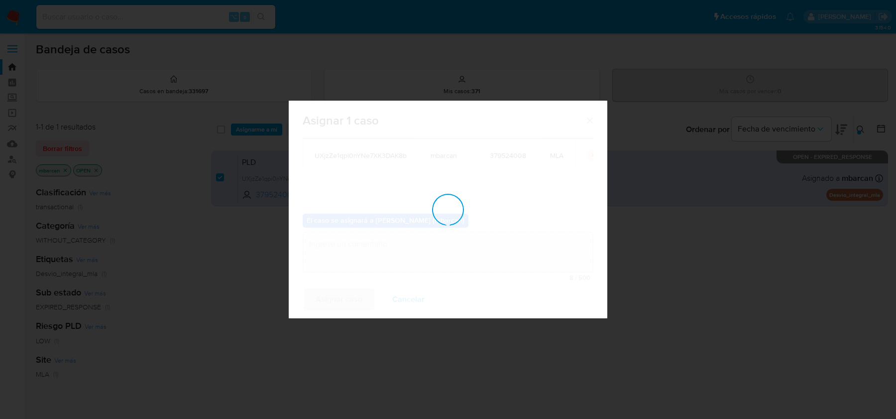
checkbox input "false"
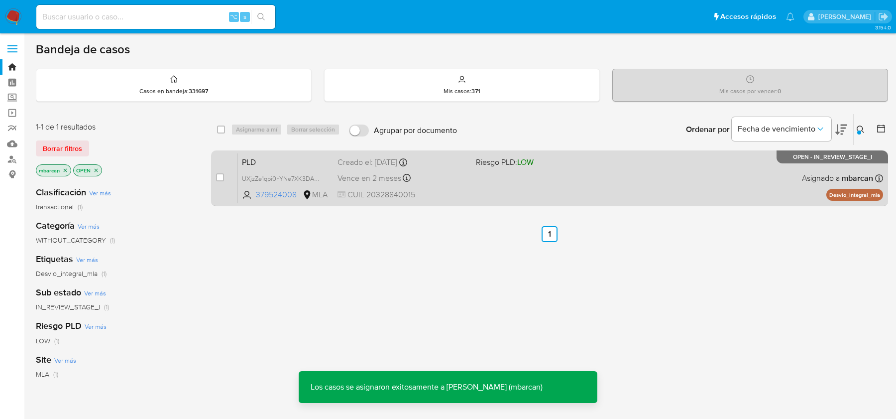
click at [265, 153] on div "PLD UXjzZe1qpi0nYNe7XK3DAK8b 379524008 MLA Riesgo PLD: LOW Creado el: 12/07/202…" at bounding box center [560, 178] width 645 height 50
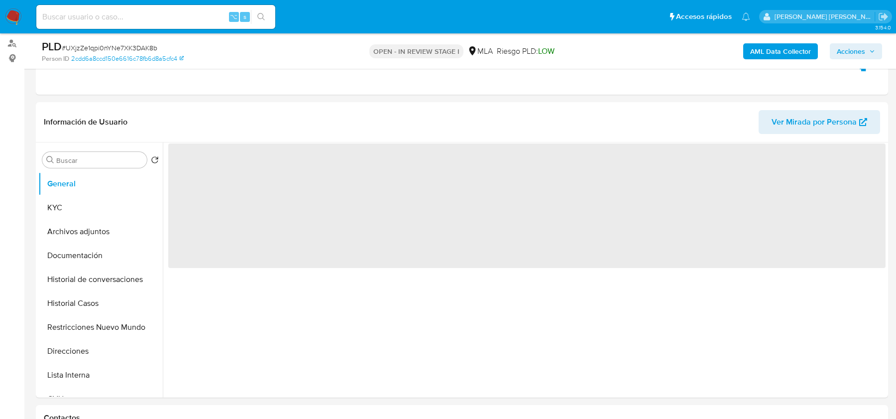
scroll to position [297, 0]
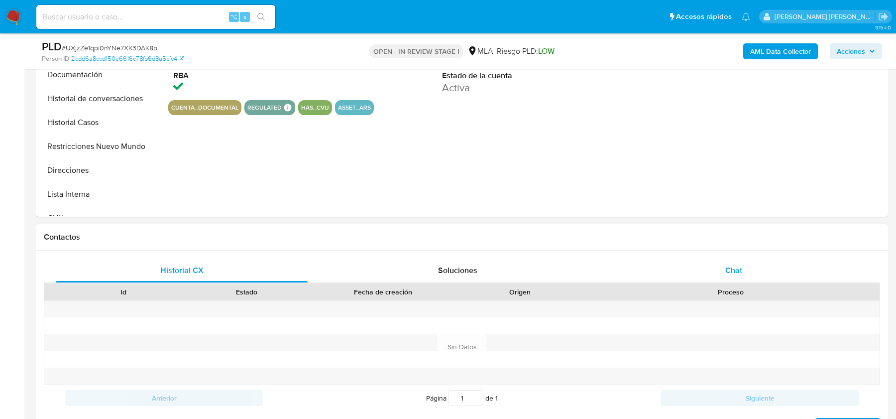
drag, startPoint x: 738, startPoint y: 265, endPoint x: 712, endPoint y: 265, distance: 26.4
click at [736, 265] on span "Chat" at bounding box center [734, 269] width 17 height 11
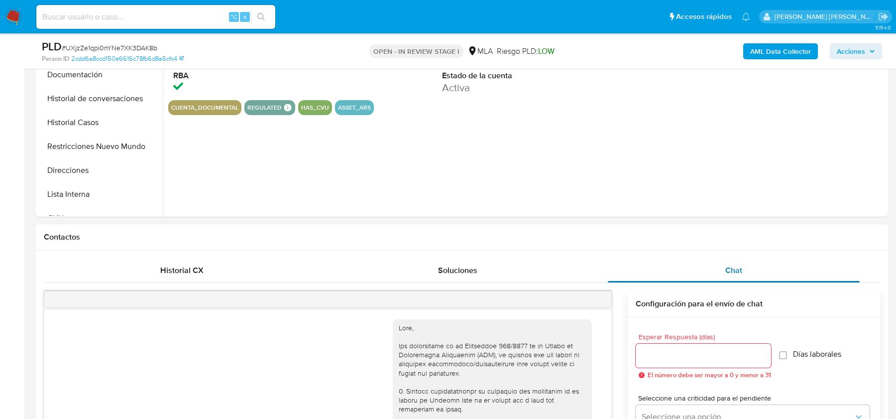
scroll to position [929, 0]
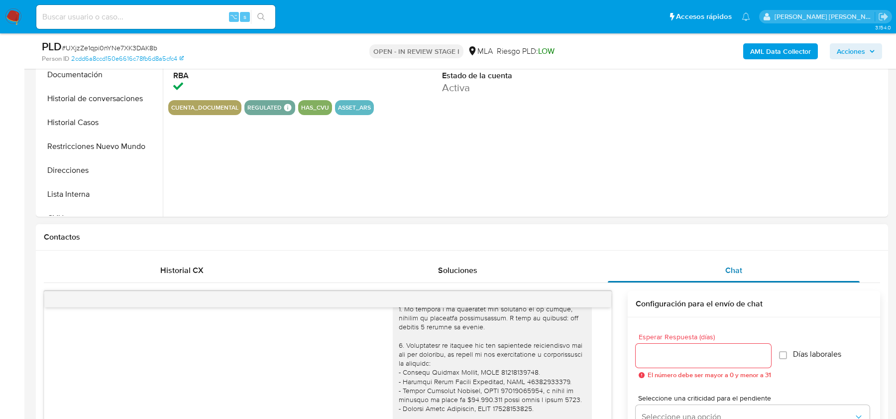
select select "10"
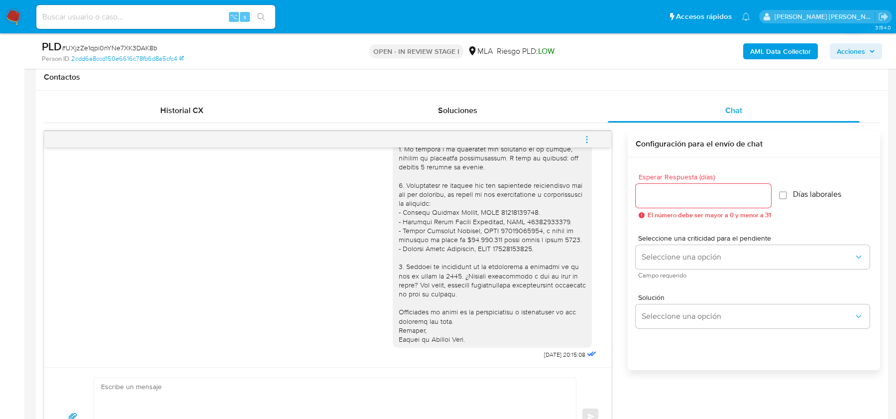
click at [584, 146] on span "menu-action" at bounding box center [587, 139] width 9 height 24
click at [451, 140] on li "Cerrar conversación" at bounding box center [448, 140] width 73 height 12
click at [139, 49] on span "# UXjzZe1qpi0nYNe7XK3DAK8b" at bounding box center [110, 48] width 96 height 10
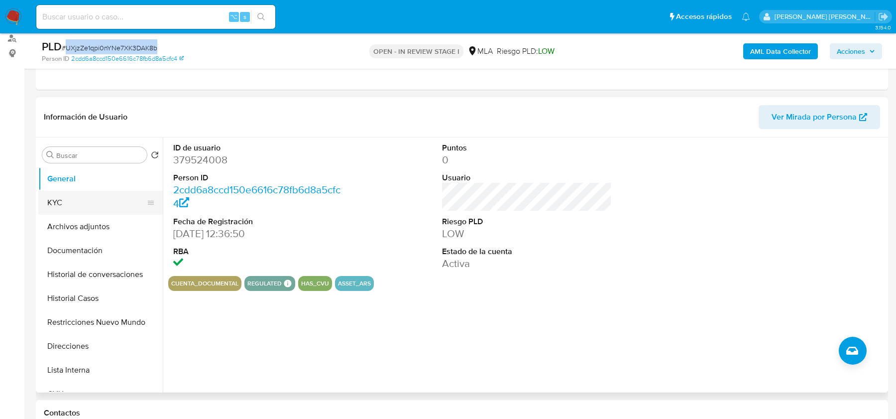
scroll to position [116, 0]
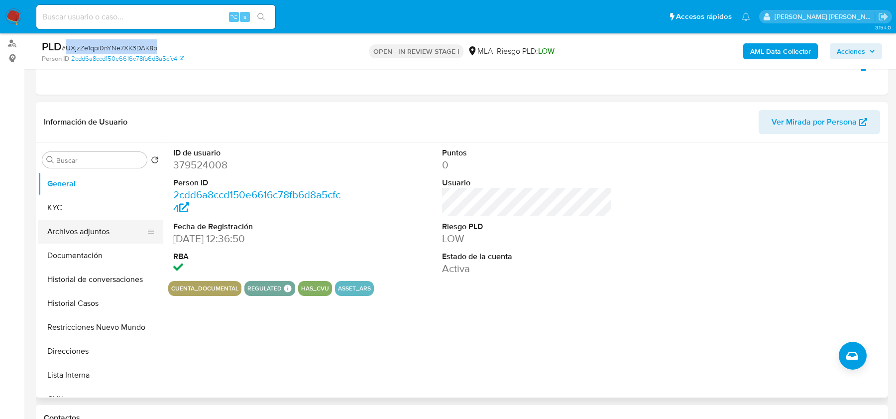
click at [82, 235] on button "Archivos adjuntos" at bounding box center [96, 232] width 117 height 24
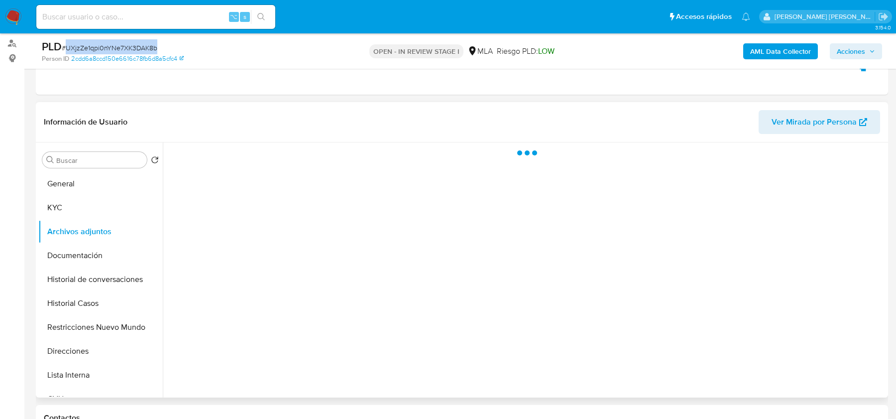
scroll to position [132, 0]
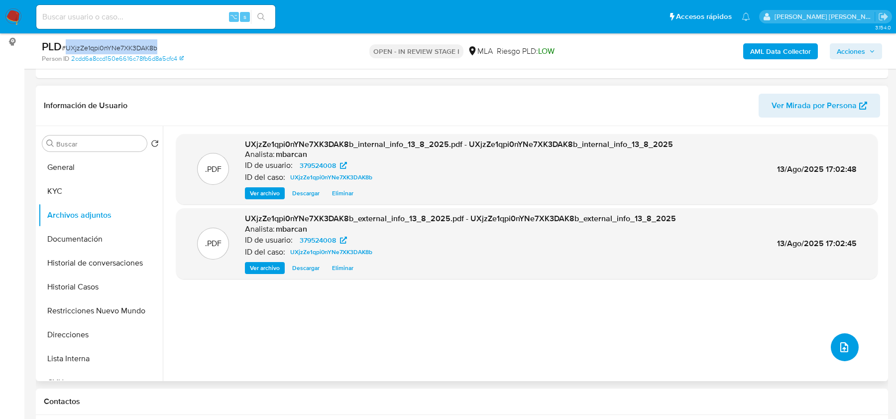
click at [852, 341] on button "upload-file" at bounding box center [845, 347] width 28 height 28
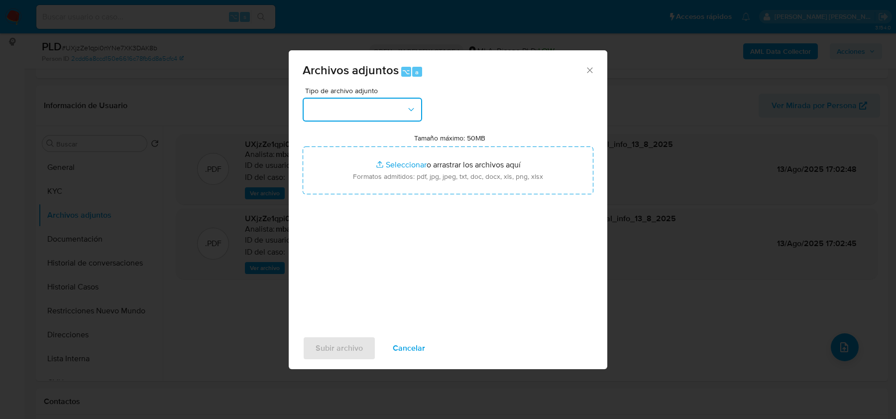
click at [362, 109] on button "button" at bounding box center [363, 110] width 120 height 24
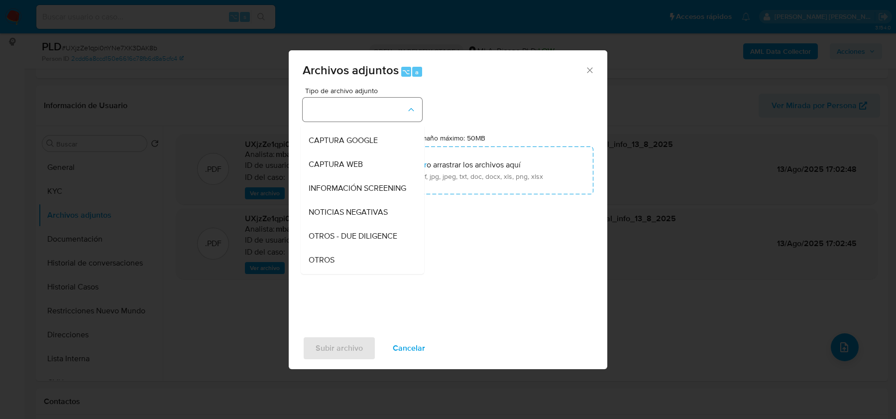
scroll to position [75, 0]
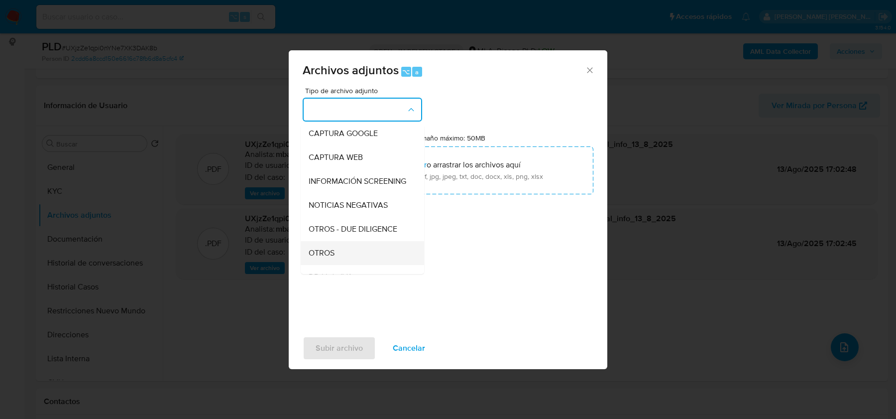
click at [328, 249] on span "OTROS" at bounding box center [322, 253] width 26 height 10
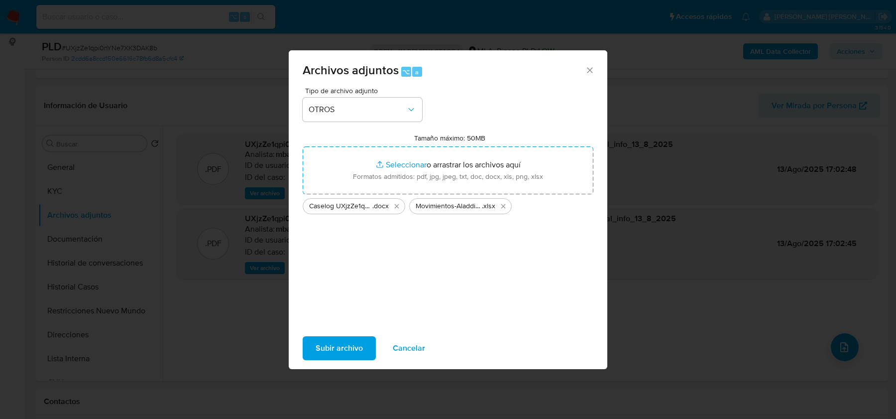
click at [340, 348] on span "Subir archivo" at bounding box center [339, 348] width 47 height 22
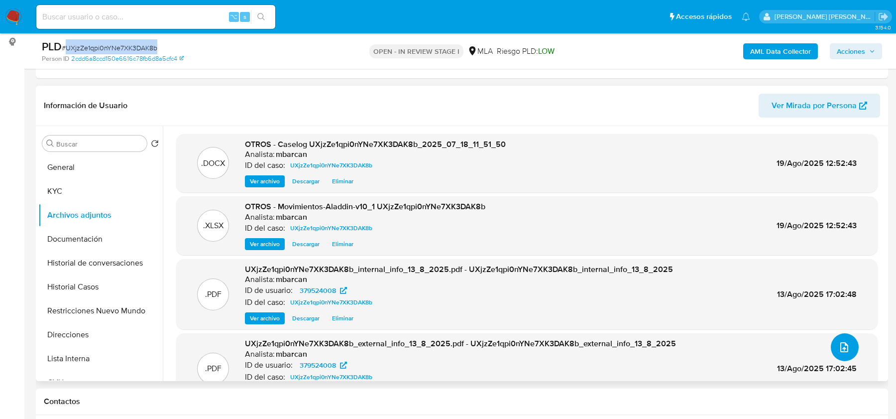
click at [839, 352] on span "upload-file" at bounding box center [845, 347] width 12 height 12
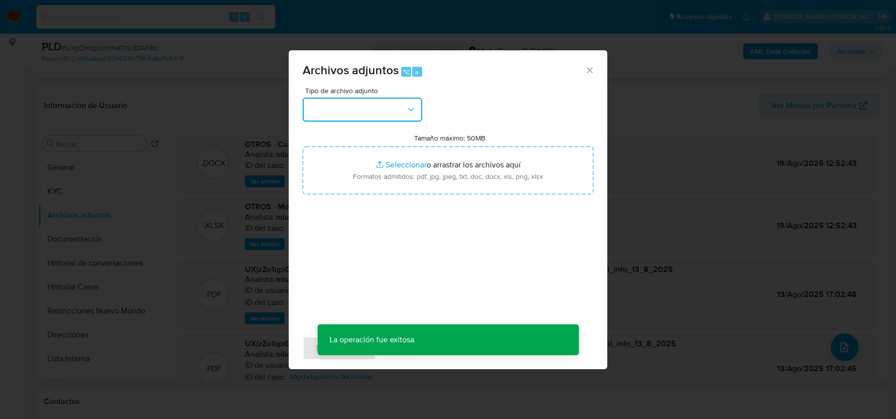
click at [321, 106] on button "button" at bounding box center [363, 110] width 120 height 24
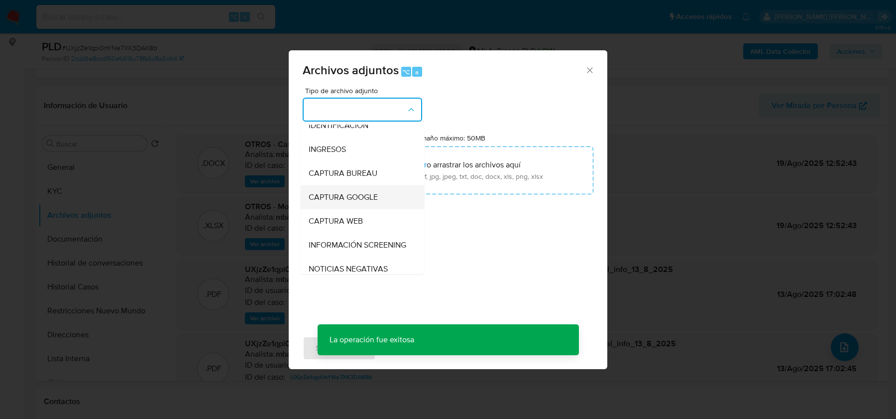
scroll to position [338, 0]
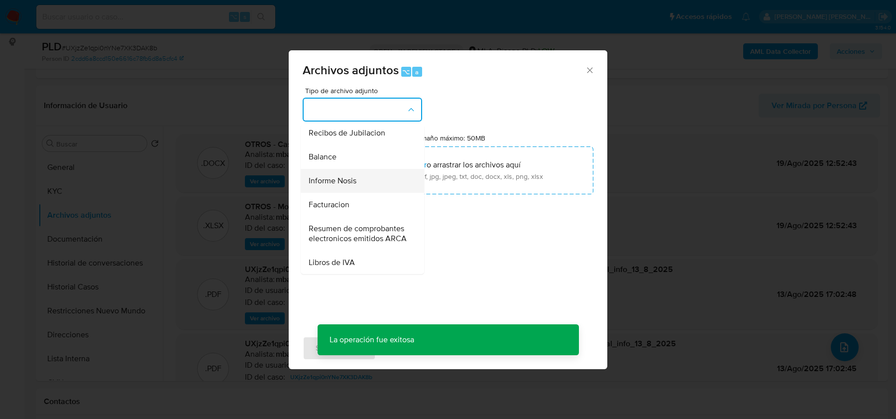
click at [357, 187] on div "Informe Nosis" at bounding box center [360, 181] width 102 height 24
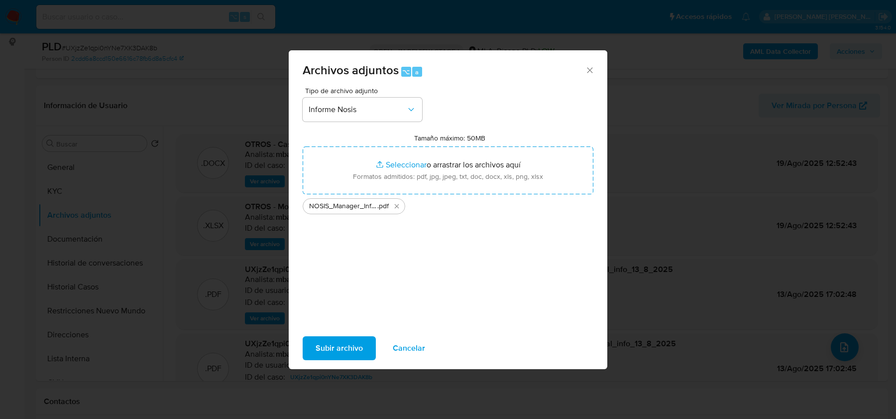
click at [323, 347] on span "Subir archivo" at bounding box center [339, 348] width 47 height 22
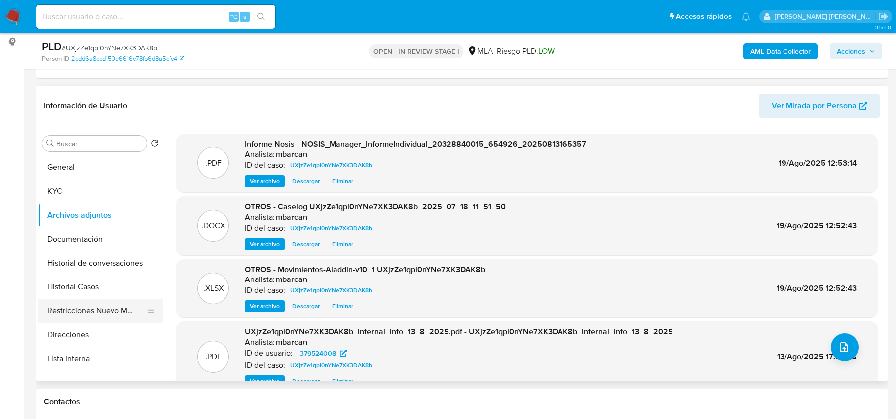
click at [61, 302] on button "Restricciones Nuevo Mundo" at bounding box center [96, 311] width 117 height 24
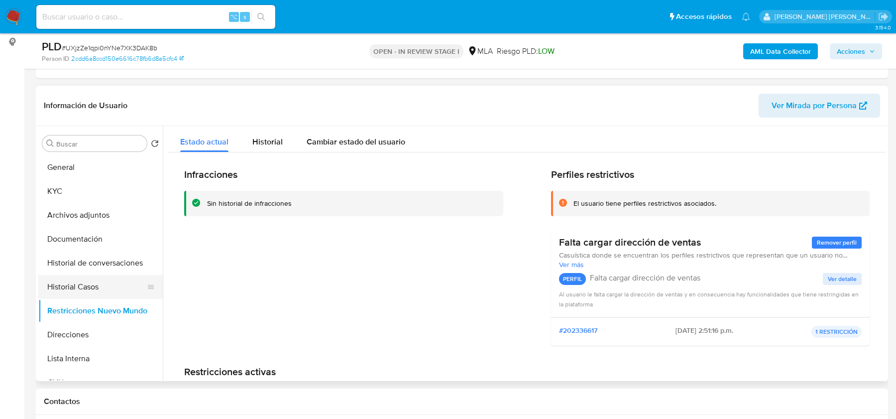
click at [76, 281] on button "Historial Casos" at bounding box center [96, 287] width 117 height 24
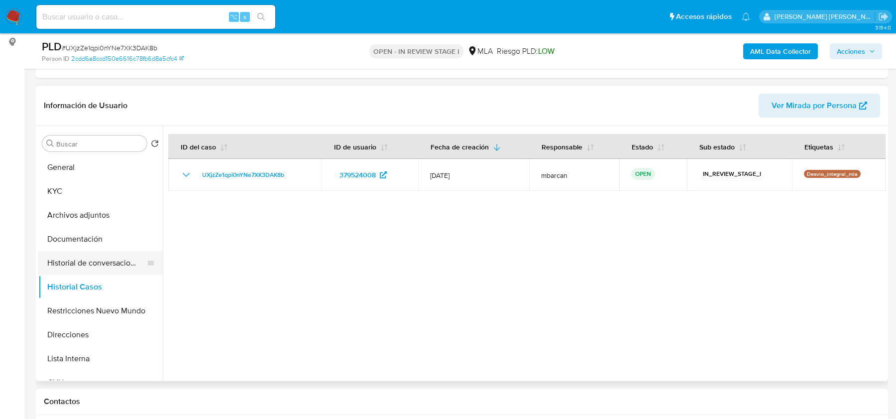
click at [87, 259] on button "Historial de conversaciones" at bounding box center [96, 263] width 117 height 24
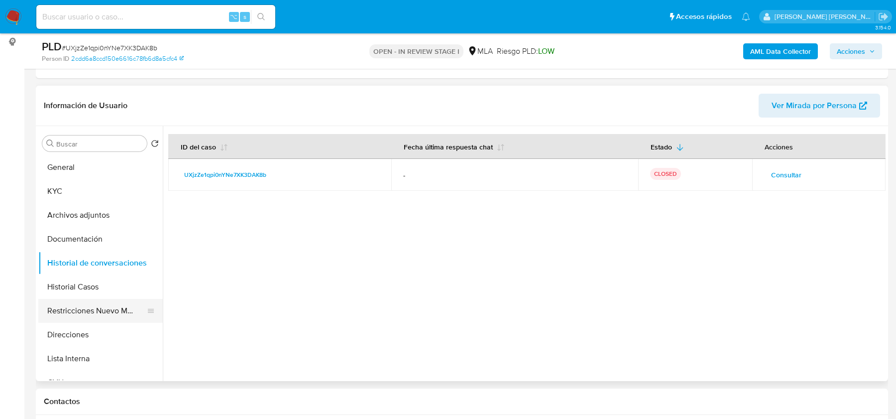
click at [94, 307] on button "Restricciones Nuevo Mundo" at bounding box center [96, 311] width 117 height 24
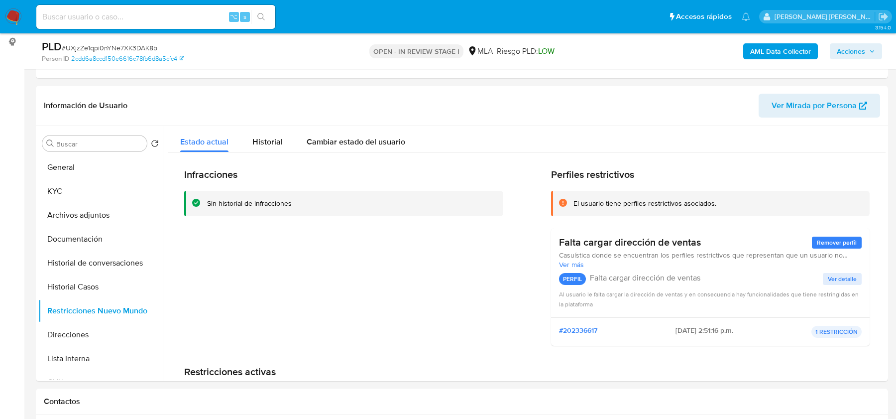
click at [842, 53] on span "Acciones" at bounding box center [851, 51] width 28 height 16
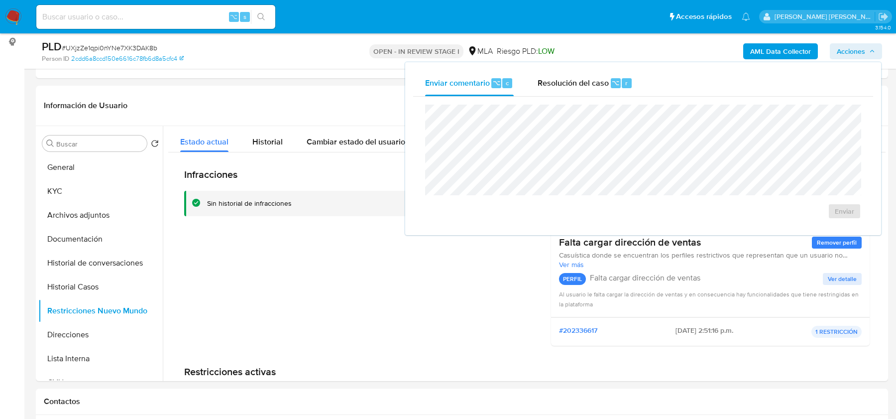
drag, startPoint x: 565, startPoint y: 84, endPoint x: 557, endPoint y: 97, distance: 14.9
click at [565, 84] on span "Resolución del caso" at bounding box center [573, 82] width 71 height 11
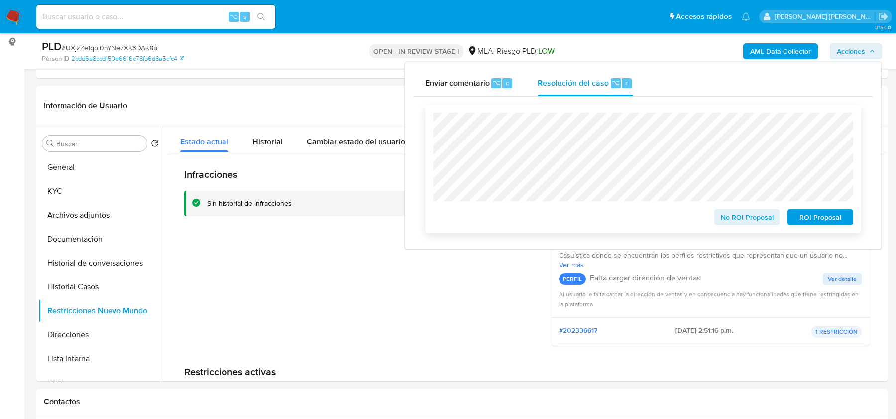
click at [734, 216] on span "No ROI Proposal" at bounding box center [748, 217] width 52 height 14
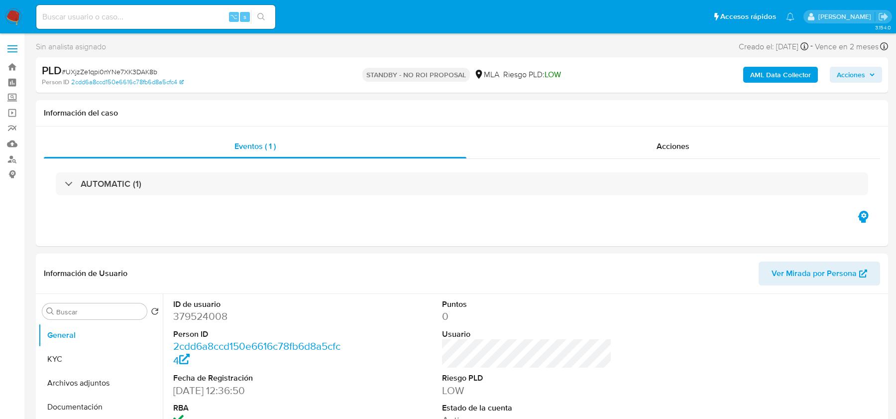
select select "10"
click at [3, 14] on nav "Pausado Ver notificaciones ⌥ s Accesos rápidos Presiona las siguientes teclas p…" at bounding box center [448, 16] width 896 height 33
click at [17, 18] on img at bounding box center [13, 16] width 17 height 17
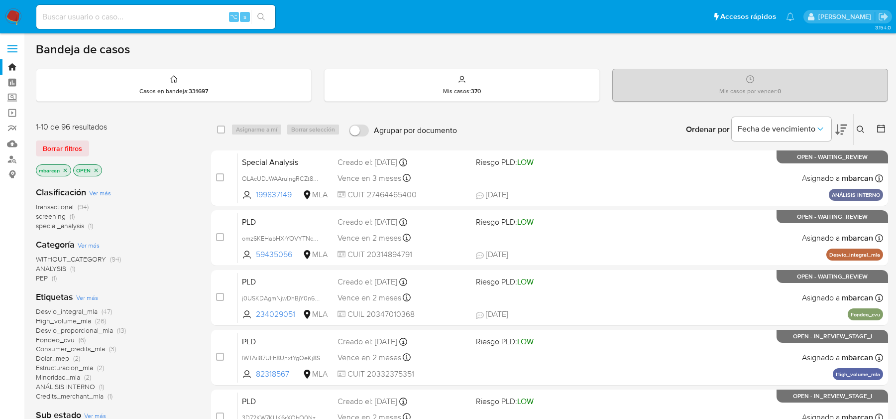
click at [866, 126] on button at bounding box center [862, 130] width 16 height 12
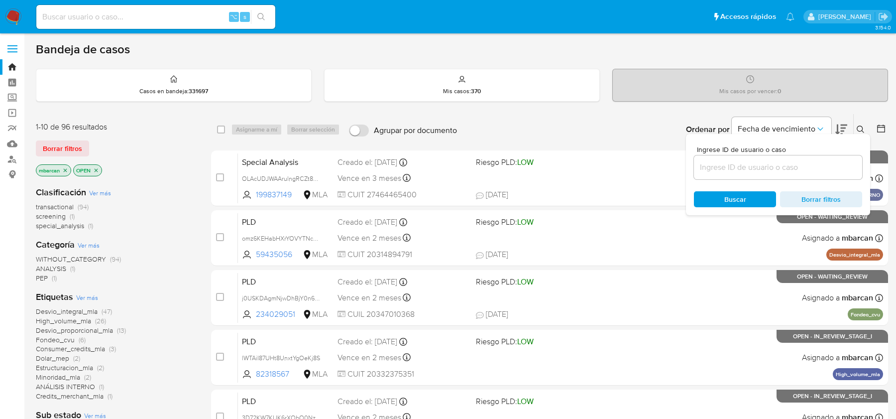
click at [798, 169] on input at bounding box center [778, 167] width 168 height 13
type input "gcY1TjK7bIQAyjGgerEpaKgn"
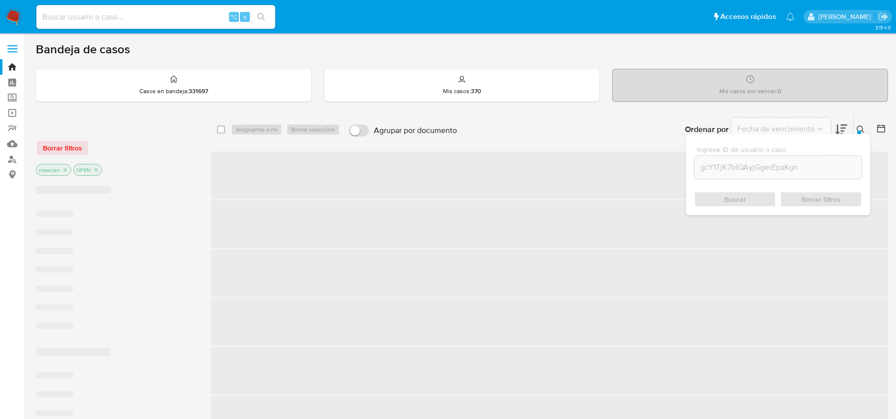
click at [865, 126] on icon at bounding box center [861, 130] width 8 height 8
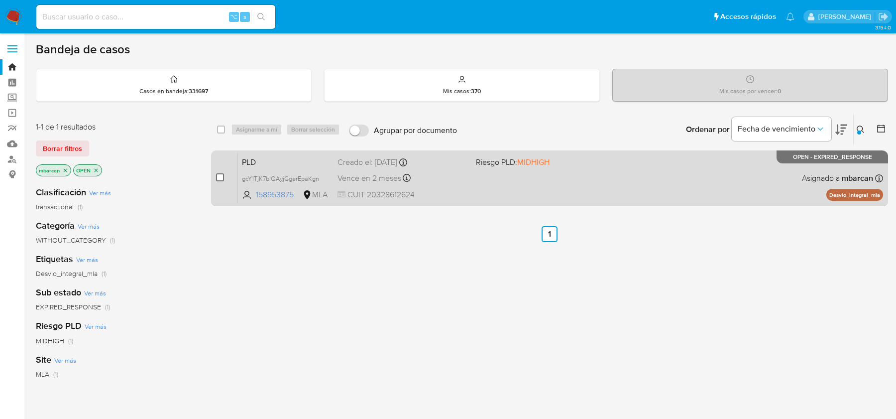
click at [218, 173] on input "checkbox" at bounding box center [220, 177] width 8 height 8
checkbox input "true"
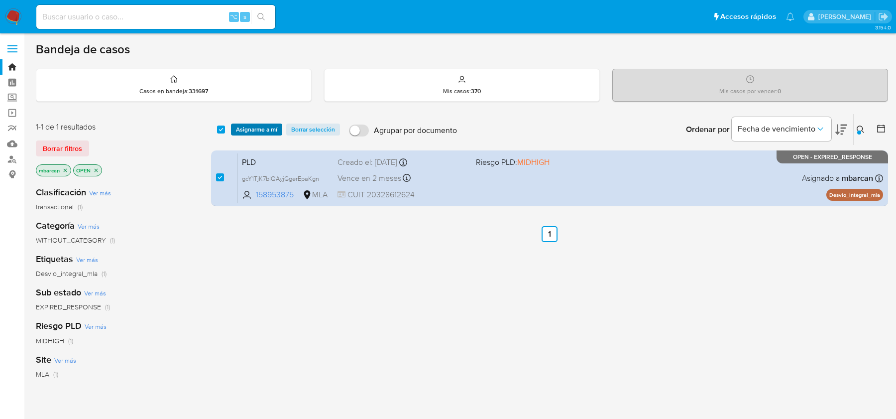
click at [260, 126] on span "Asignarme a mí" at bounding box center [256, 130] width 41 height 10
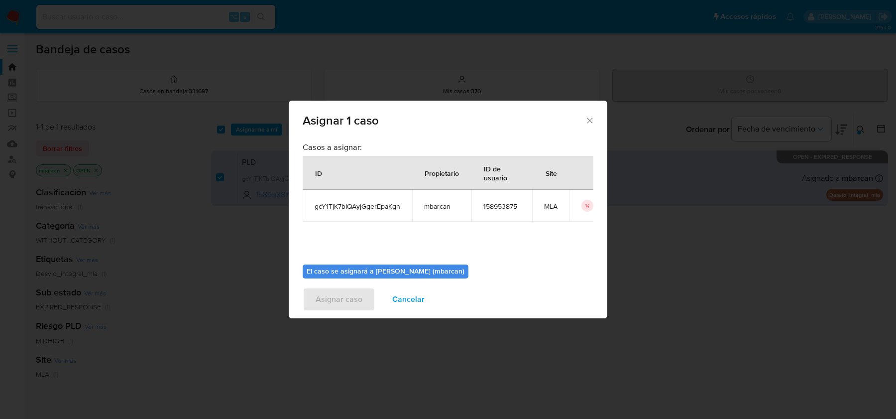
scroll to position [51, 0]
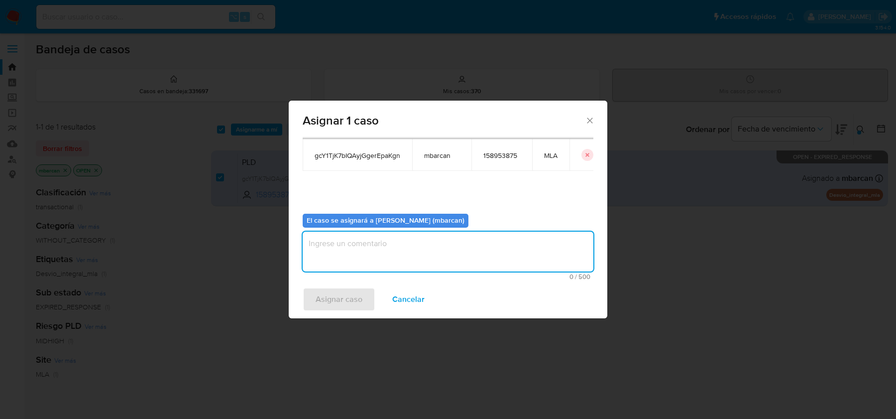
click at [428, 242] on textarea "assign-modal" at bounding box center [448, 252] width 291 height 40
type textarea "análisis"
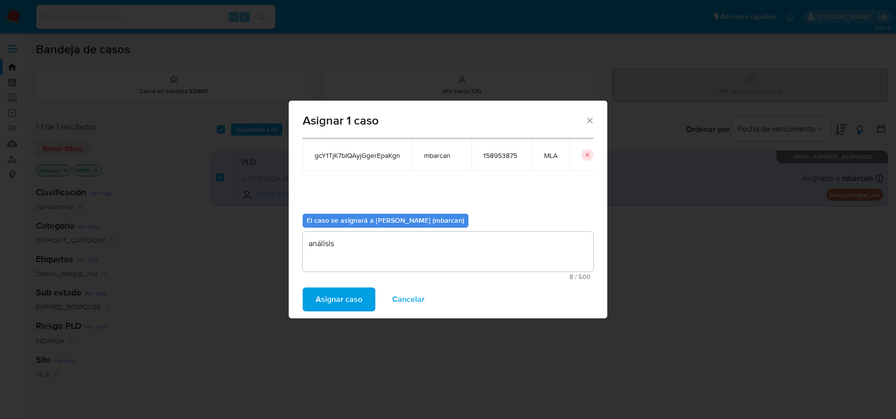
click at [351, 294] on span "Asignar caso" at bounding box center [339, 299] width 47 height 22
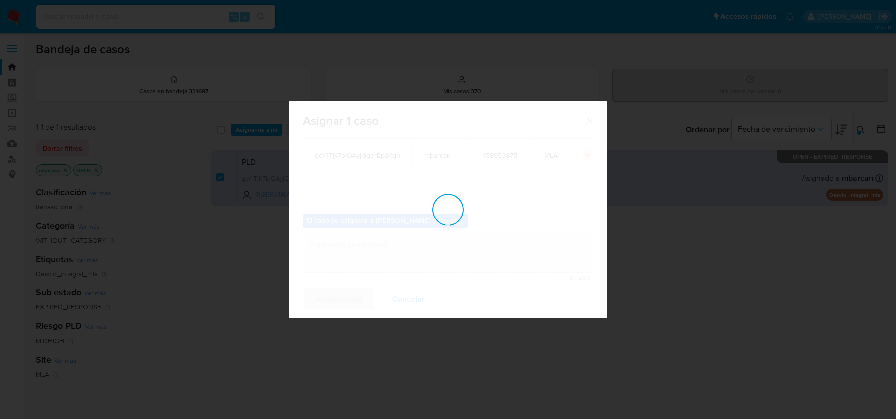
checkbox input "false"
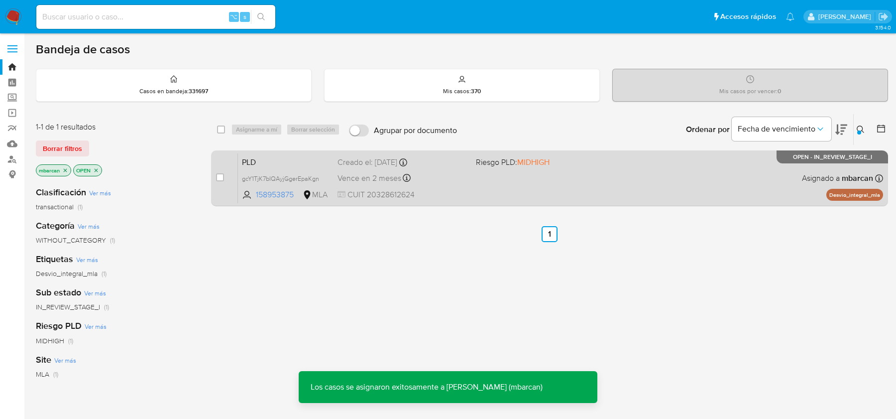
click at [285, 159] on span "PLD" at bounding box center [286, 161] width 88 height 13
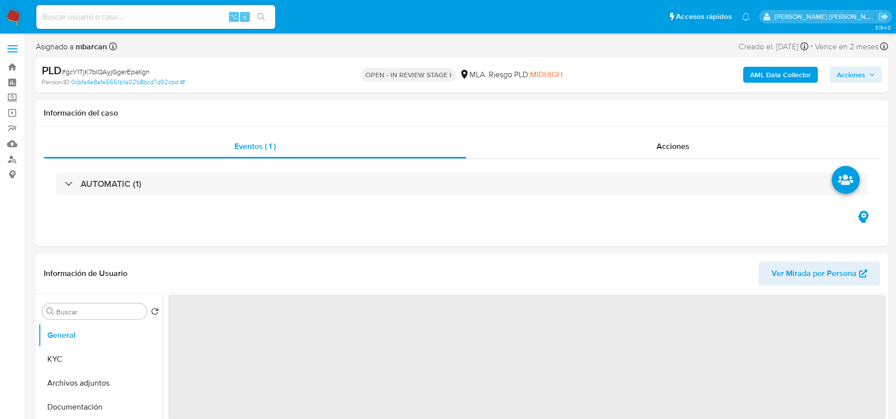
click at [113, 65] on div "PLD # gcY1TjK7bIQAyjGgerEpaKgn" at bounding box center [180, 70] width 276 height 15
copy span "gcY1TjK7bIQAyjGgerEpaKgn"
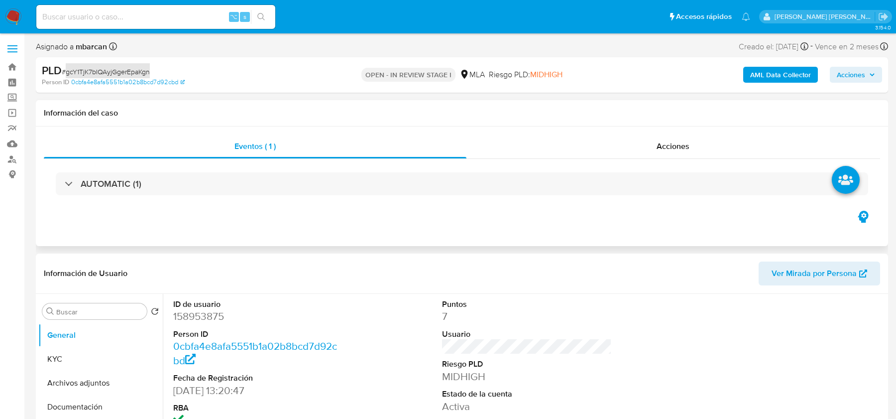
select select "10"
click at [297, 78] on div "Person ID 0cbfa4e8afa5551b1a02b8bcd7d92cbd" at bounding box center [180, 82] width 277 height 9
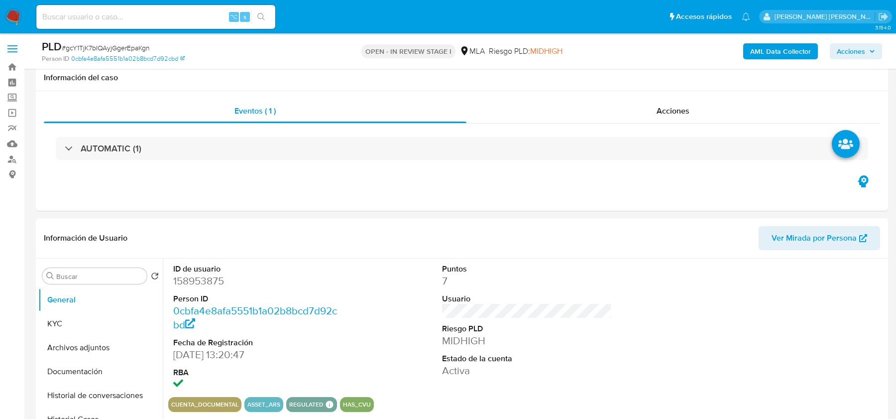
scroll to position [140, 0]
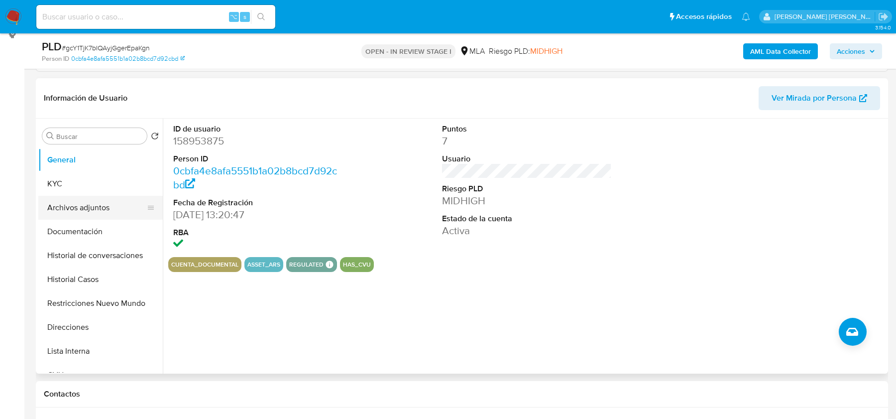
click at [91, 212] on button "Archivos adjuntos" at bounding box center [96, 208] width 117 height 24
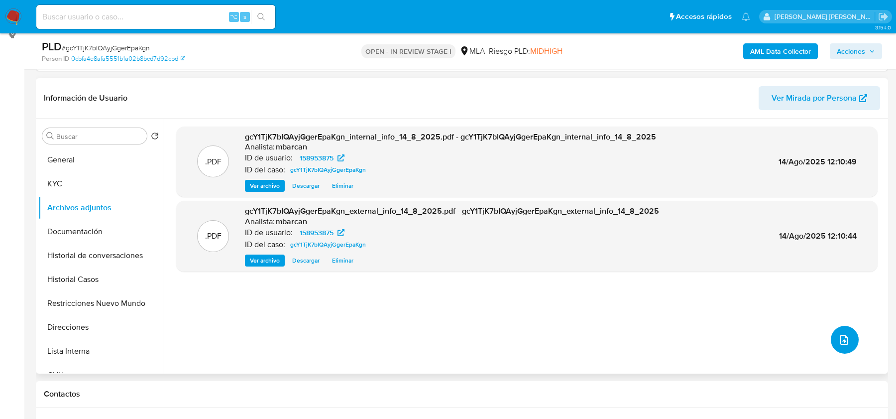
click at [841, 338] on icon "upload-file" at bounding box center [845, 340] width 12 height 12
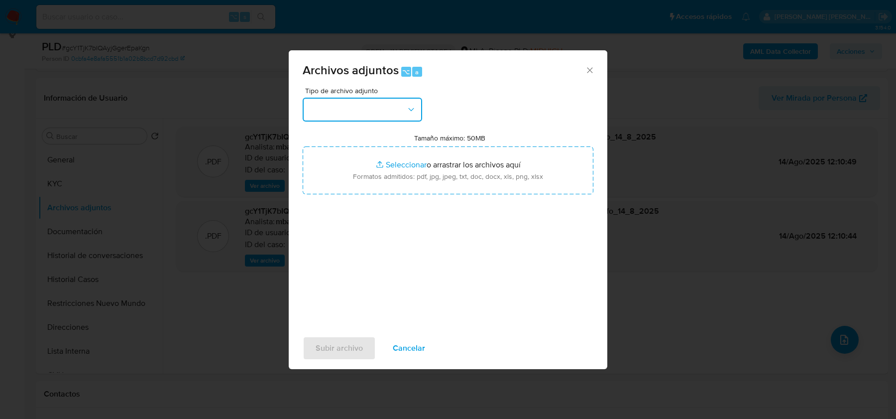
click at [395, 118] on button "button" at bounding box center [363, 110] width 120 height 24
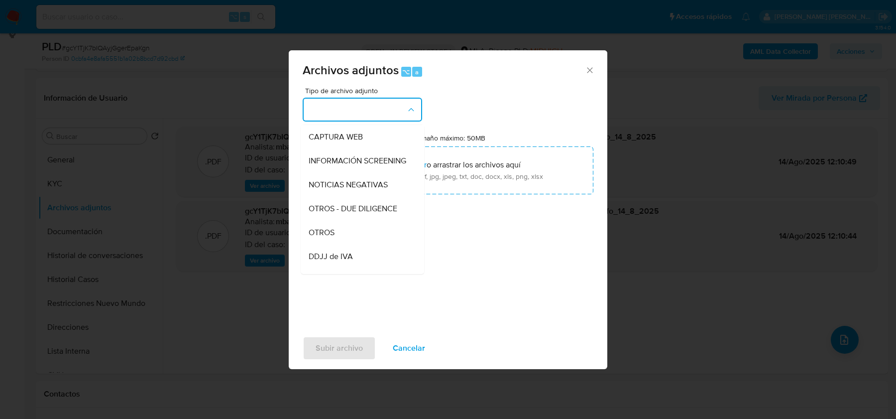
scroll to position [98, 0]
click at [337, 217] on div "OTROS - DUE DILIGENCE" at bounding box center [360, 206] width 102 height 24
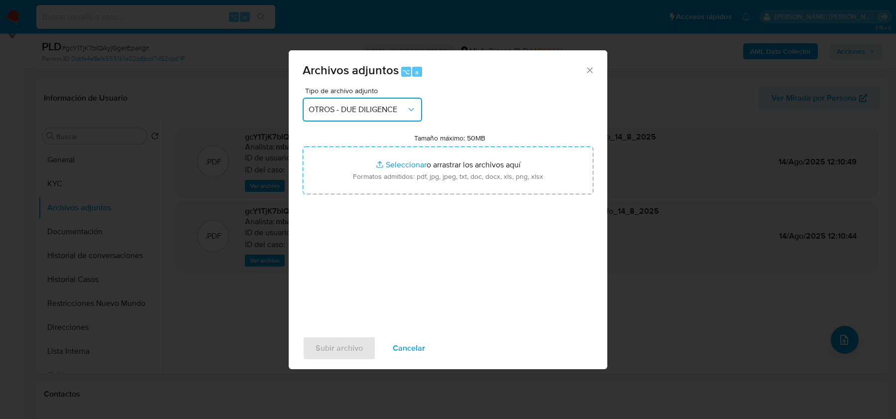
click at [345, 117] on button "OTROS - DUE DILIGENCE" at bounding box center [363, 110] width 120 height 24
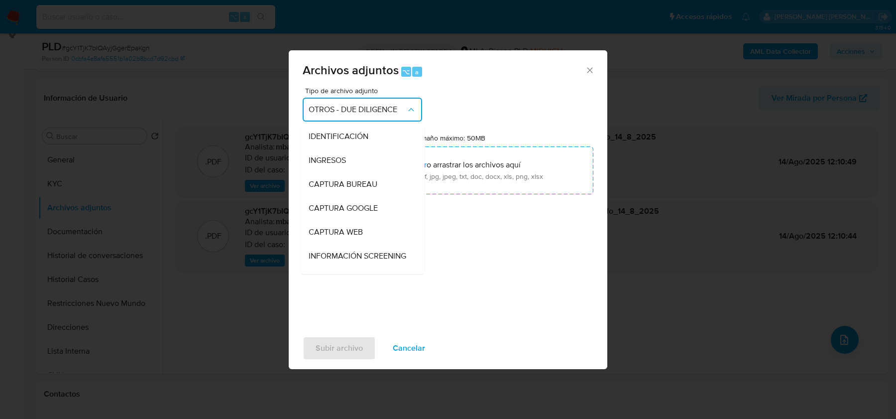
scroll to position [105, 0]
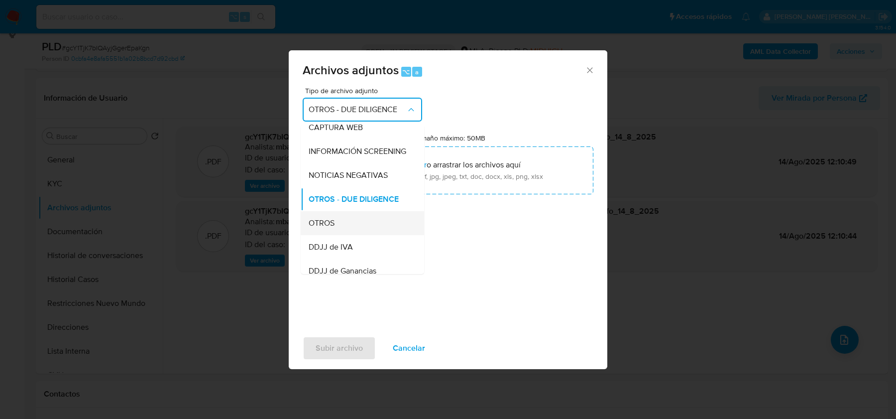
click at [322, 230] on div "OTROS" at bounding box center [360, 223] width 102 height 24
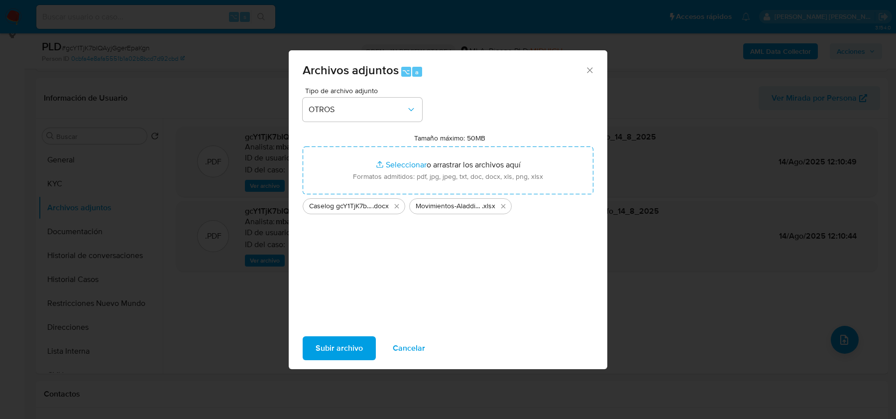
click at [337, 340] on span "Subir archivo" at bounding box center [339, 348] width 47 height 22
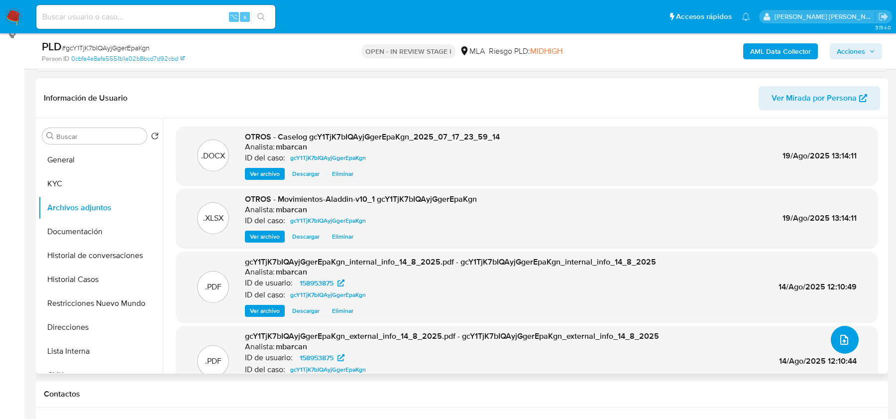
click at [844, 344] on icon "upload-file" at bounding box center [845, 340] width 12 height 12
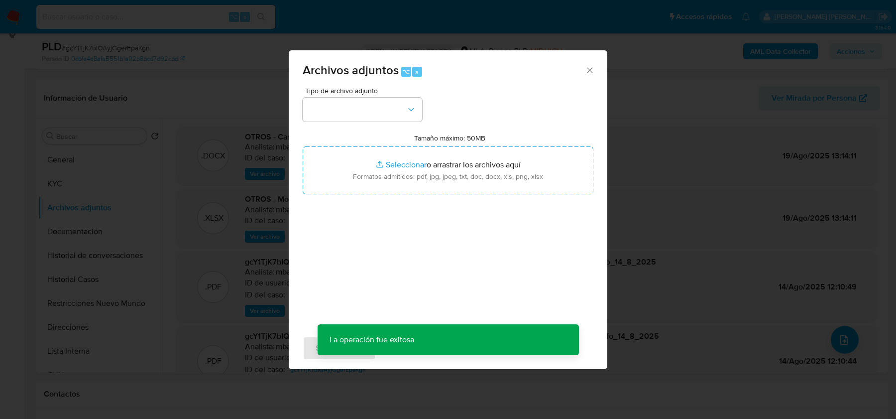
click at [390, 122] on div "Tipo de archivo adjunto Tamaño máximo: 50MB Seleccionar archivos Seleccionar o …" at bounding box center [448, 204] width 291 height 235
click at [390, 120] on button "button" at bounding box center [363, 110] width 120 height 24
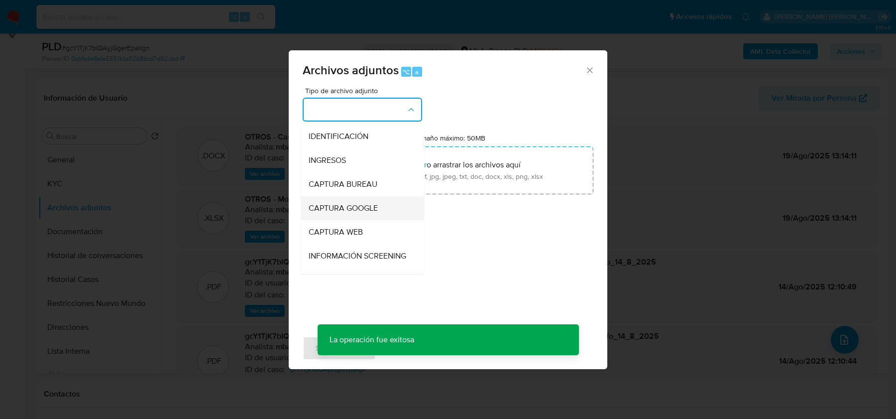
scroll to position [338, 0]
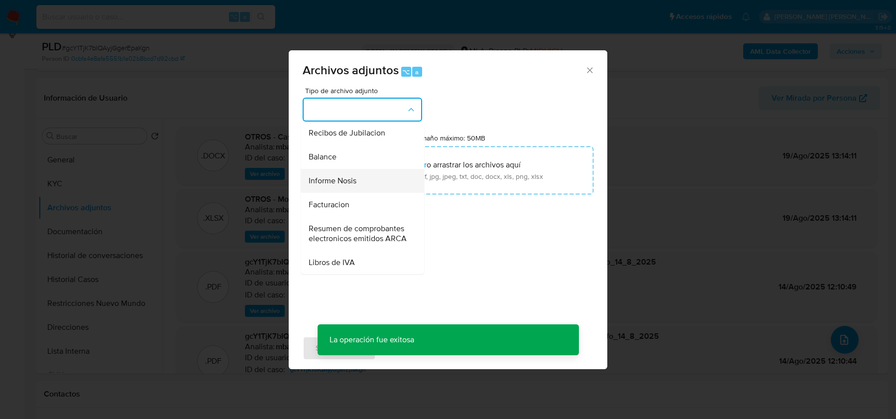
click at [348, 177] on span "Informe Nosis" at bounding box center [333, 181] width 48 height 10
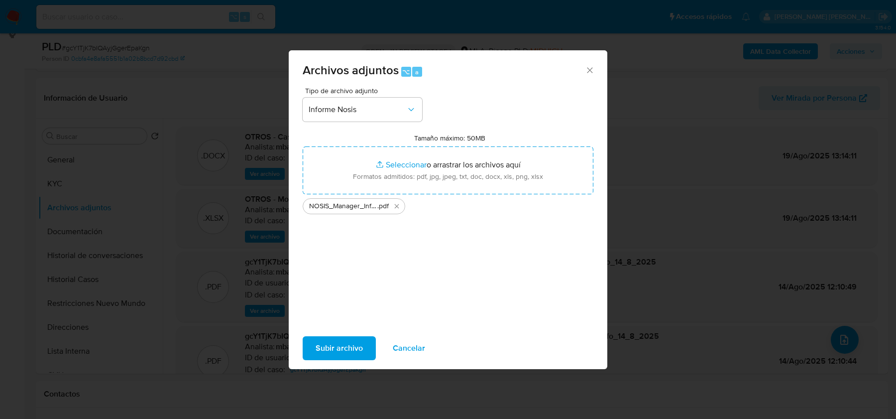
click at [327, 341] on span "Subir archivo" at bounding box center [339, 348] width 47 height 22
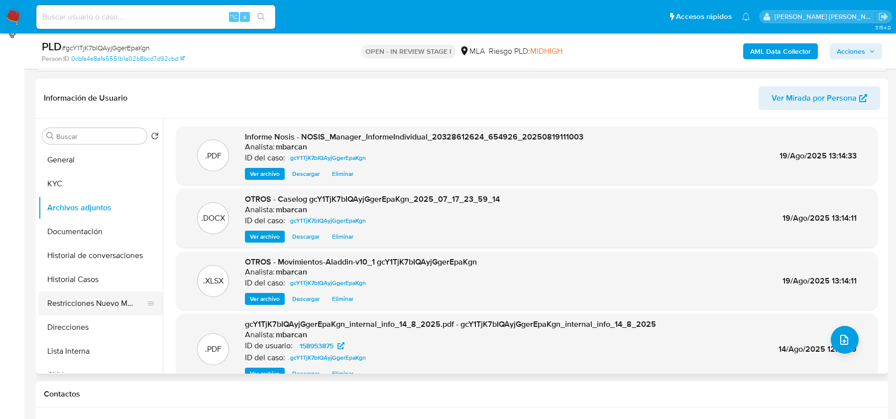
click at [77, 303] on button "Restricciones Nuevo Mundo" at bounding box center [96, 303] width 117 height 24
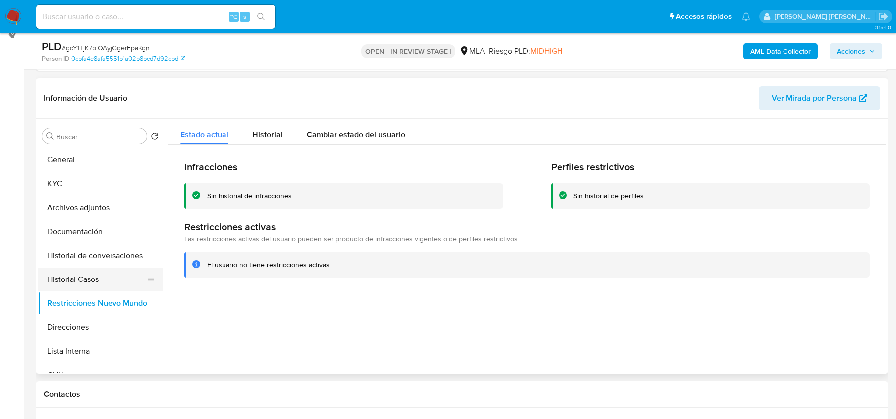
click at [63, 276] on button "Historial Casos" at bounding box center [96, 279] width 117 height 24
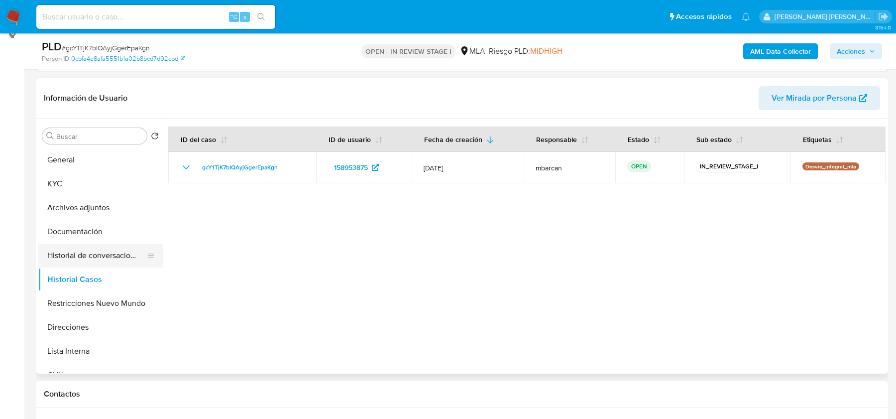
click at [88, 250] on button "Historial de conversaciones" at bounding box center [96, 256] width 117 height 24
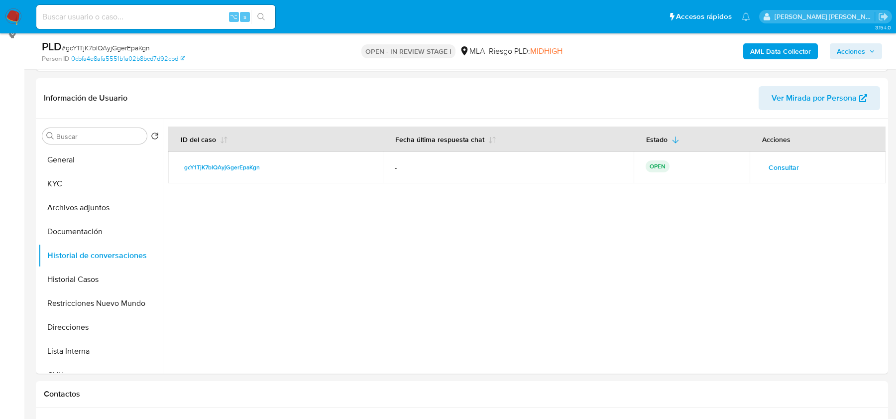
click at [853, 52] on span "Acciones" at bounding box center [851, 51] width 28 height 16
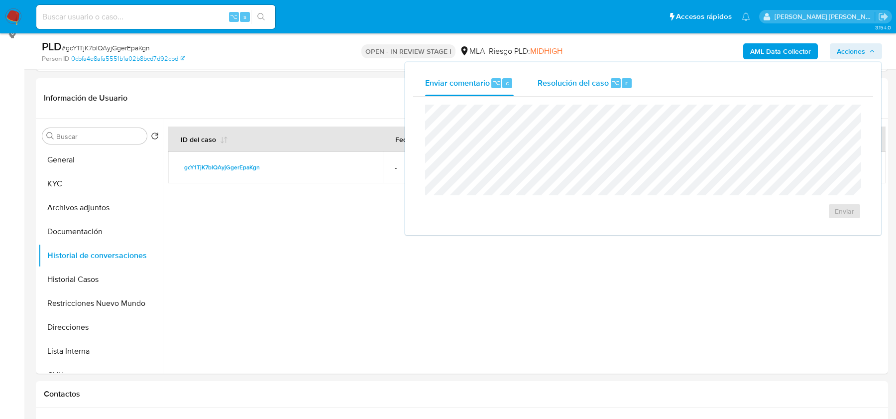
click at [579, 87] on span "Resolución del caso" at bounding box center [573, 82] width 71 height 11
click at [282, 282] on div at bounding box center [524, 246] width 723 height 255
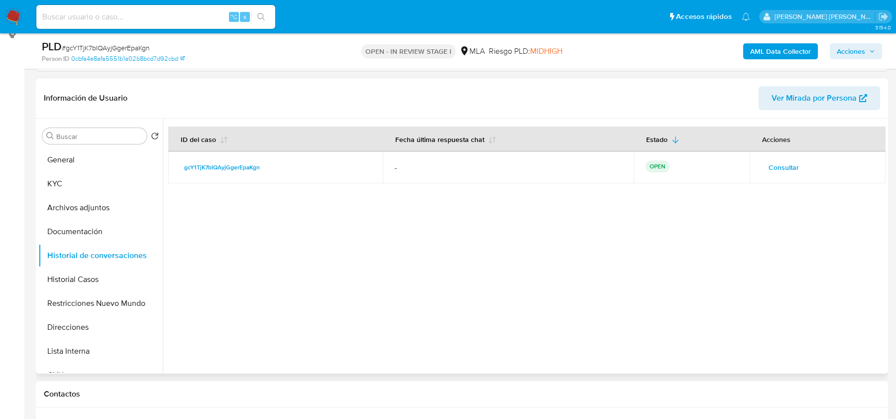
scroll to position [398, 0]
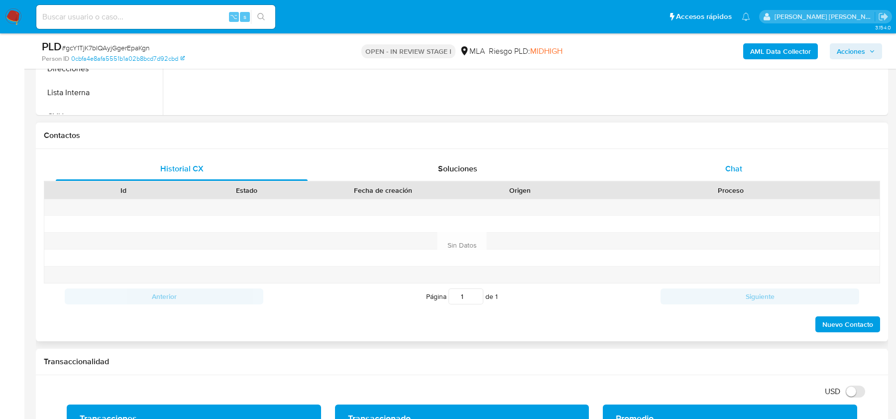
click at [732, 159] on div "Chat" at bounding box center [734, 169] width 252 height 24
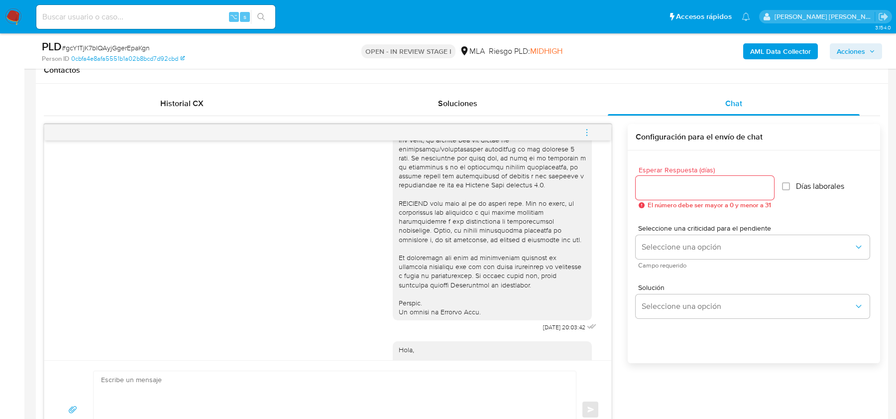
scroll to position [0, 0]
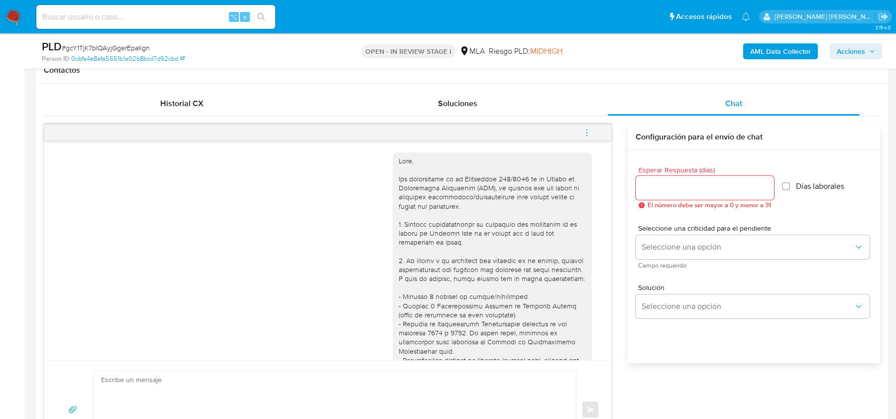
click at [586, 129] on icon "menu-action" at bounding box center [587, 132] width 9 height 9
click at [494, 105] on li "Cerrar conversación" at bounding box center [520, 112] width 102 height 18
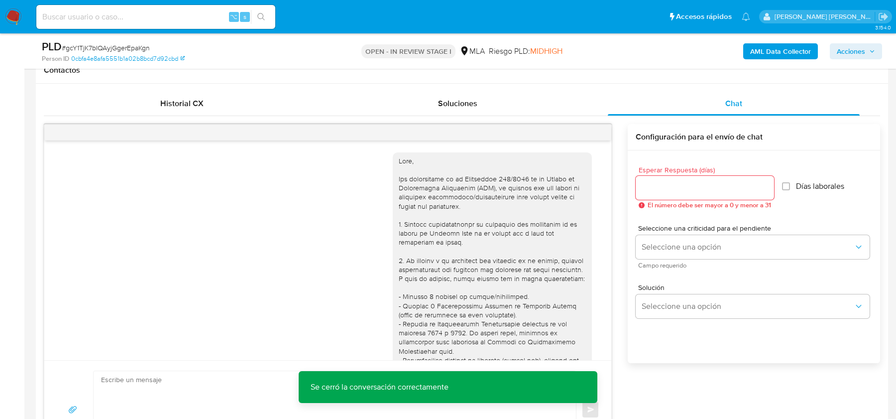
click at [870, 50] on icon "button" at bounding box center [873, 51] width 6 height 6
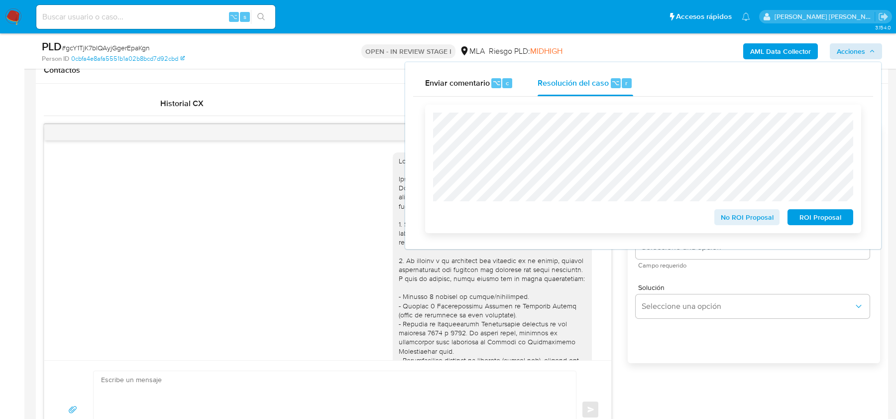
click at [724, 218] on span "No ROI Proposal" at bounding box center [748, 217] width 52 height 14
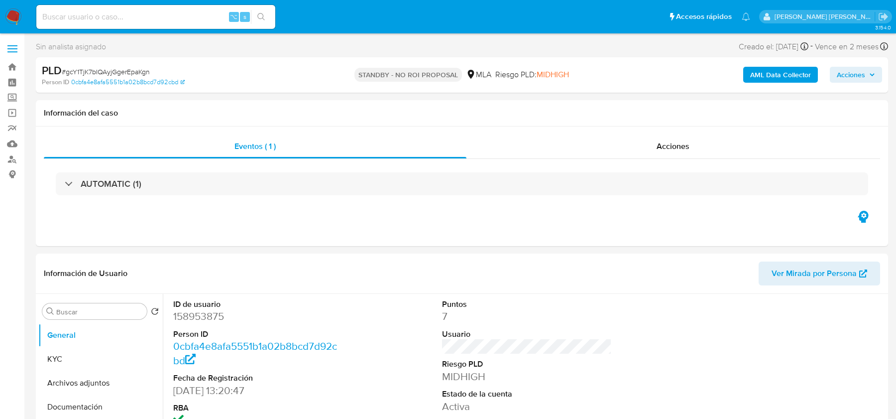
select select "10"
